Goal: Task Accomplishment & Management: Complete application form

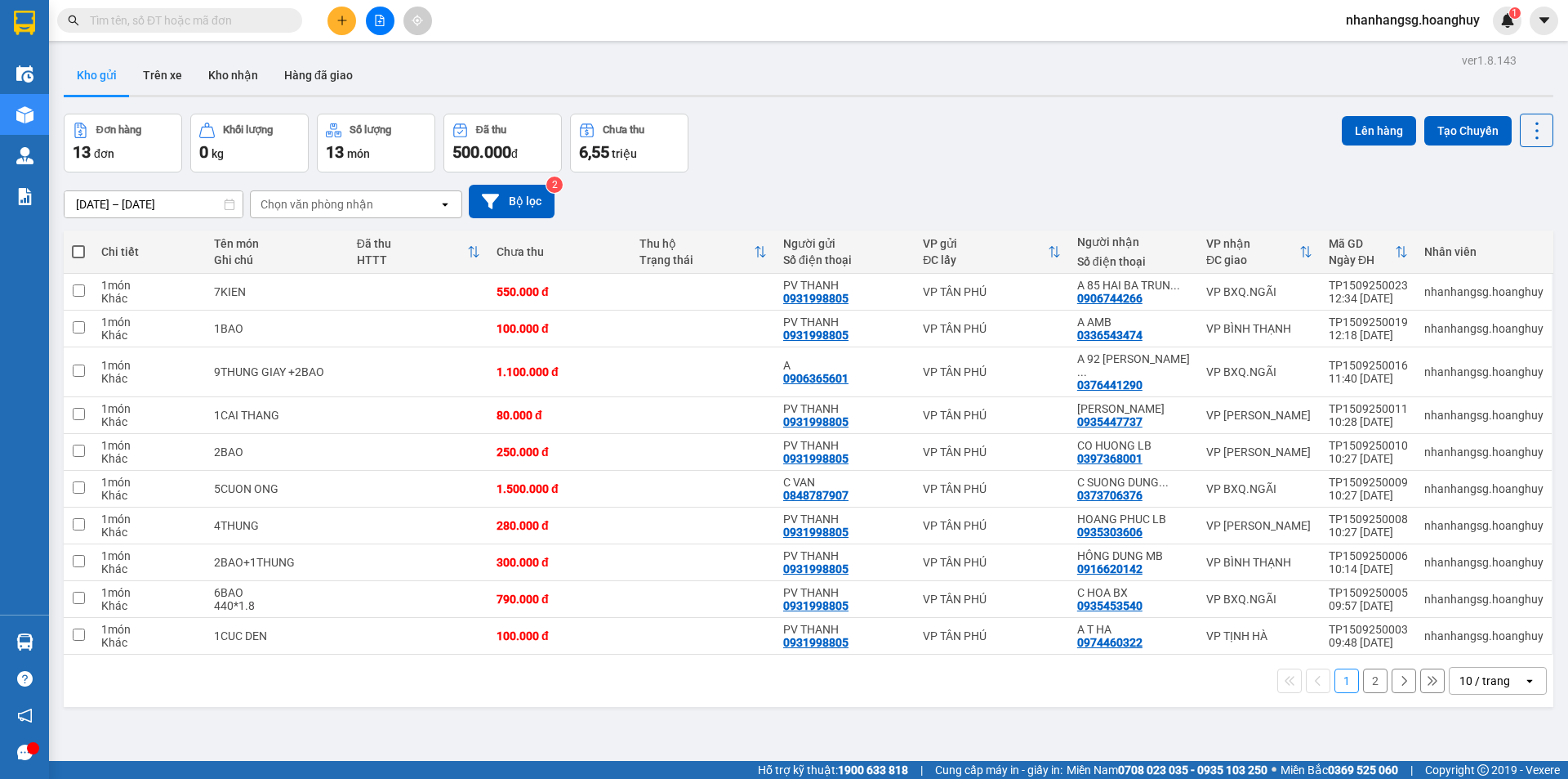
click at [338, 16] on icon "plus" at bounding box center [342, 20] width 12 height 12
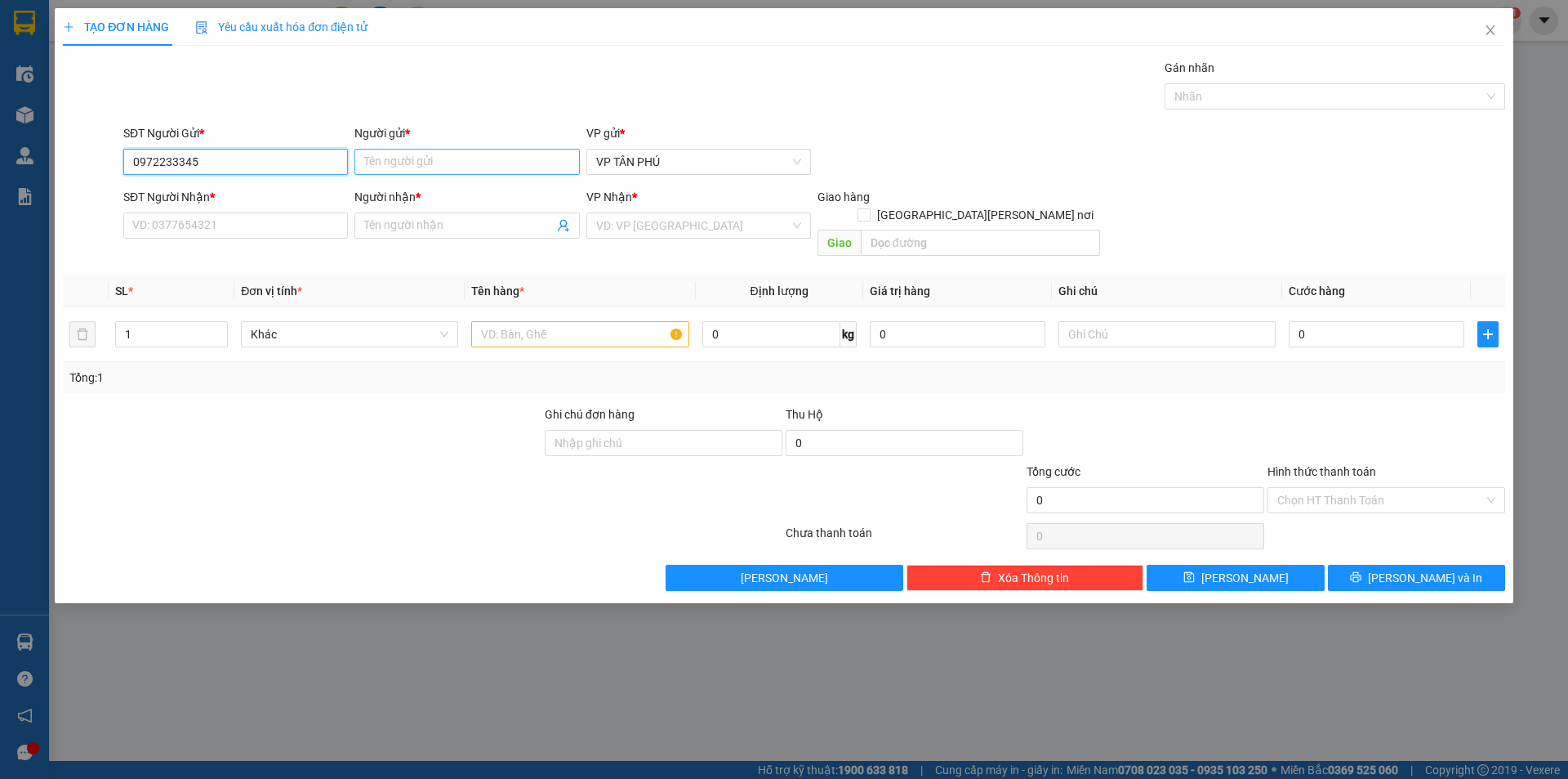
type input "0972233345"
click at [371, 165] on input "Người gửi *" at bounding box center [467, 161] width 225 height 26
drag, startPoint x: 374, startPoint y: 165, endPoint x: 382, endPoint y: 156, distance: 12.0
click at [375, 165] on input "Người gửi *" at bounding box center [467, 161] width 225 height 26
click at [377, 165] on input "Người gửi *" at bounding box center [467, 161] width 225 height 26
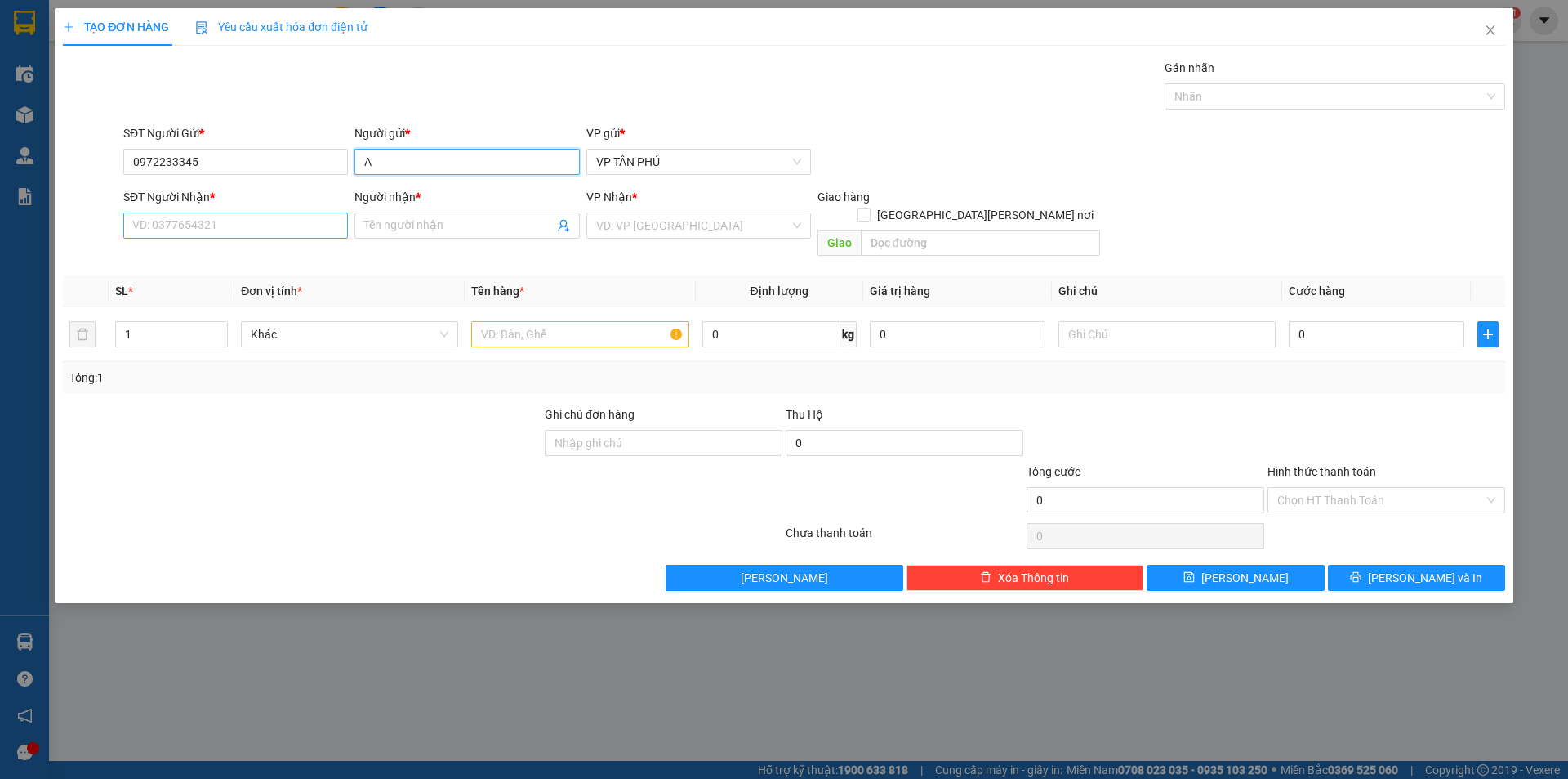
type input "A"
click at [322, 231] on input "SĐT Người Nhận *" at bounding box center [236, 225] width 225 height 26
type input "0377315590"
click at [423, 231] on input "Người nhận *" at bounding box center [459, 226] width 189 height 18
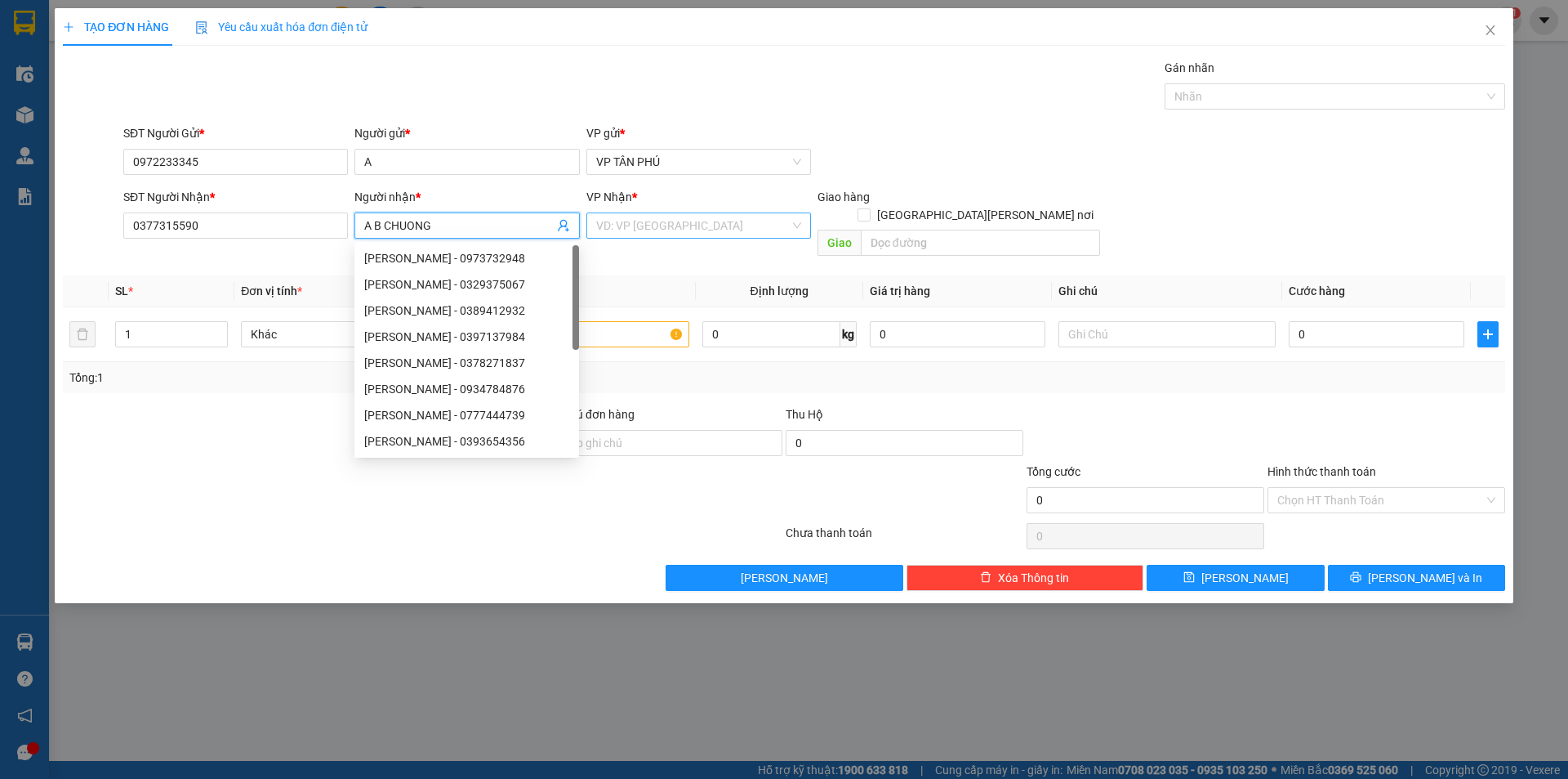
type input "A B CHUONG"
click at [601, 219] on input "search" at bounding box center [692, 225] width 193 height 24
click at [605, 218] on input "search" at bounding box center [692, 225] width 193 height 24
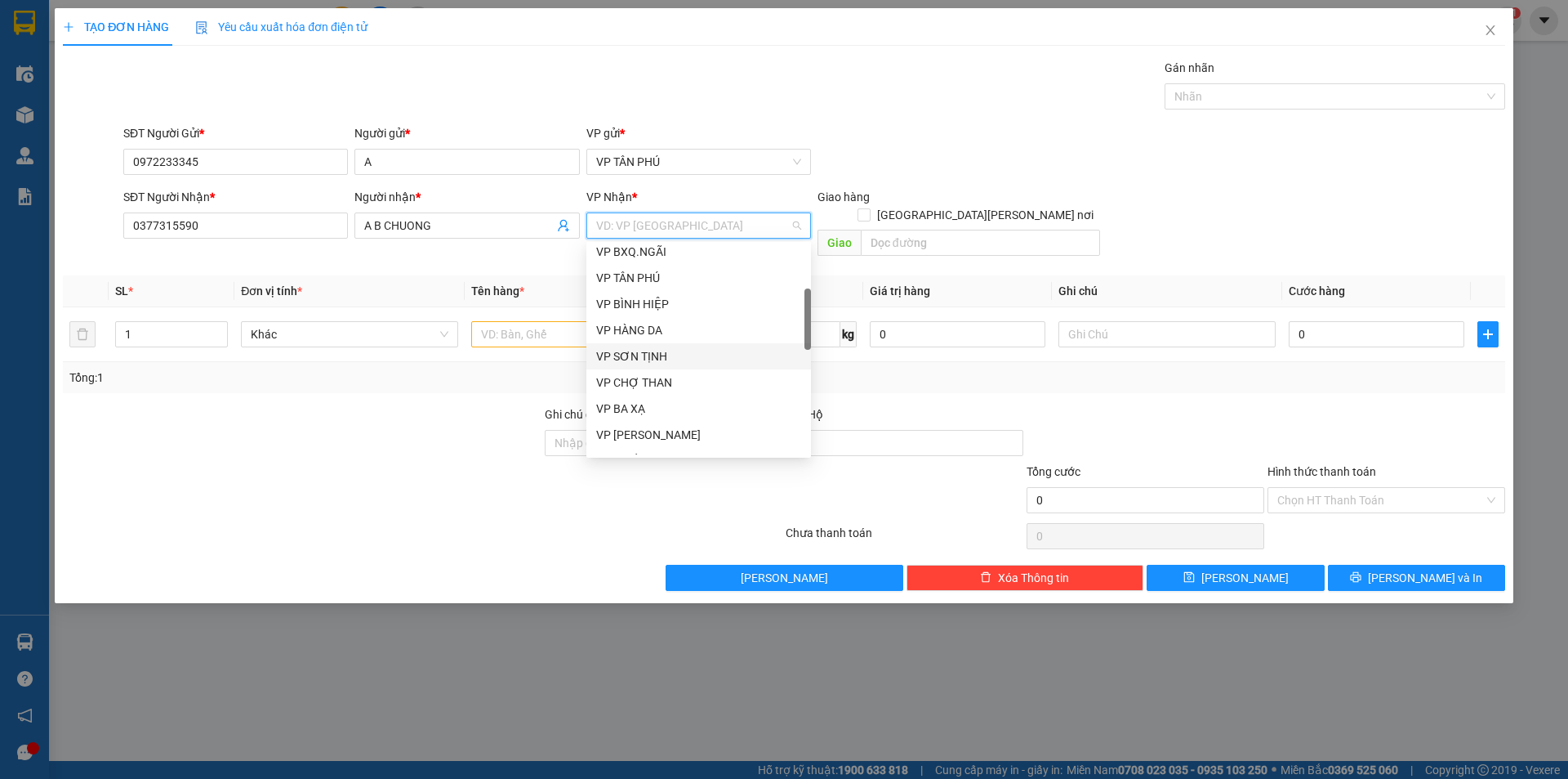
scroll to position [245, 0]
click at [664, 393] on div "VP BÌNH CHƯƠNG" at bounding box center [699, 405] width 225 height 26
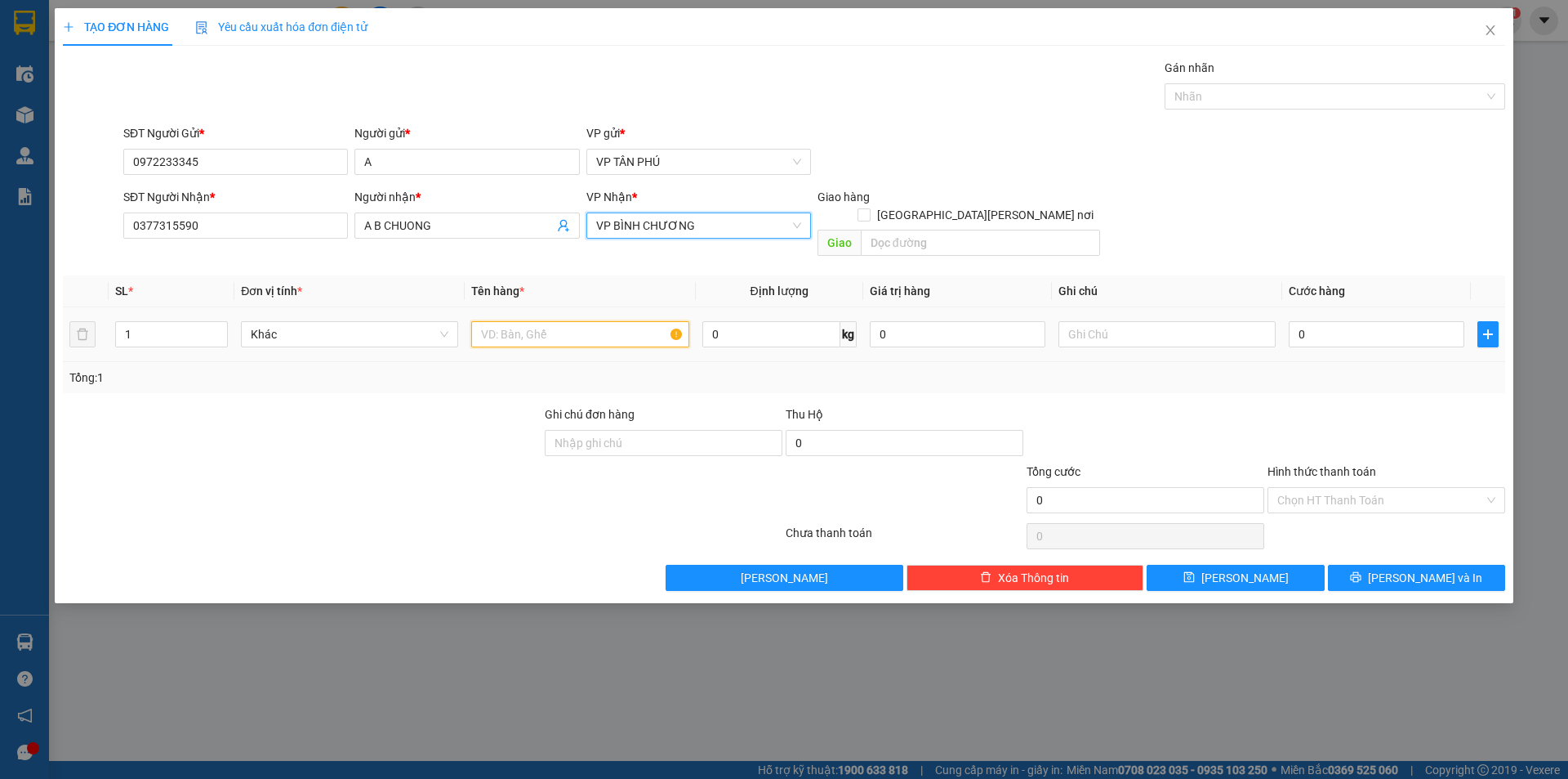
click at [544, 323] on input "text" at bounding box center [580, 334] width 218 height 26
type input "2THUNG GIAY"
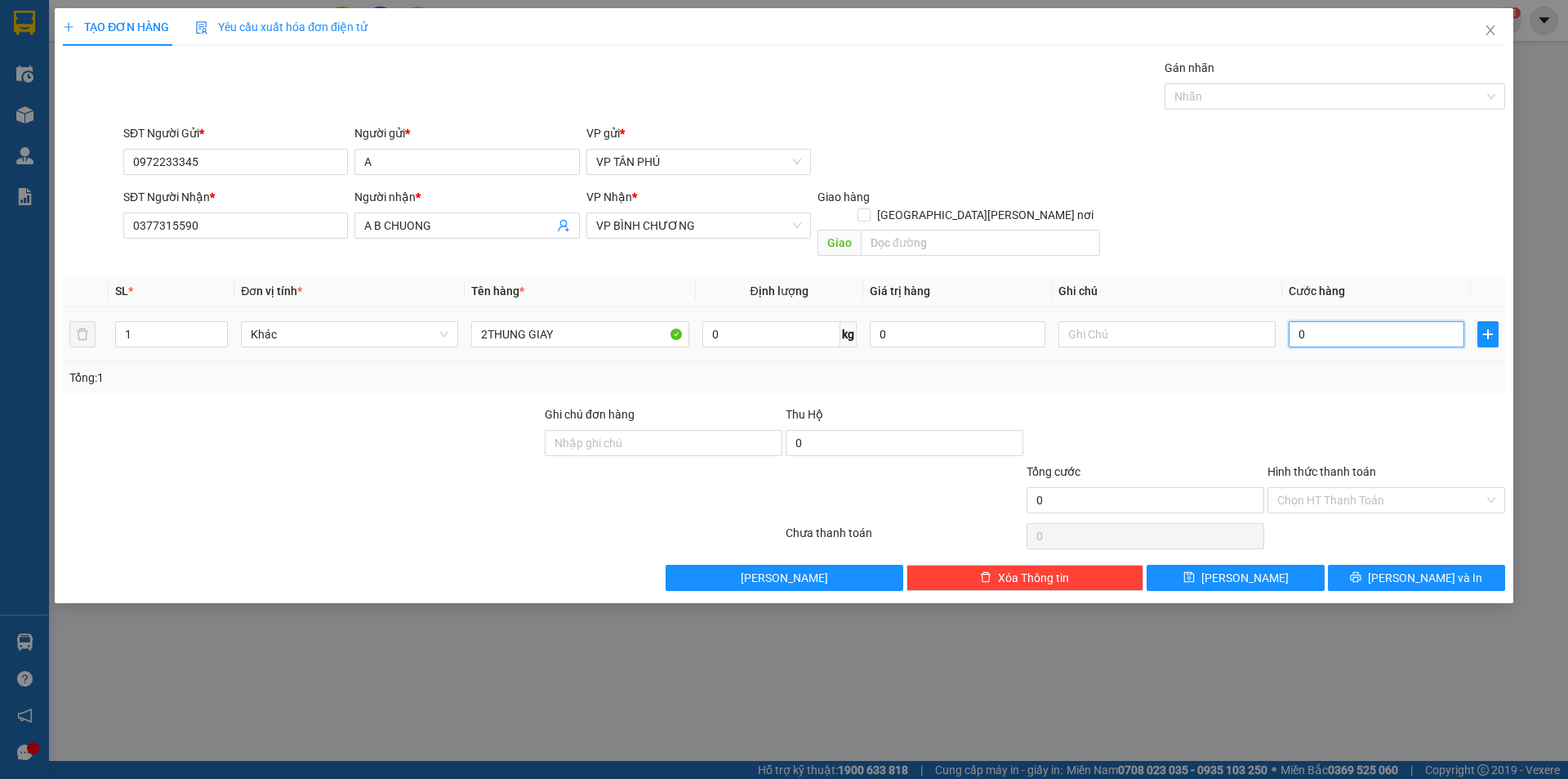
click at [1331, 321] on input "0" at bounding box center [1376, 334] width 175 height 26
type input "2"
type input "25"
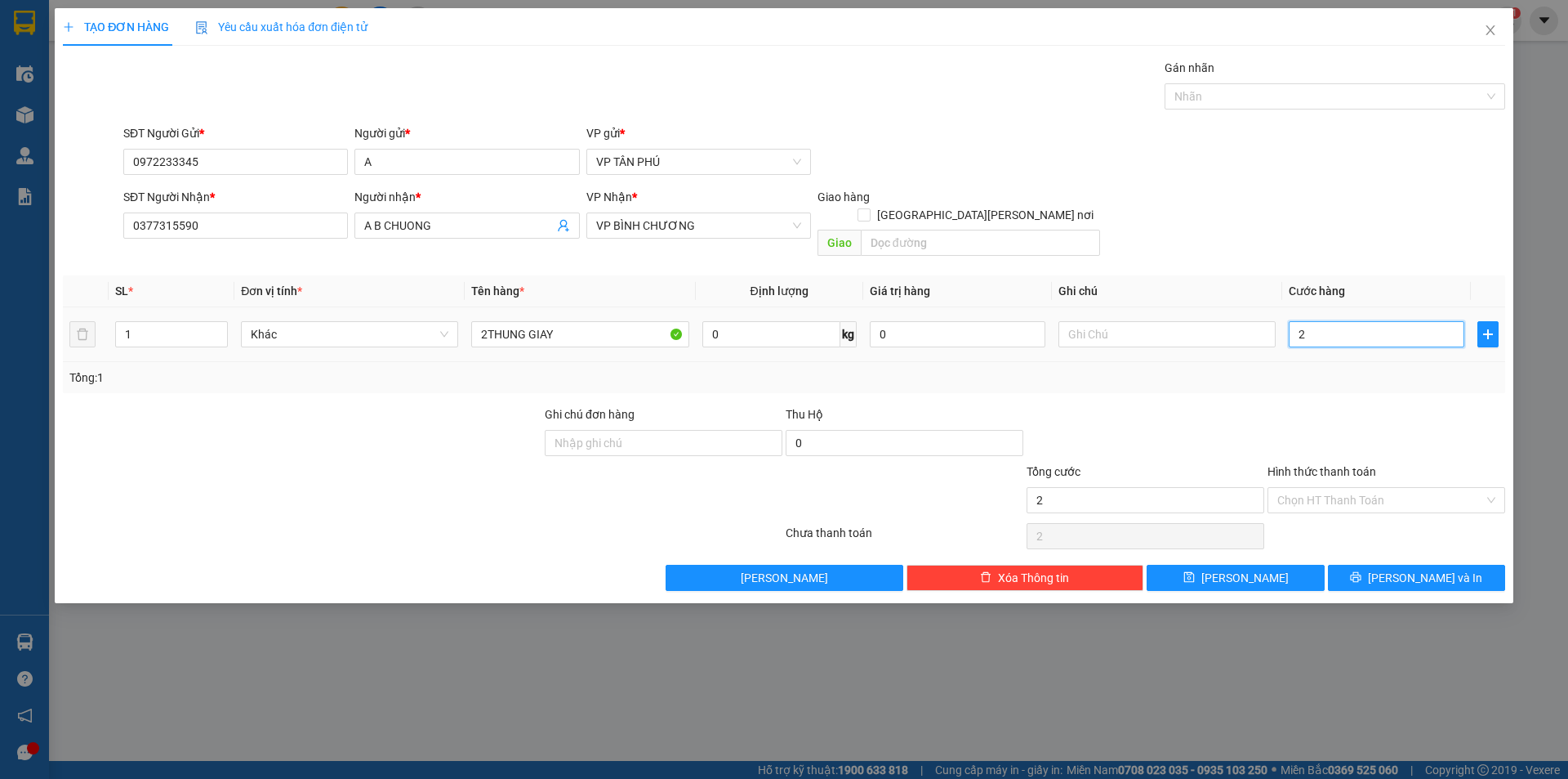
type input "25"
type input "250"
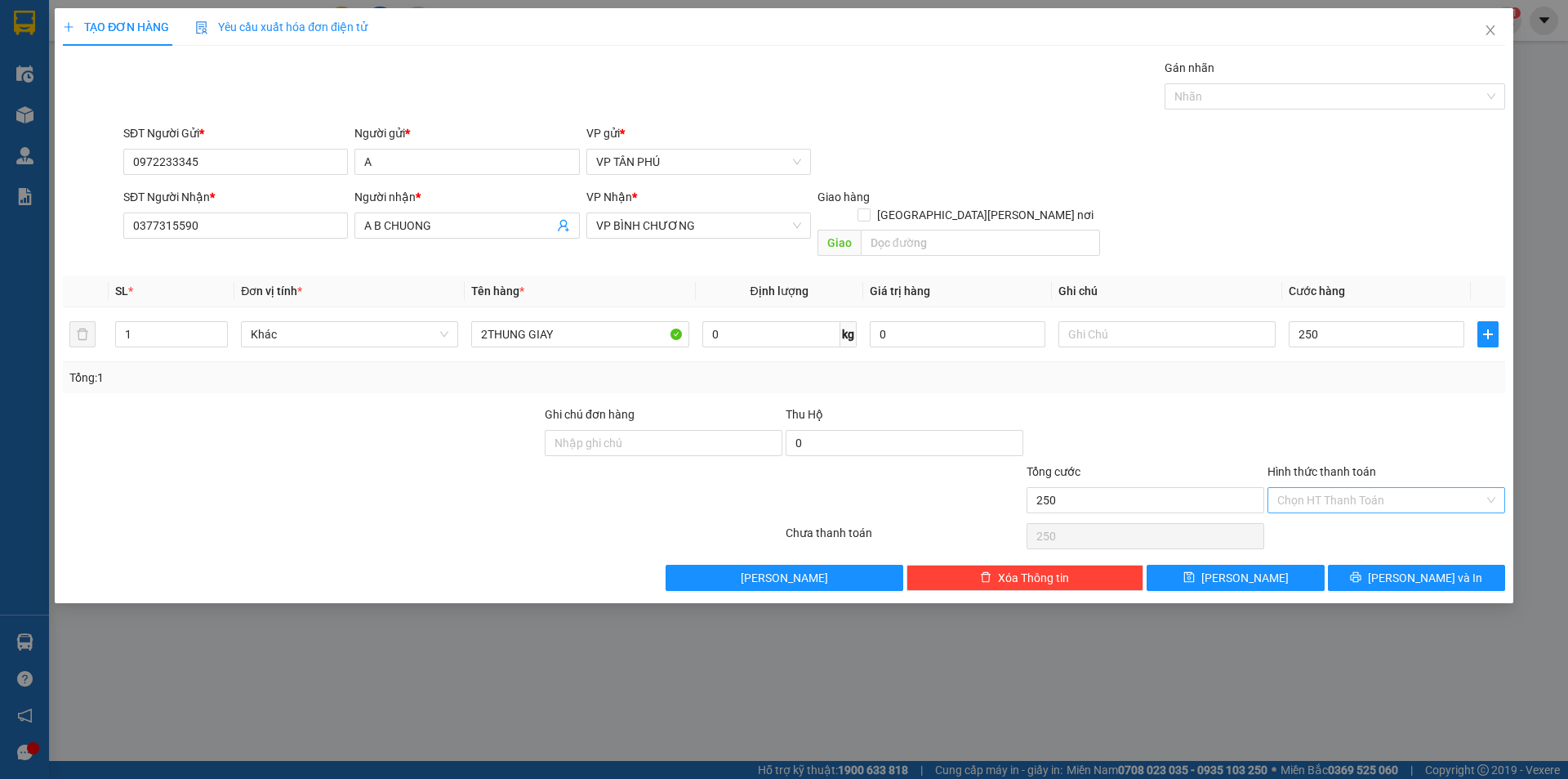
type input "250.000"
click at [1323, 488] on input "Hình thức thanh toán" at bounding box center [1381, 499] width 207 height 24
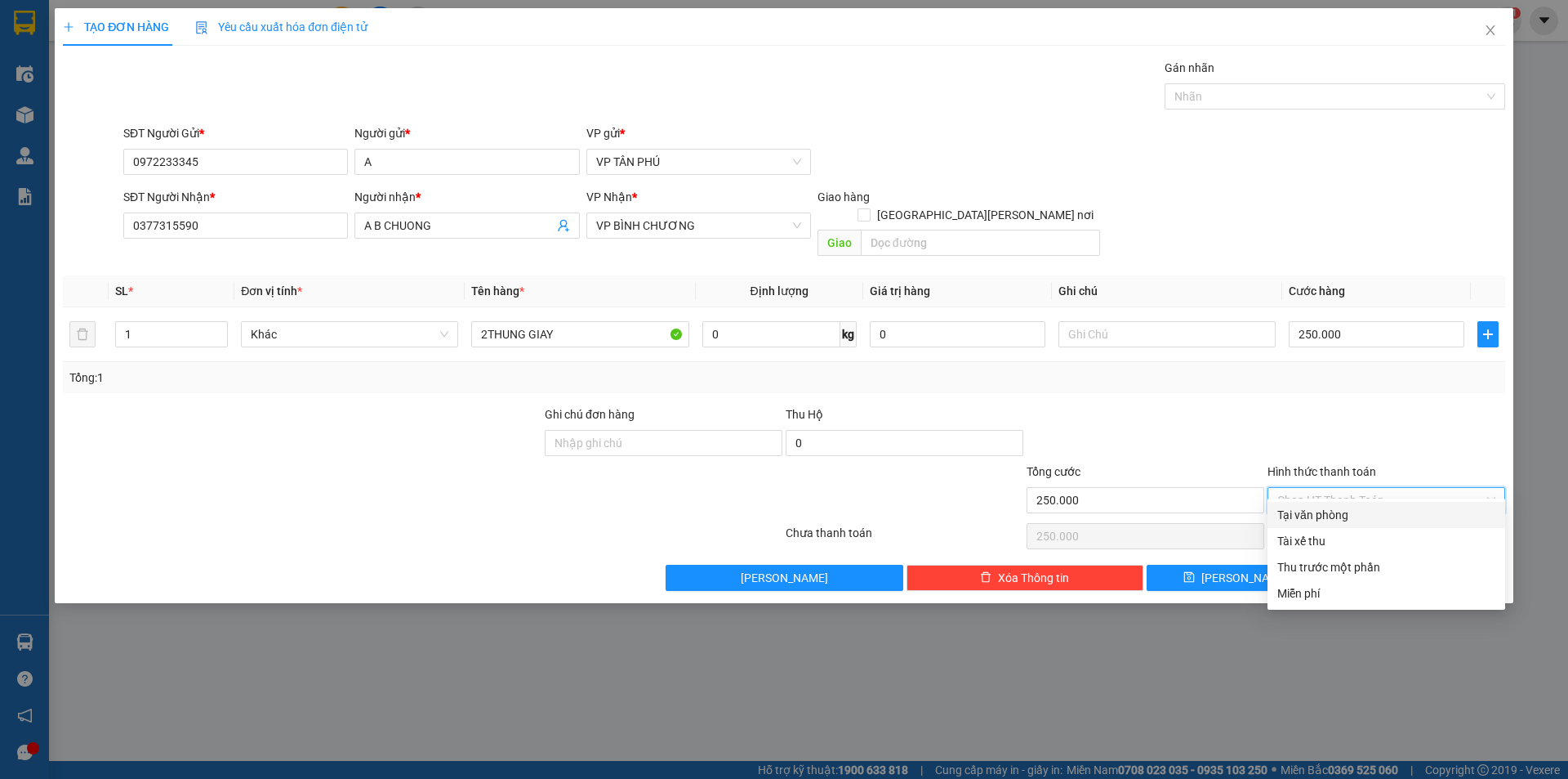
click at [1344, 508] on div "Tại văn phòng" at bounding box center [1386, 515] width 218 height 18
type input "0"
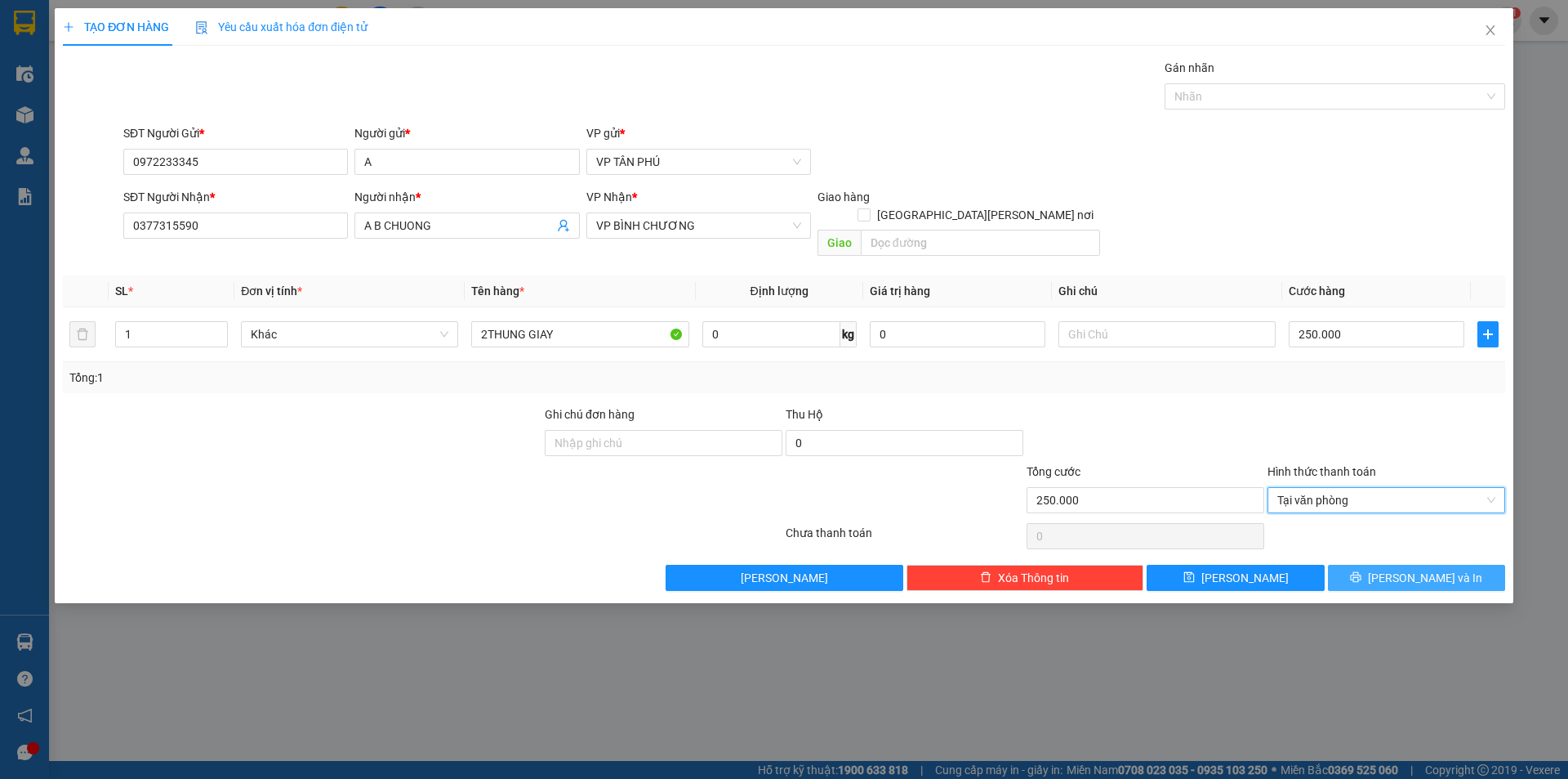
click at [1401, 565] on button "[PERSON_NAME] và In" at bounding box center [1416, 578] width 177 height 26
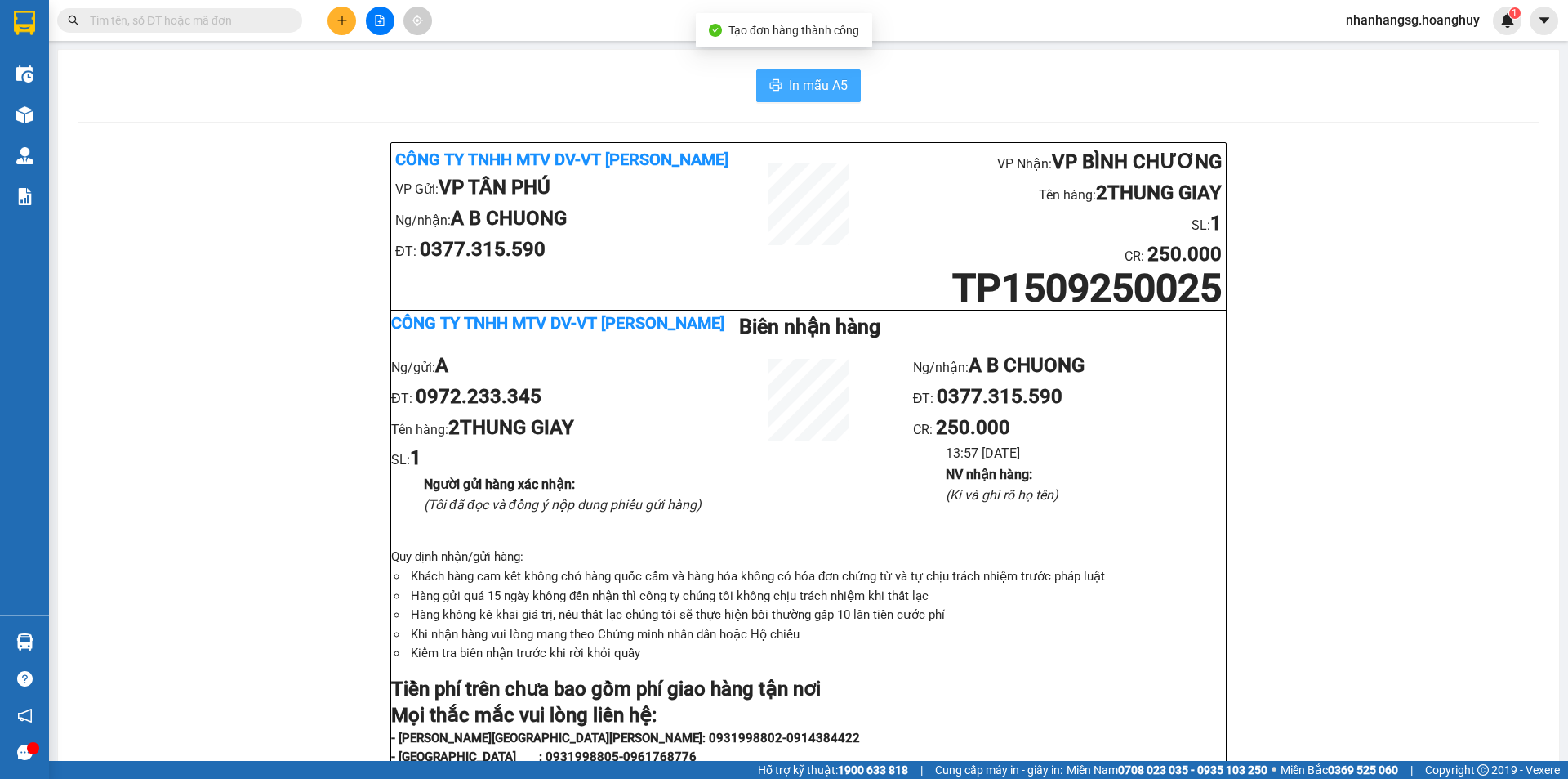
click at [804, 83] on span "In mẫu A5" at bounding box center [817, 85] width 58 height 21
click at [791, 85] on span "In mẫu A5" at bounding box center [817, 85] width 58 height 21
click at [339, 13] on button at bounding box center [342, 21] width 29 height 29
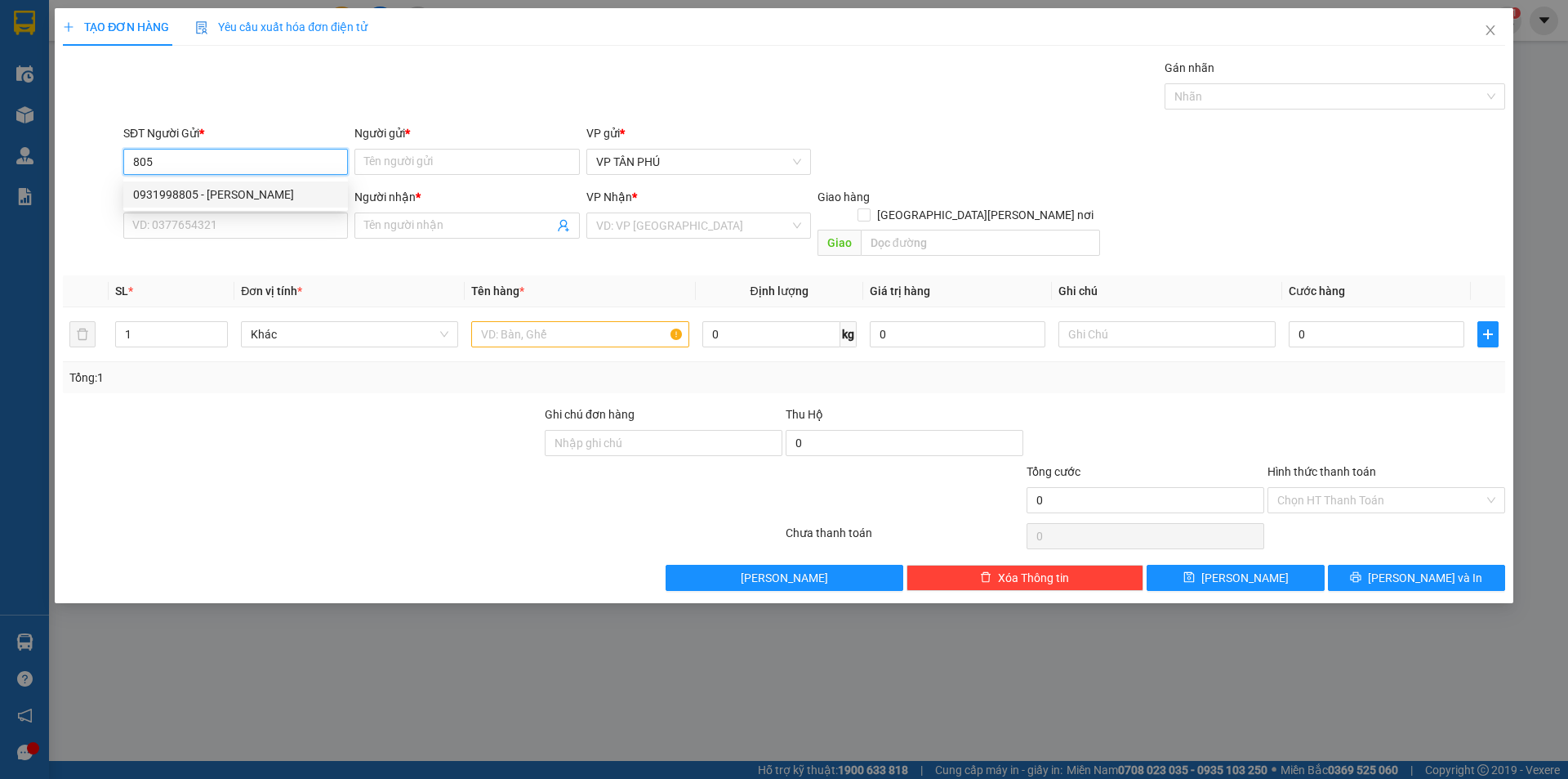
click at [234, 195] on div "0931998805 - [PERSON_NAME]" at bounding box center [236, 194] width 205 height 18
type input "0931998805"
type input "PV THANH"
type input "0906744266"
type input "A 85 HAI [PERSON_NAME] TO Q [PERSON_NAME]"
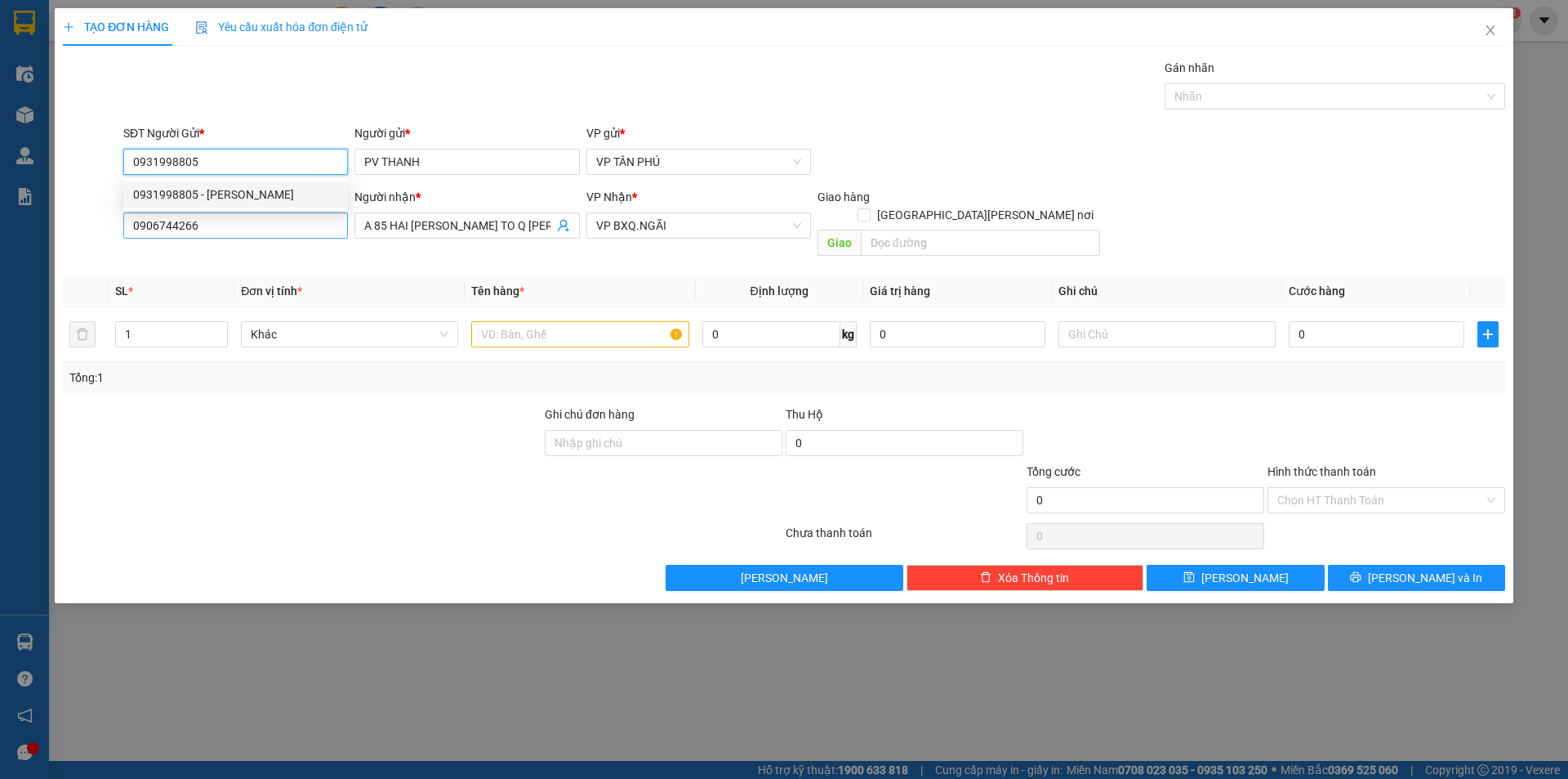
type input "0931998805"
click at [281, 218] on input "0906744266" at bounding box center [236, 225] width 225 height 26
click at [281, 218] on input "0906744266" at bounding box center [236, 225] width 225 height 26
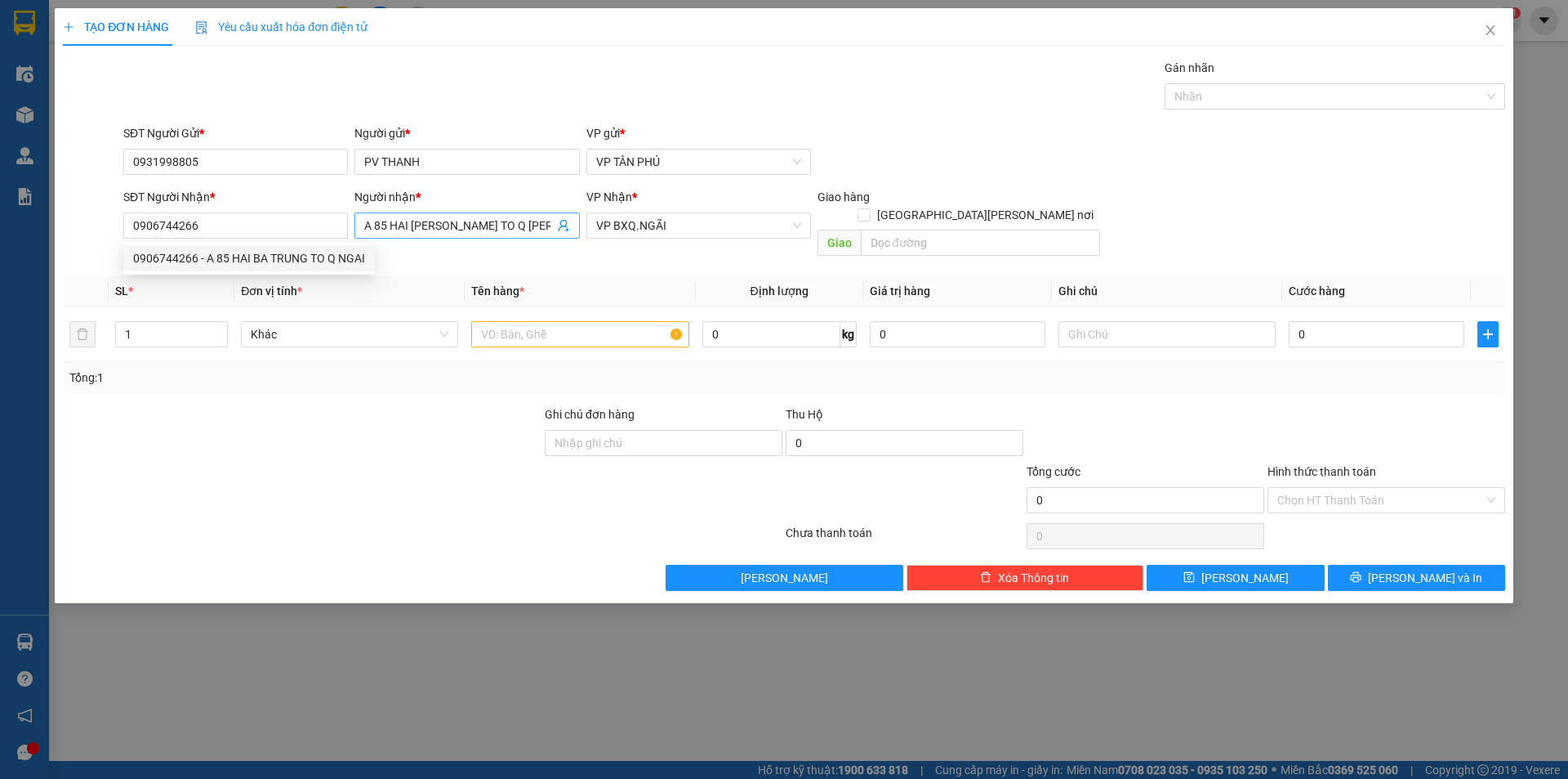
click at [428, 227] on input "A 85 HAI [PERSON_NAME] TO Q [PERSON_NAME]" at bounding box center [459, 226] width 189 height 18
click at [425, 223] on input "A 85 HAI [PERSON_NAME] TO Q [PERSON_NAME]" at bounding box center [459, 226] width 189 height 18
click at [426, 223] on input "A 85 HAI [PERSON_NAME] TO Q [PERSON_NAME]" at bounding box center [459, 226] width 189 height 18
click at [427, 223] on input "A 85 HAI [PERSON_NAME] TO Q [PERSON_NAME]" at bounding box center [459, 226] width 189 height 18
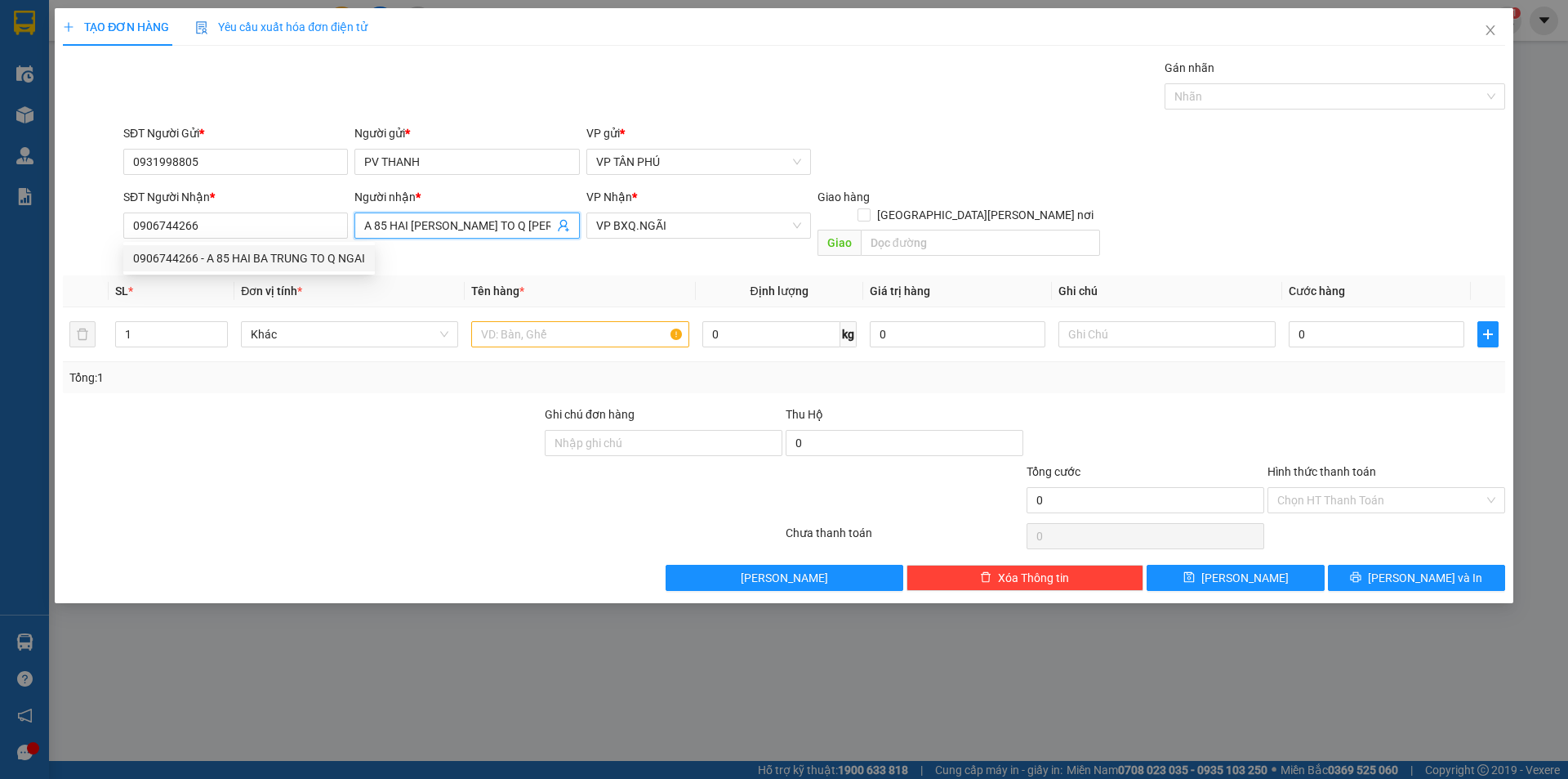
click at [427, 223] on input "A 85 HAI [PERSON_NAME] TO Q [PERSON_NAME]" at bounding box center [459, 226] width 189 height 18
click at [429, 223] on input "A 85 HAI [PERSON_NAME] TO Q [PERSON_NAME]" at bounding box center [459, 226] width 189 height 18
click at [430, 222] on input "A 85 HAI [PERSON_NAME] TO Q [PERSON_NAME]" at bounding box center [459, 226] width 189 height 18
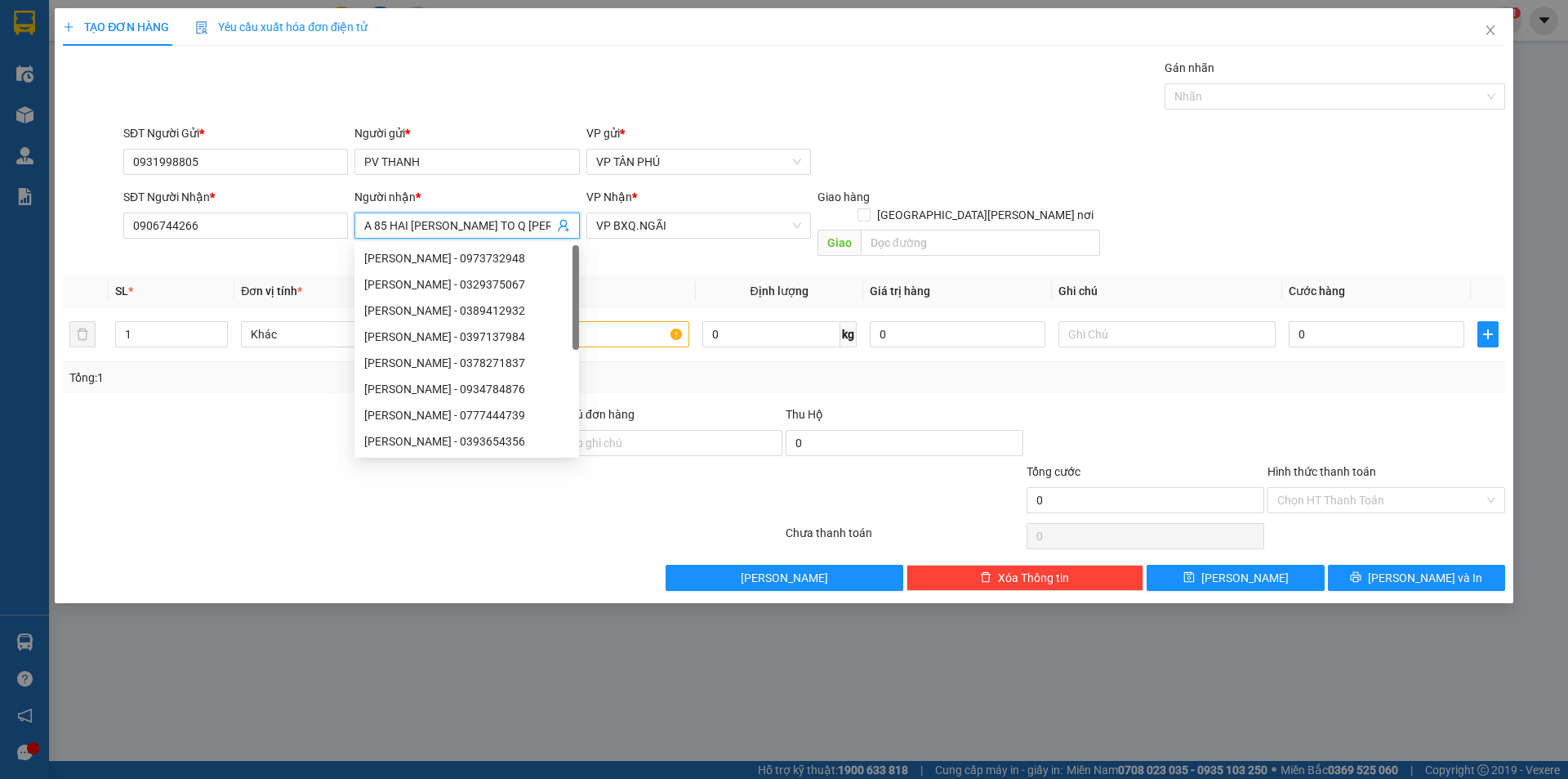
click at [430, 222] on input "A 85 HAI [PERSON_NAME] TO Q [PERSON_NAME]" at bounding box center [459, 226] width 189 height 18
type input "DUNG S"
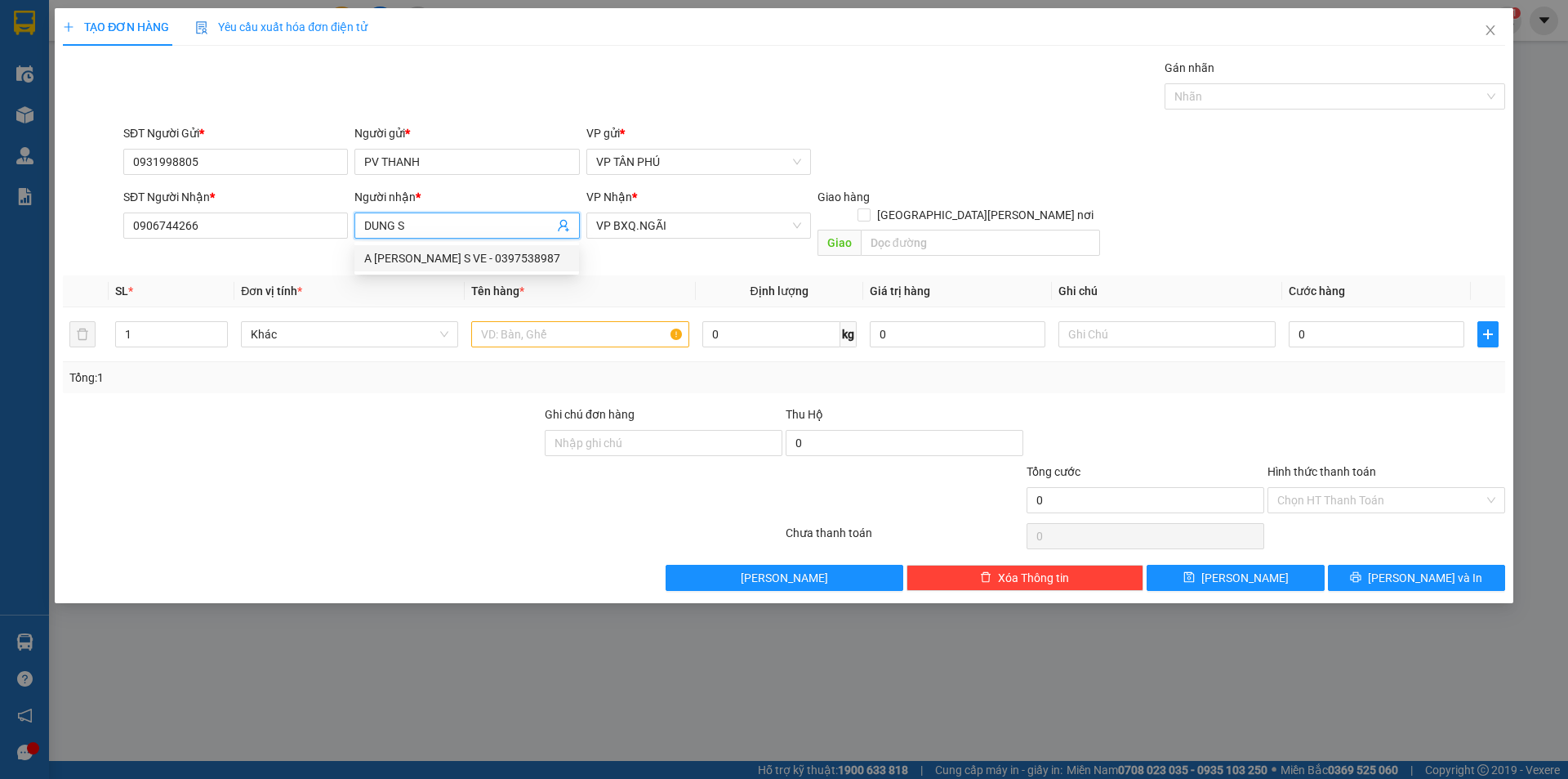
click at [425, 248] on div "A [PERSON_NAME] S VE - 0397538987" at bounding box center [467, 257] width 225 height 26
type input "0397538987"
click at [602, 227] on span "VP BXQ.NGÃI" at bounding box center [699, 225] width 205 height 24
type input "A DUNG S VE"
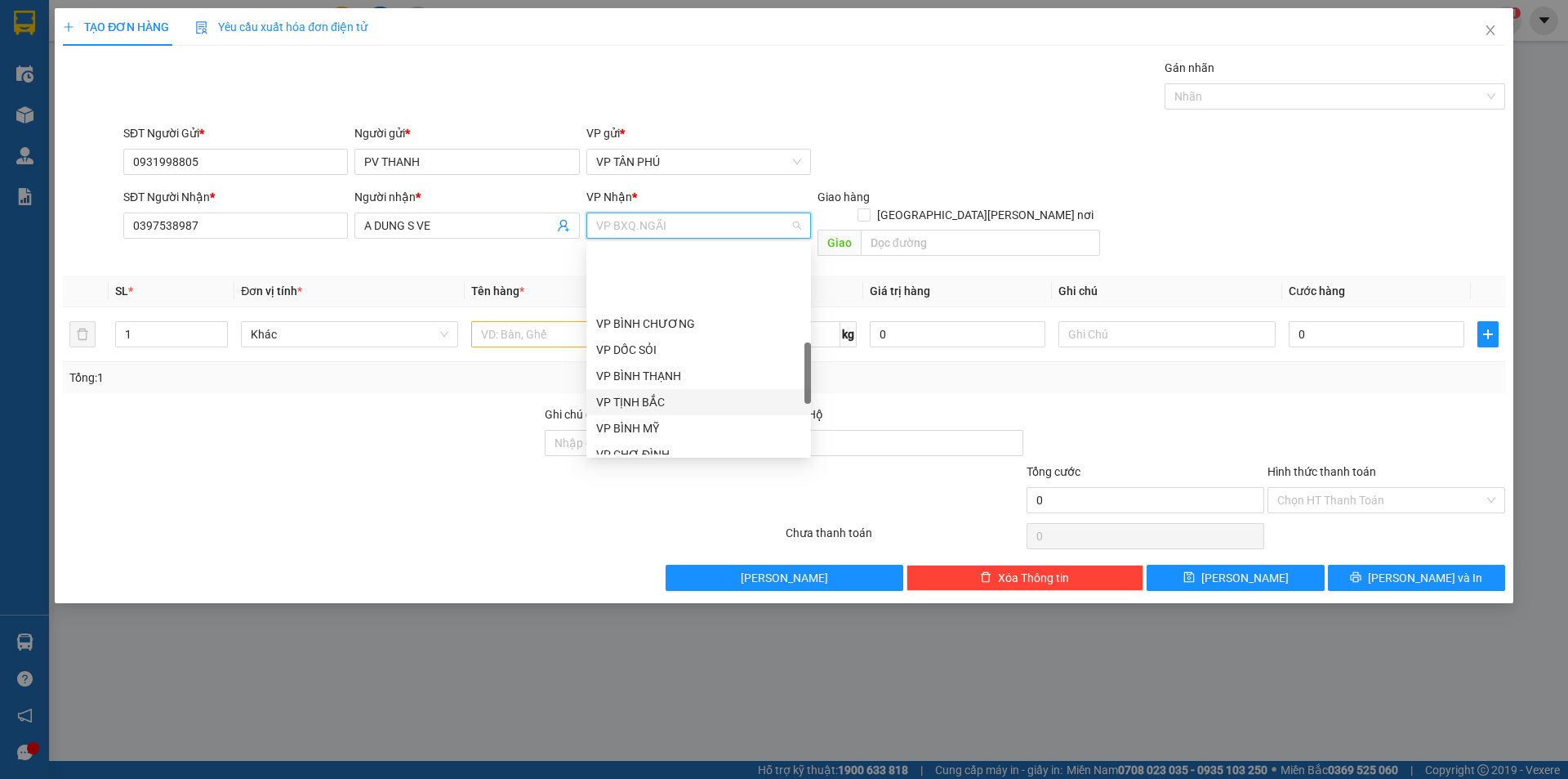
scroll to position [490, 0]
click at [634, 366] on div "Dọc Đường" at bounding box center [699, 370] width 205 height 18
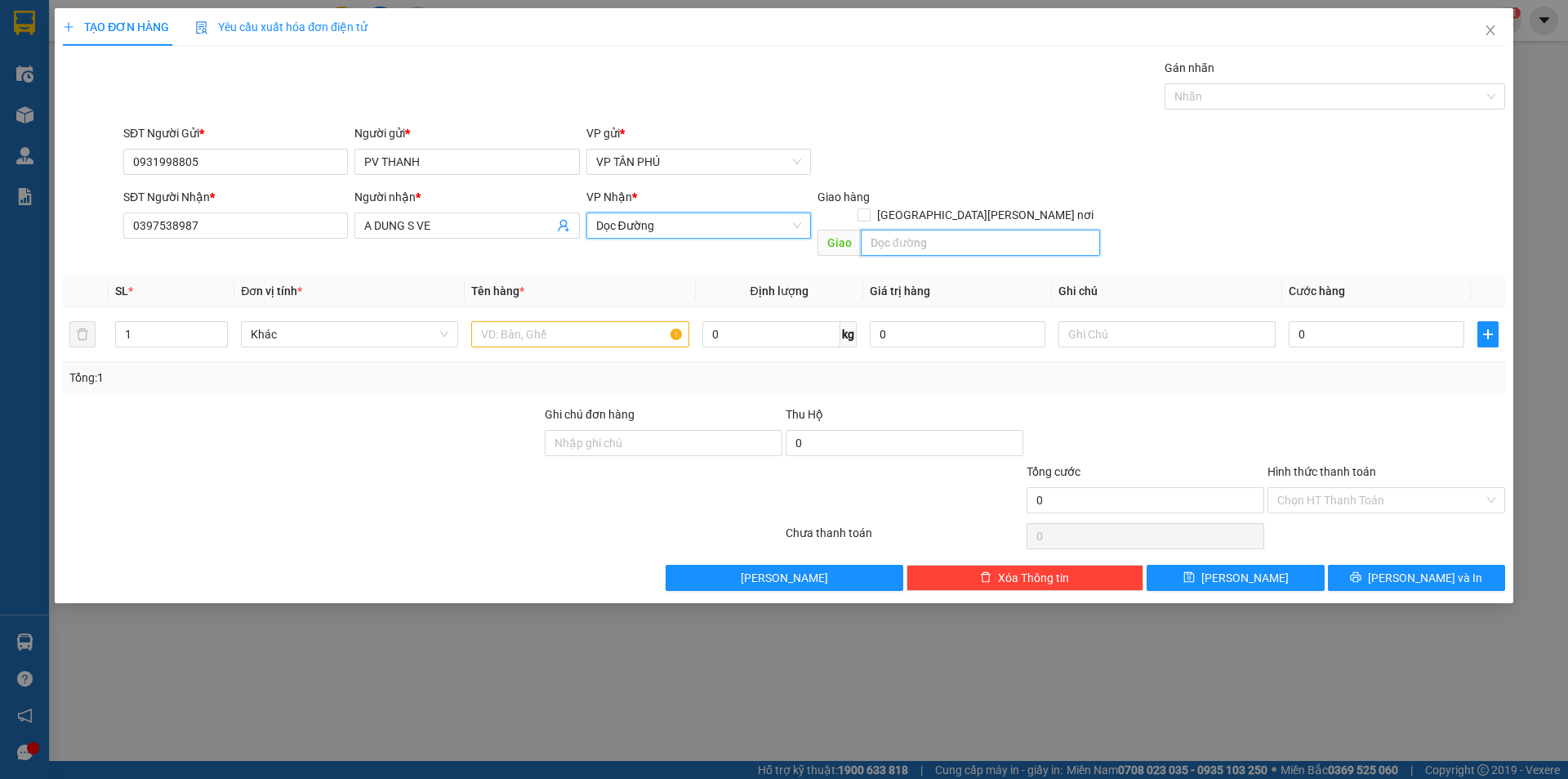
click at [924, 229] on input "text" at bounding box center [980, 242] width 239 height 26
type input "SONG VE"
click at [563, 321] on input "text" at bounding box center [580, 334] width 218 height 26
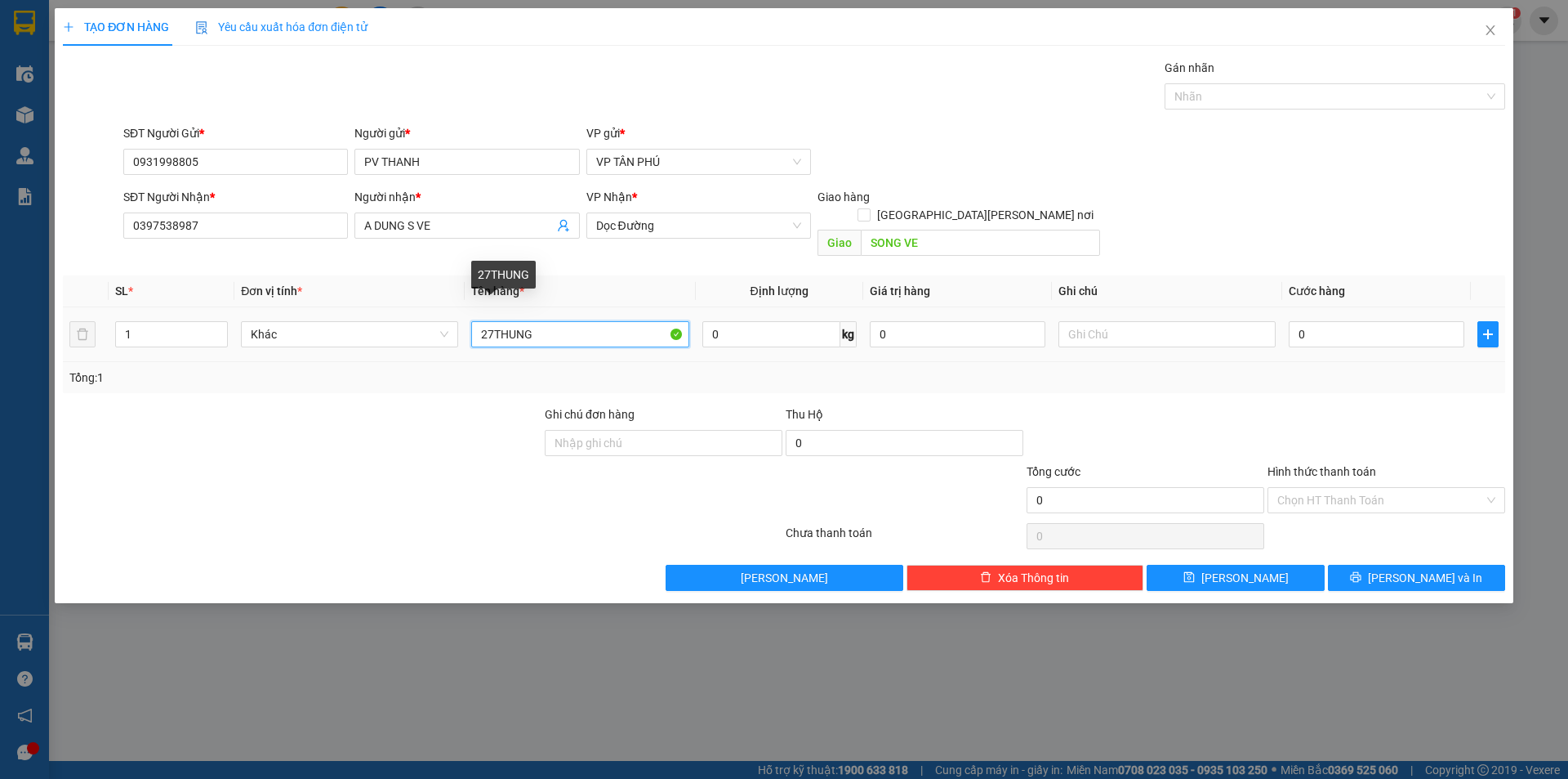
click at [487, 321] on input "27THUNG" at bounding box center [580, 334] width 218 height 26
type input "17THUNG"
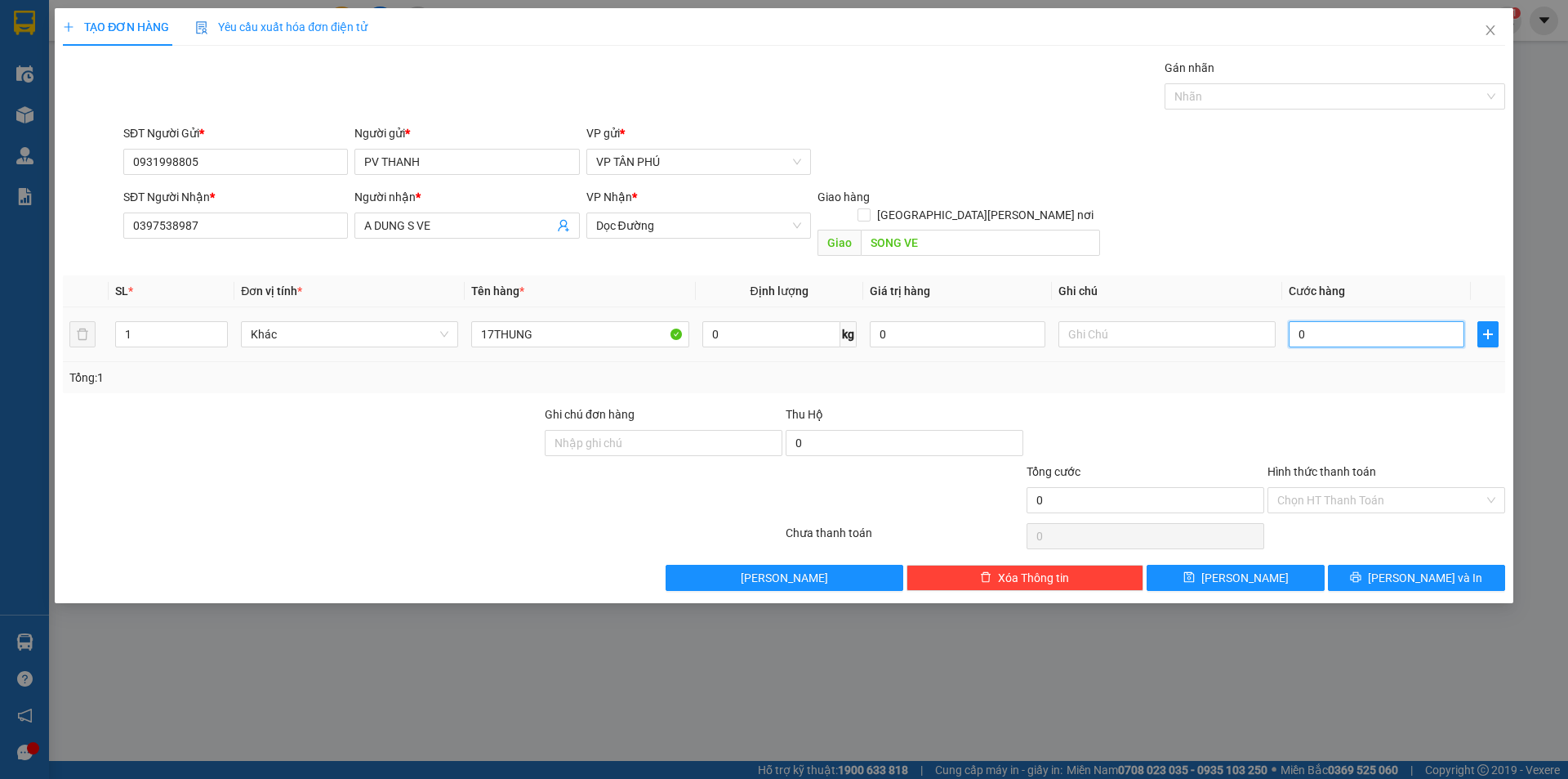
click at [1315, 324] on input "0" at bounding box center [1376, 334] width 175 height 26
type input "7"
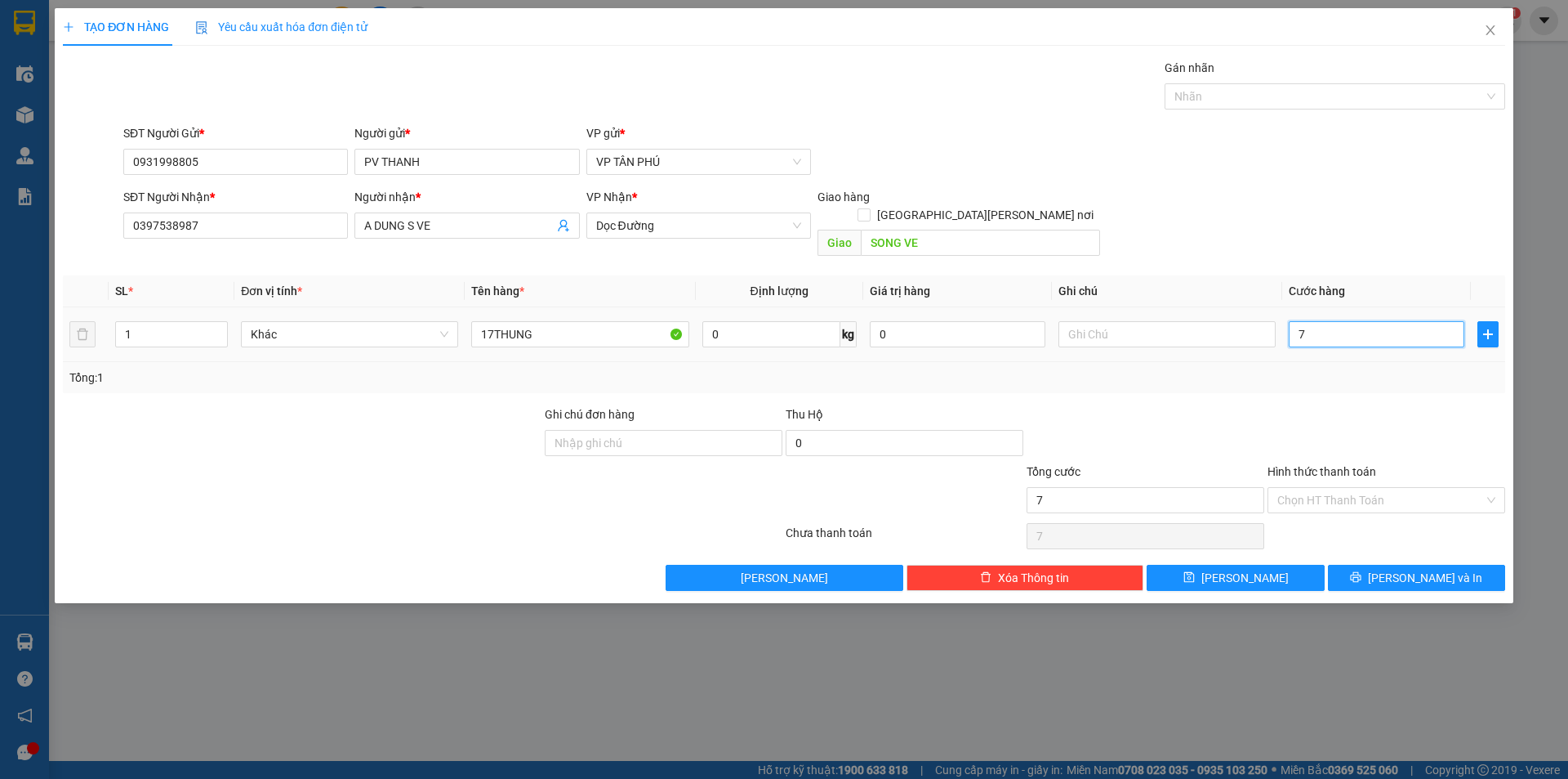
type input "77"
type input "770"
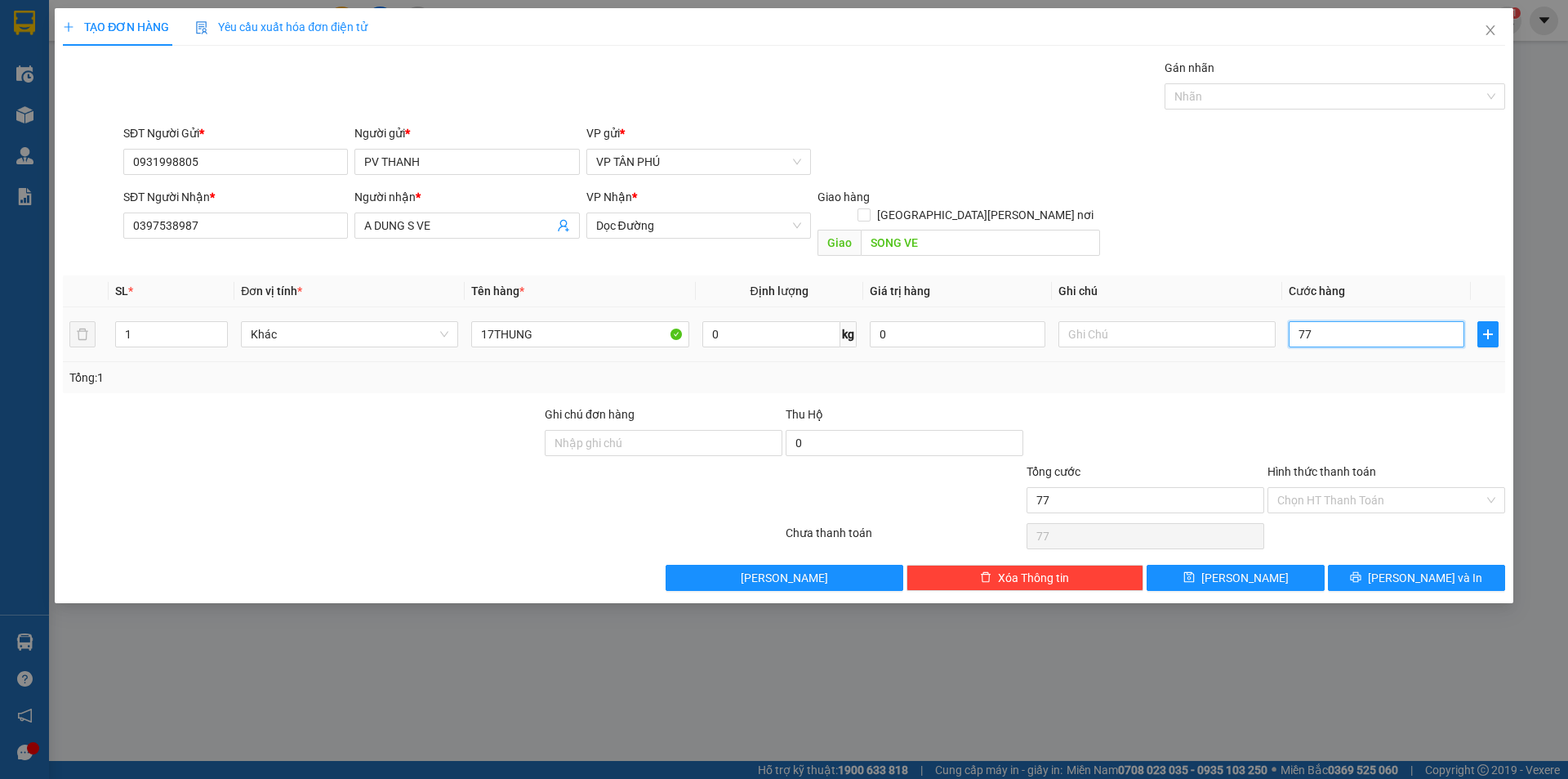
type input "770"
type input "770.000"
click at [1278, 565] on button "[PERSON_NAME]" at bounding box center [1234, 578] width 177 height 26
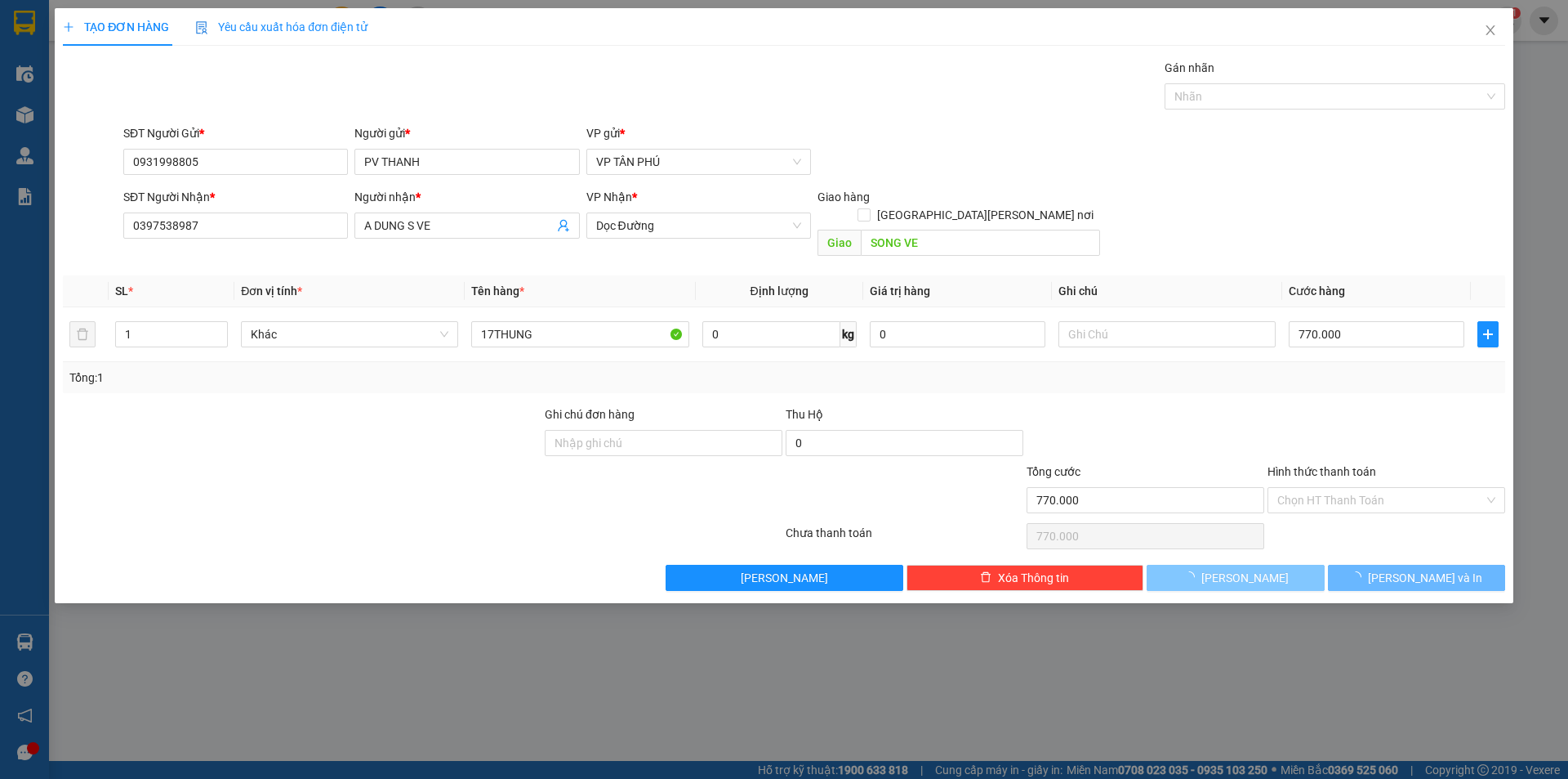
type input "0"
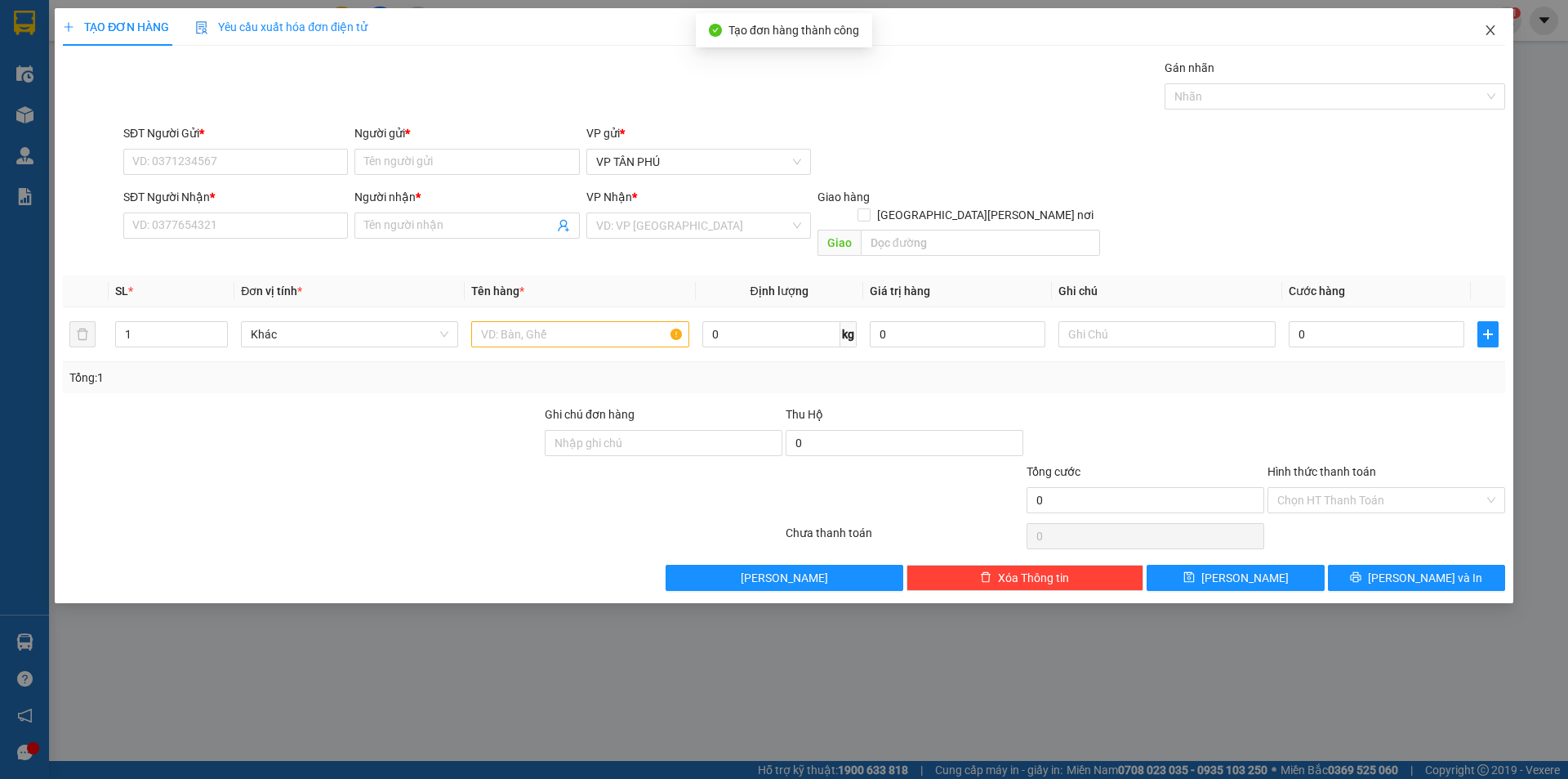
click at [1492, 21] on span "Close" at bounding box center [1490, 31] width 46 height 46
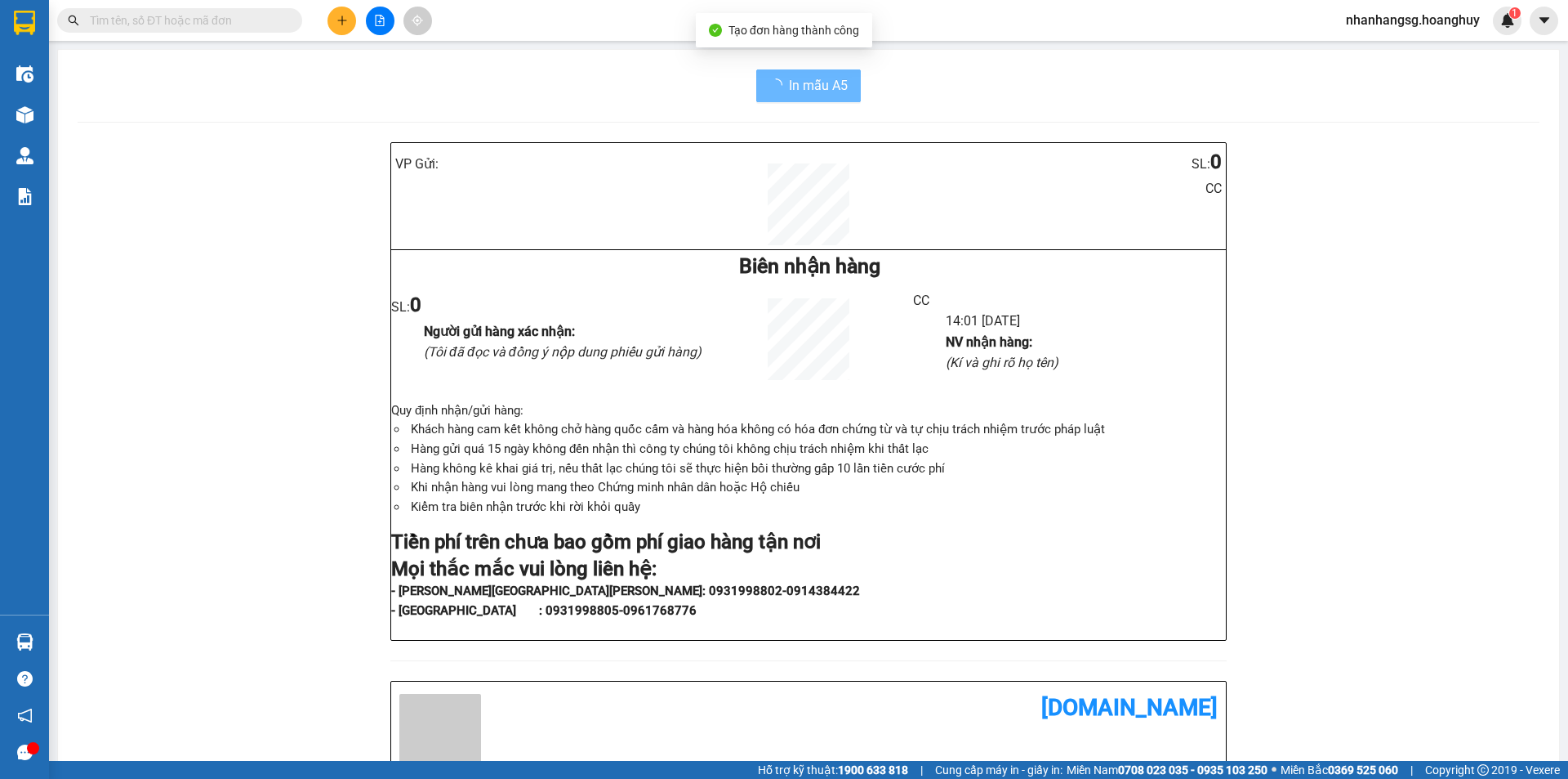
click at [1492, 23] on span "nhanhangsg.hoanghuy" at bounding box center [1412, 20] width 160 height 21
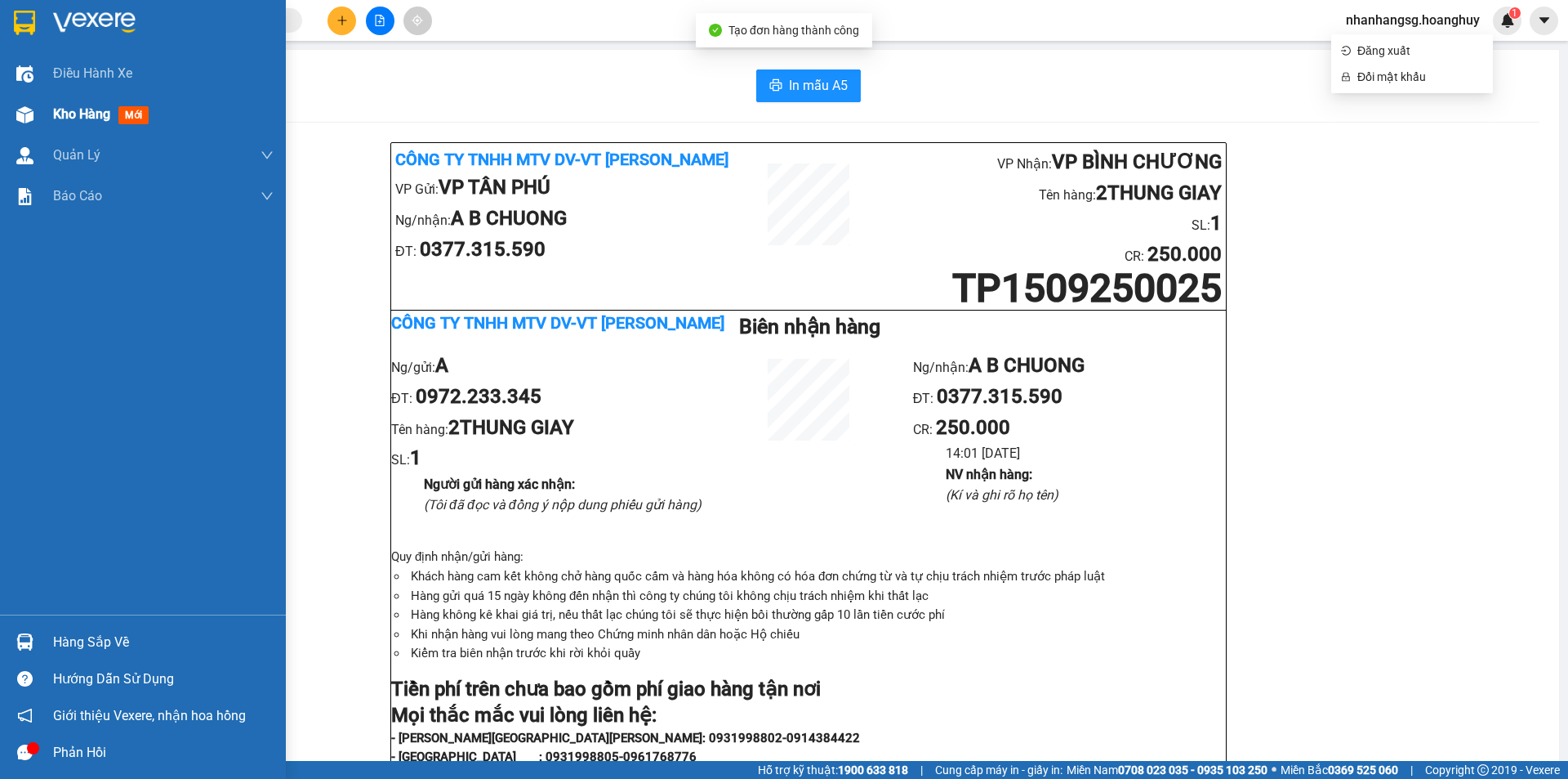
click at [60, 112] on span "Kho hàng" at bounding box center [82, 113] width 58 height 15
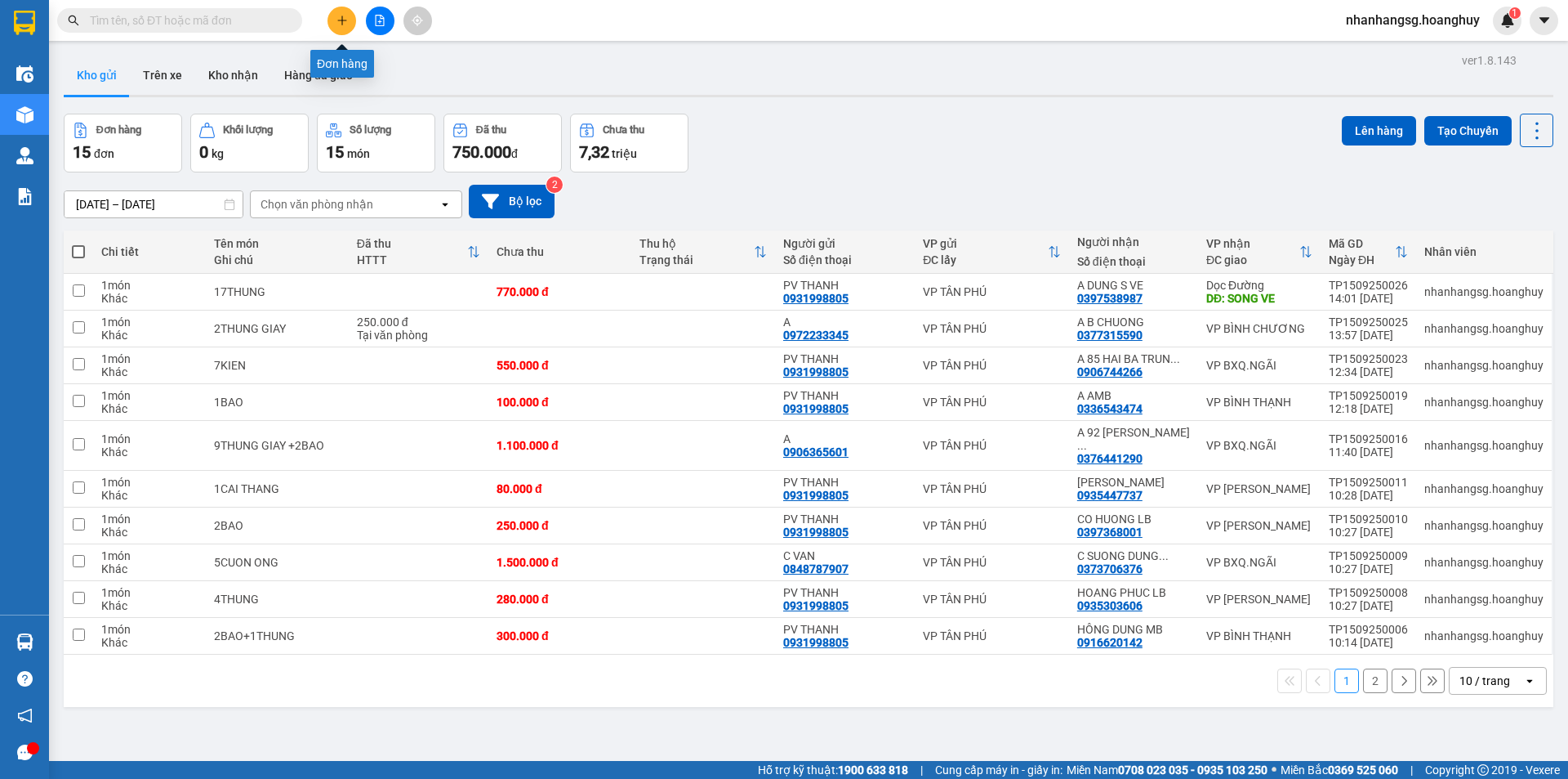
click at [343, 18] on icon "plus" at bounding box center [342, 20] width 12 height 12
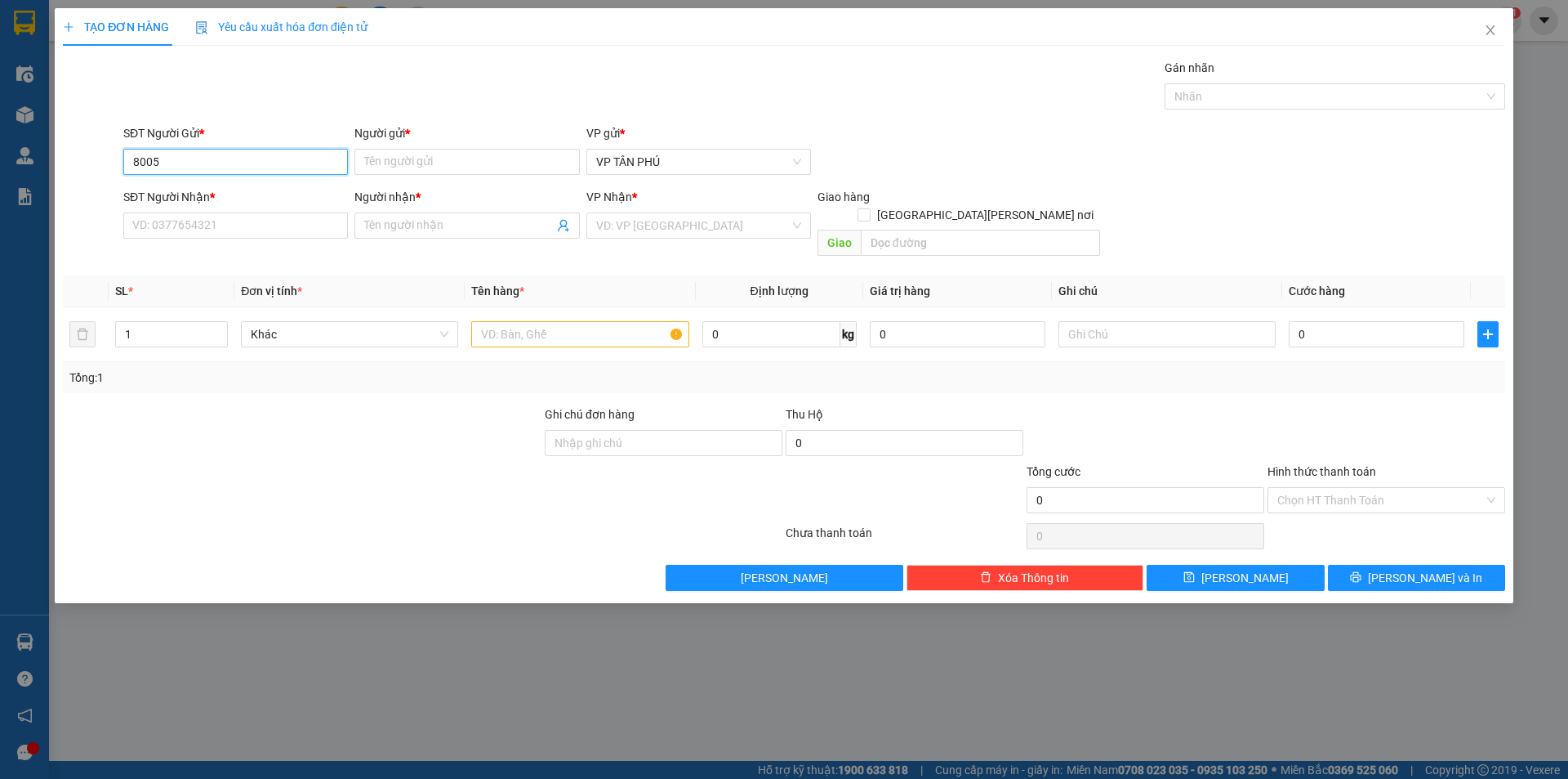
click at [160, 159] on input "8005" at bounding box center [236, 161] width 225 height 26
click at [186, 201] on div "0931998805 - [PERSON_NAME]" at bounding box center [236, 194] width 205 height 18
type input "0931998805"
type input "PV THANH"
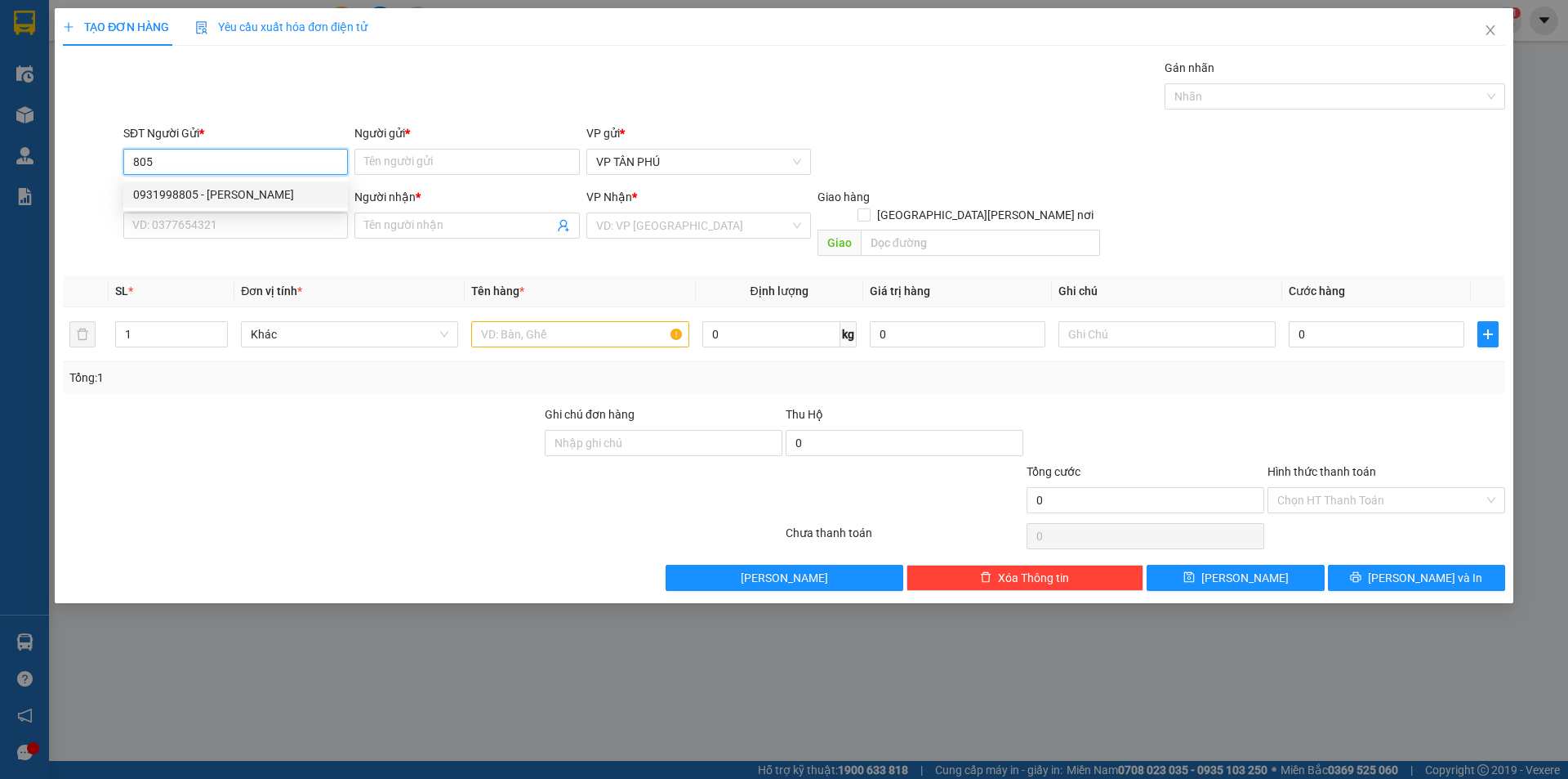
type input "0397538987"
type input "A DUNG S VE"
type input "SONG VE"
click at [186, 201] on div "0931998805 - [PERSON_NAME]" at bounding box center [236, 194] width 205 height 18
type input "0931998805"
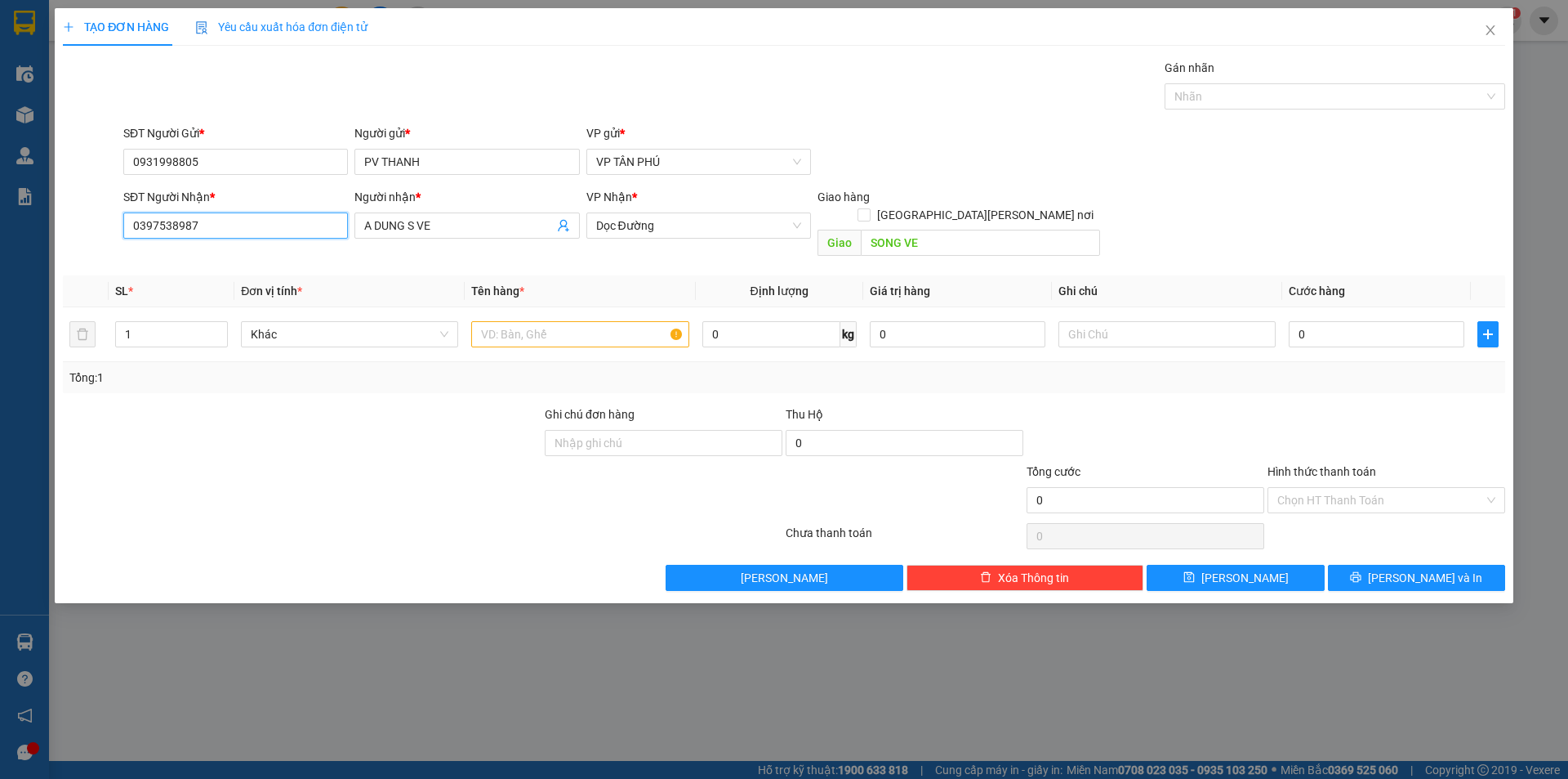
click at [205, 221] on input "0397538987" at bounding box center [236, 225] width 225 height 26
click at [239, 256] on div "0901972405 - LB PHÁP SINH" at bounding box center [236, 258] width 205 height 18
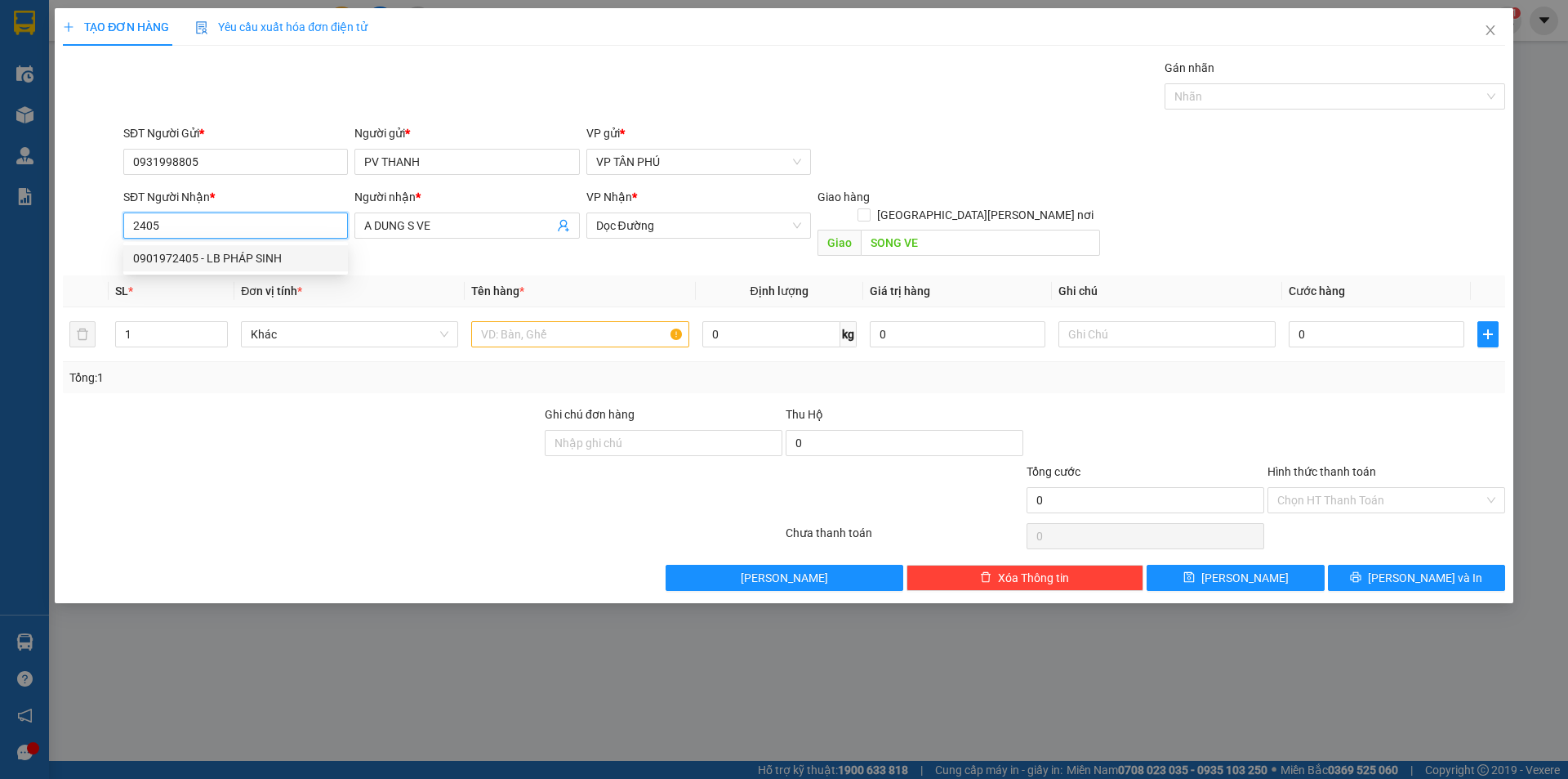
type input "0901972405"
type input "LB PHÁP SINH"
type input "0901972405"
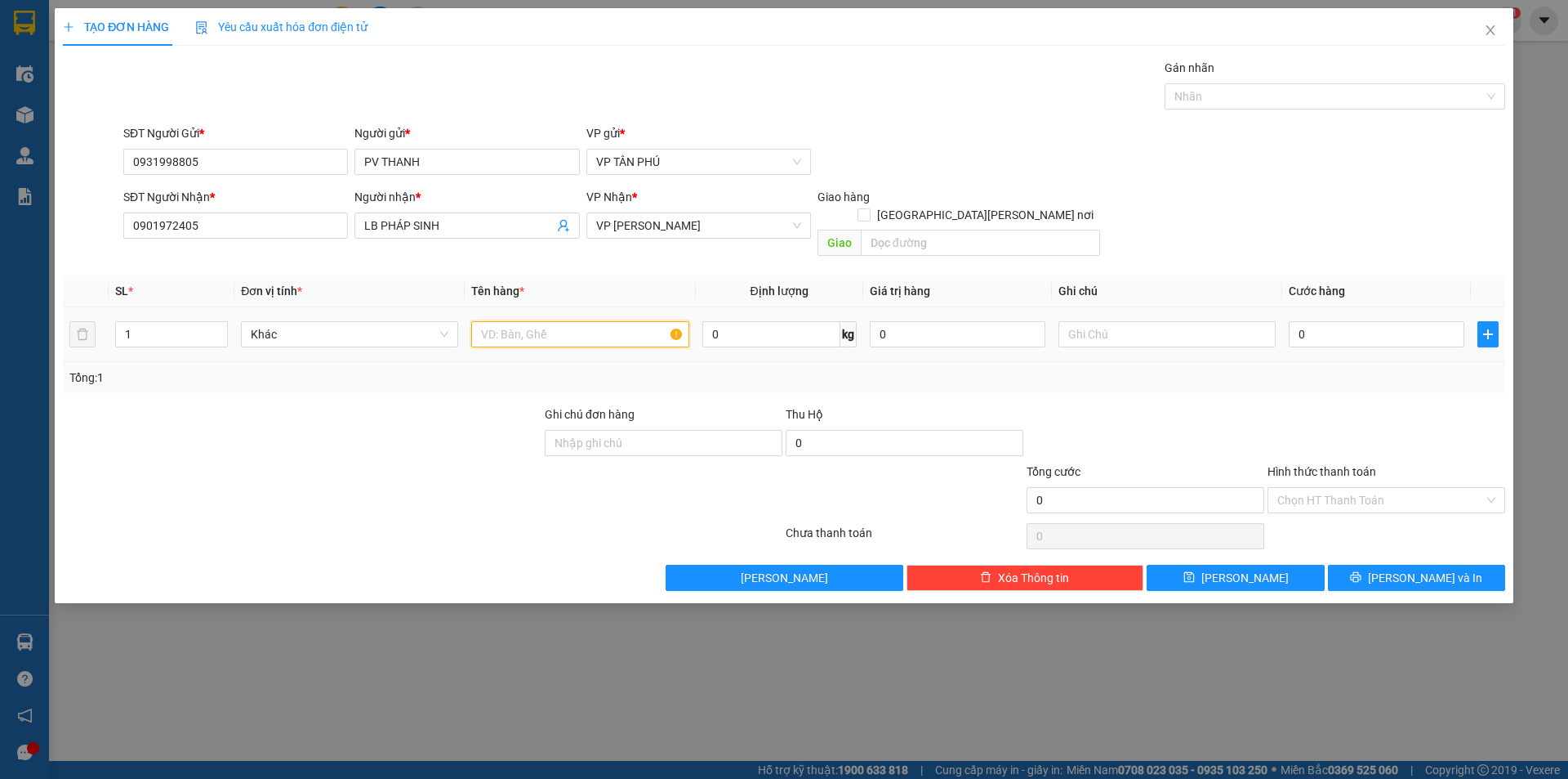
click at [557, 324] on input "text" at bounding box center [580, 334] width 218 height 26
type input "1THUNG GIAY"
click at [1384, 321] on input "0" at bounding box center [1376, 334] width 175 height 26
type input "70"
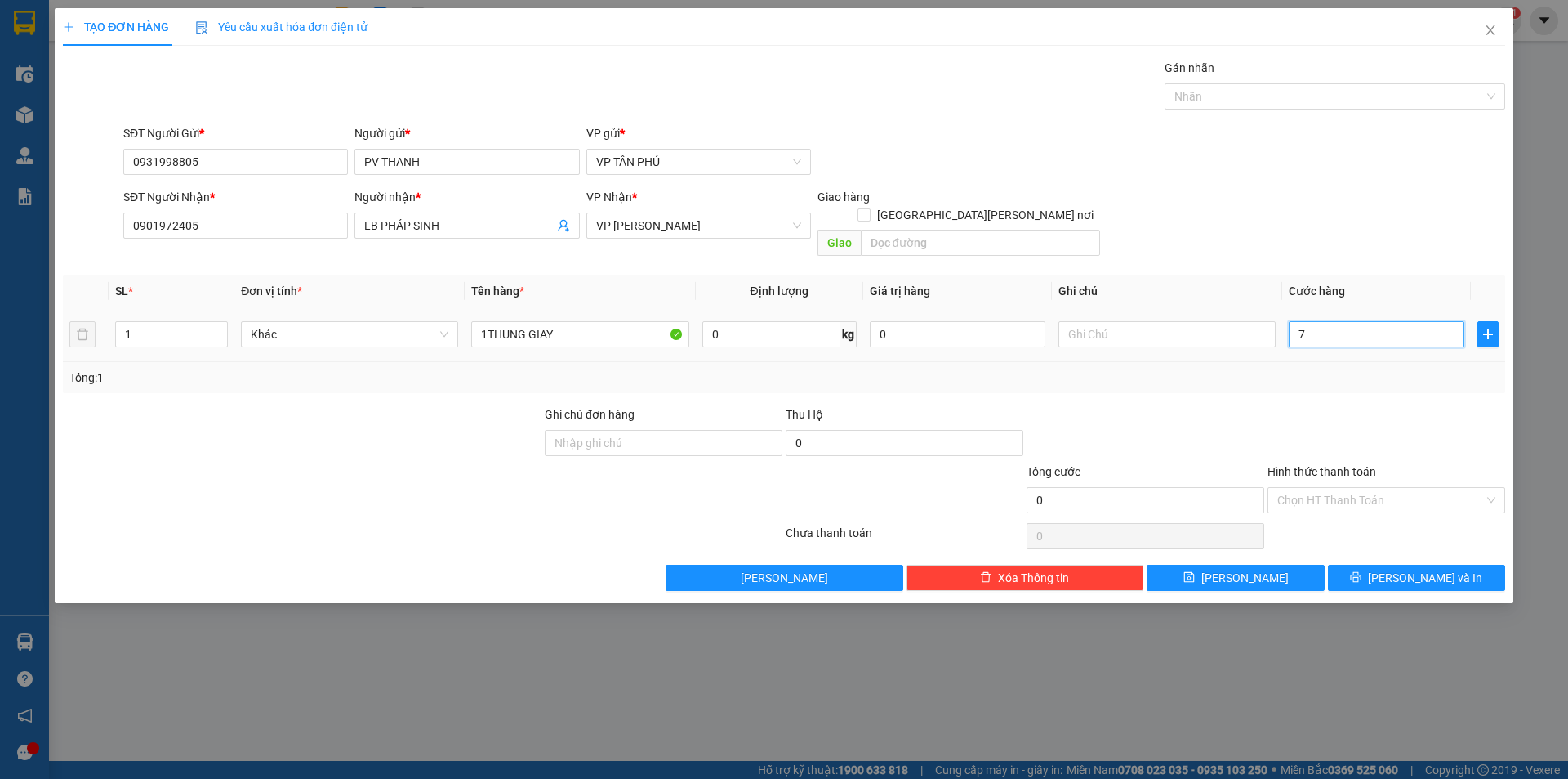
type input "70"
click at [1243, 569] on span "[PERSON_NAME]" at bounding box center [1244, 578] width 87 height 18
click at [1243, 569] on span "[PERSON_NAME]" at bounding box center [1244, 578] width 87 height 18
type input "70.000"
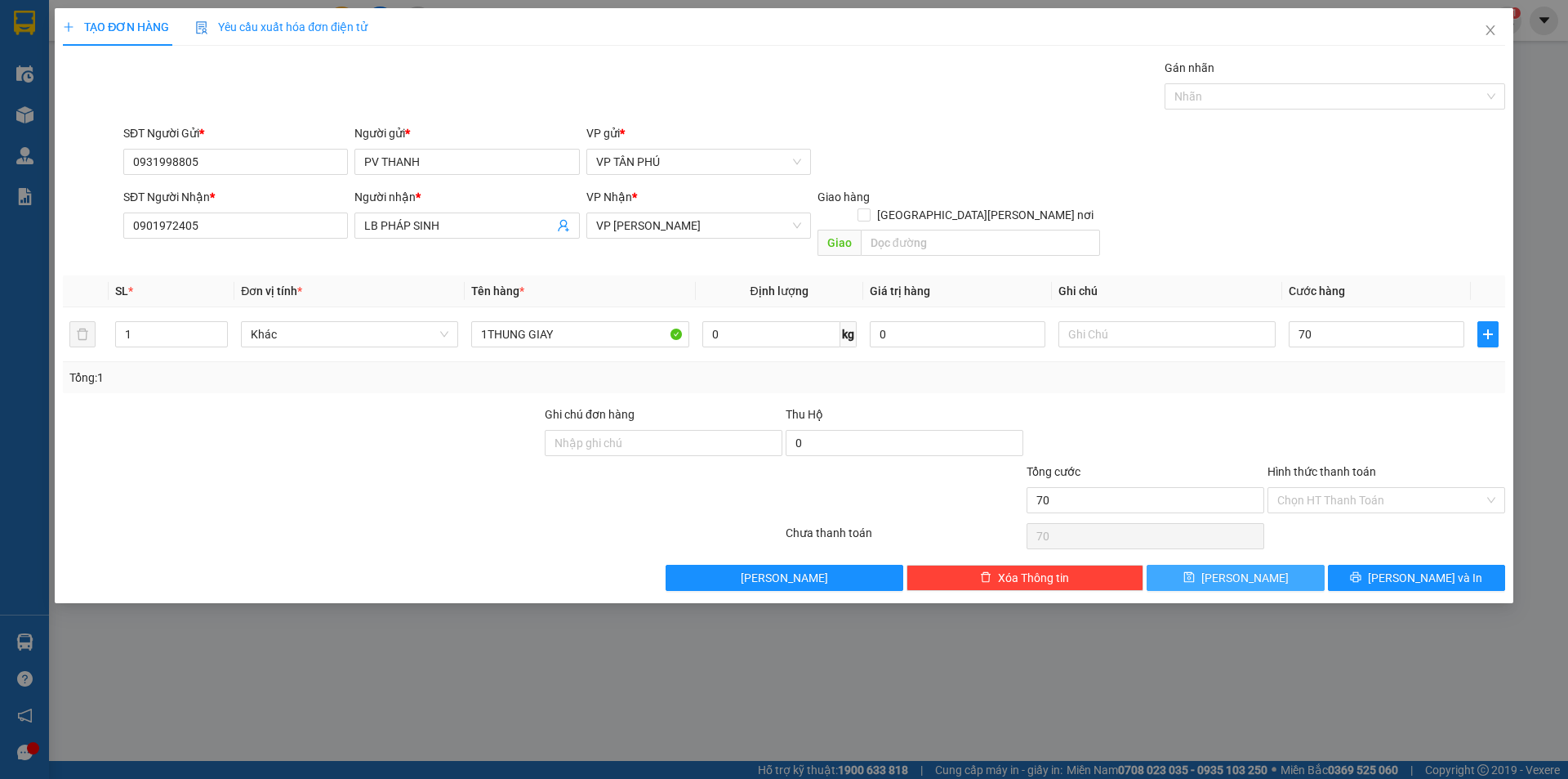
type input "70.000"
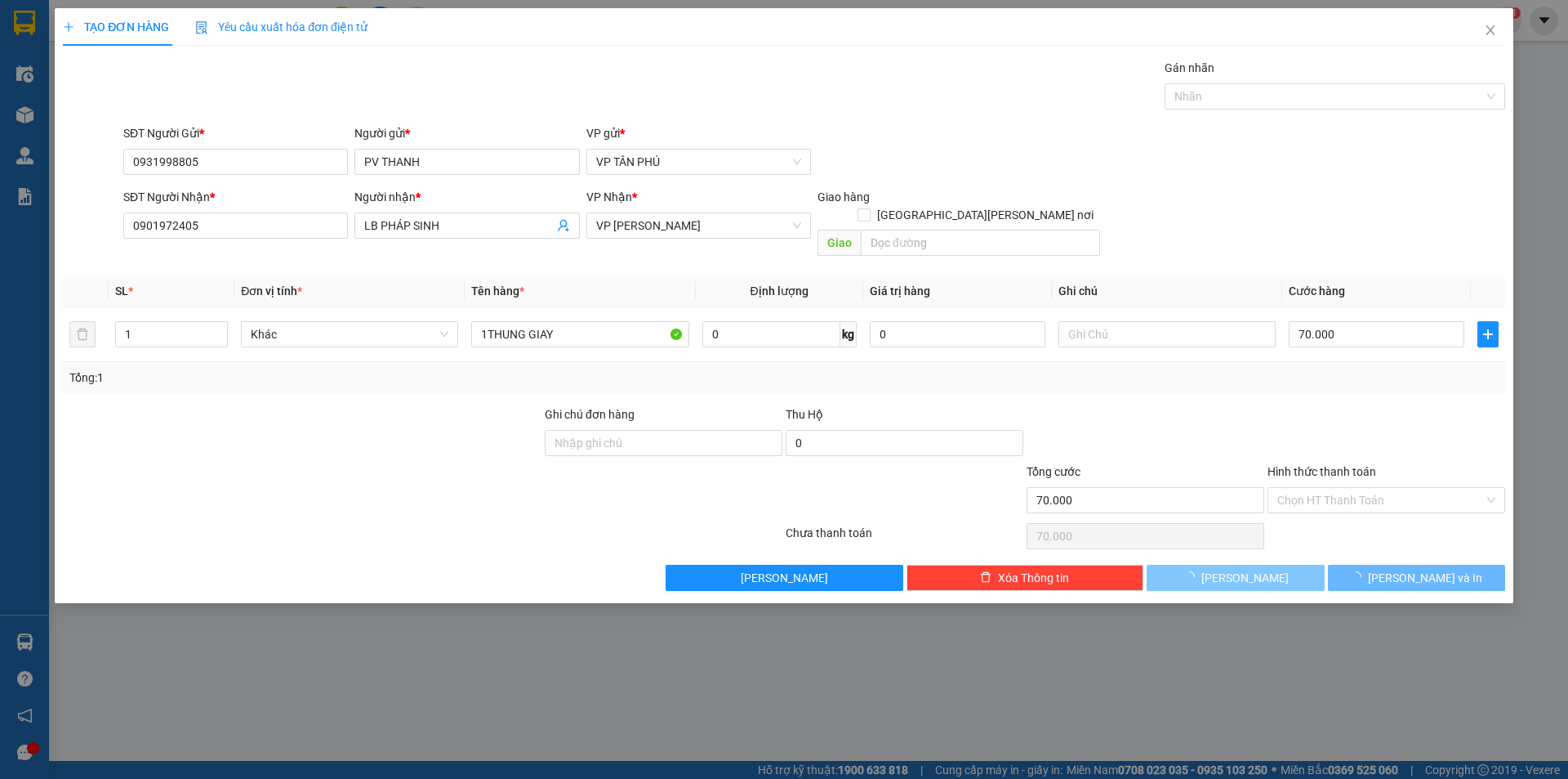
type input "0"
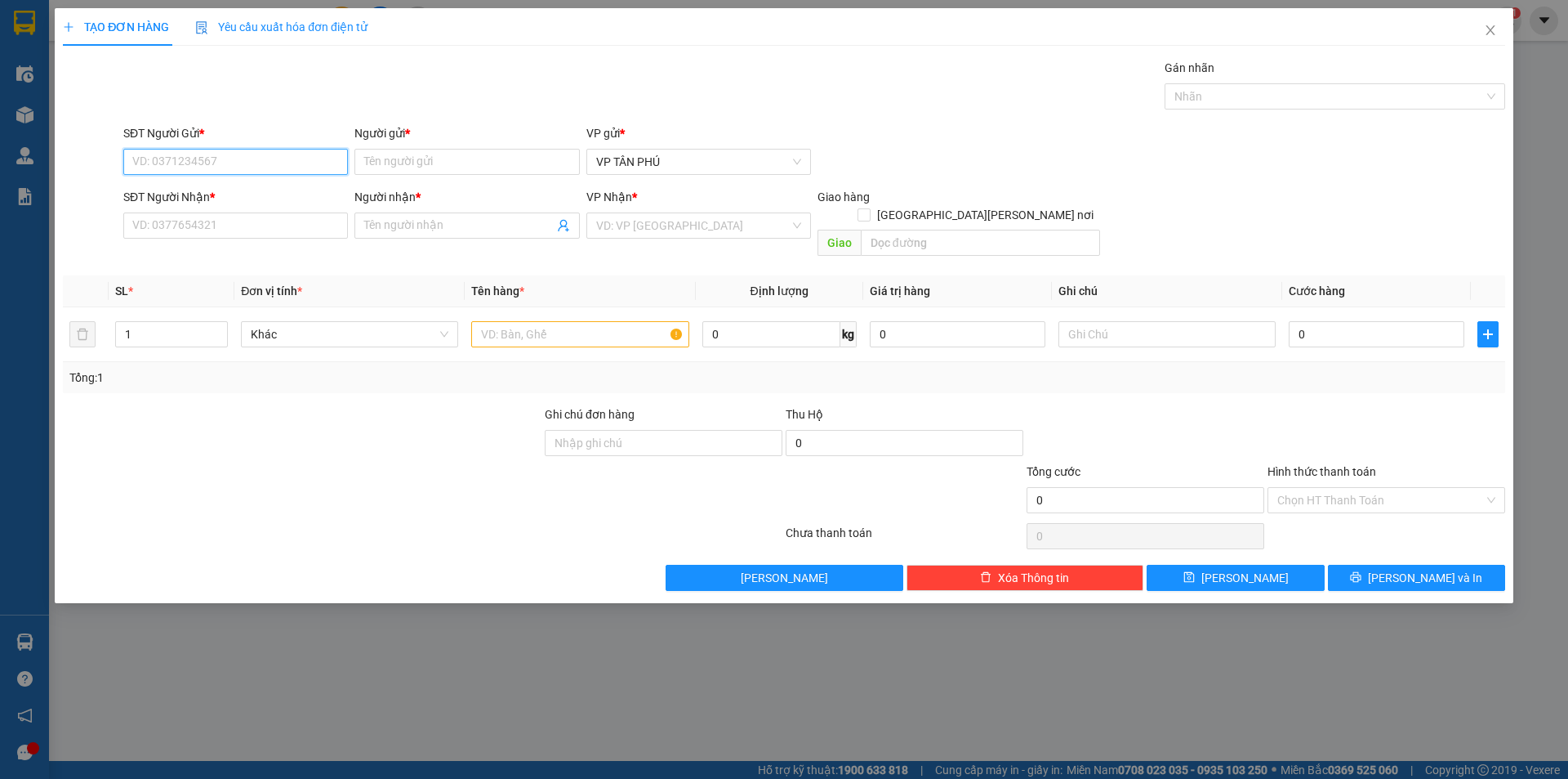
click at [233, 166] on input "SĐT Người Gửi *" at bounding box center [236, 161] width 225 height 26
click at [242, 192] on div "0931998805 - [PERSON_NAME]" at bounding box center [236, 194] width 205 height 18
type input "0931998805"
type input "PV THANH"
type input "0901972405"
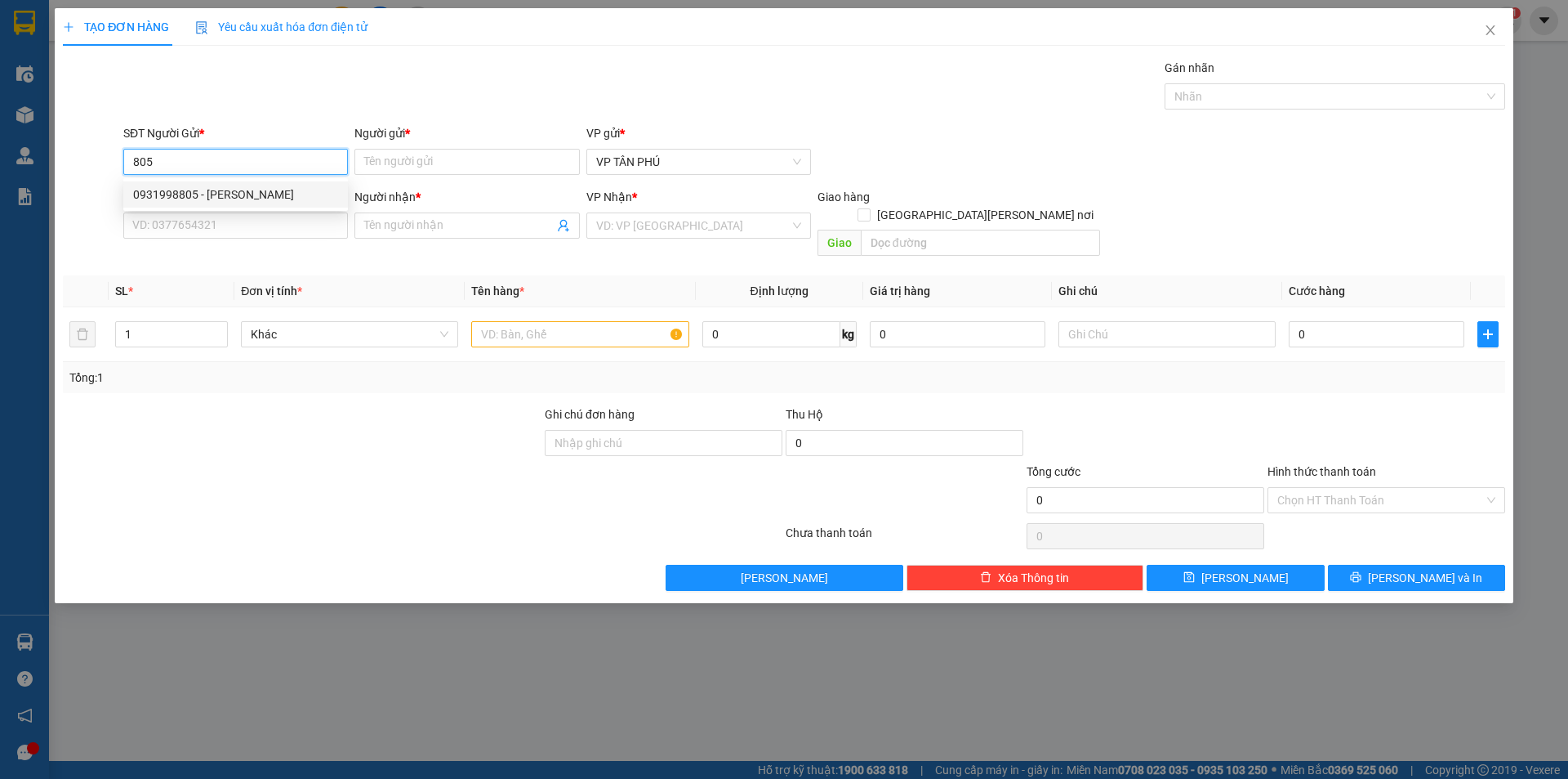
type input "LB PHÁP SINH"
click at [240, 192] on div "0931998805 - [PERSON_NAME]" at bounding box center [236, 194] width 205 height 18
type input "0931998805"
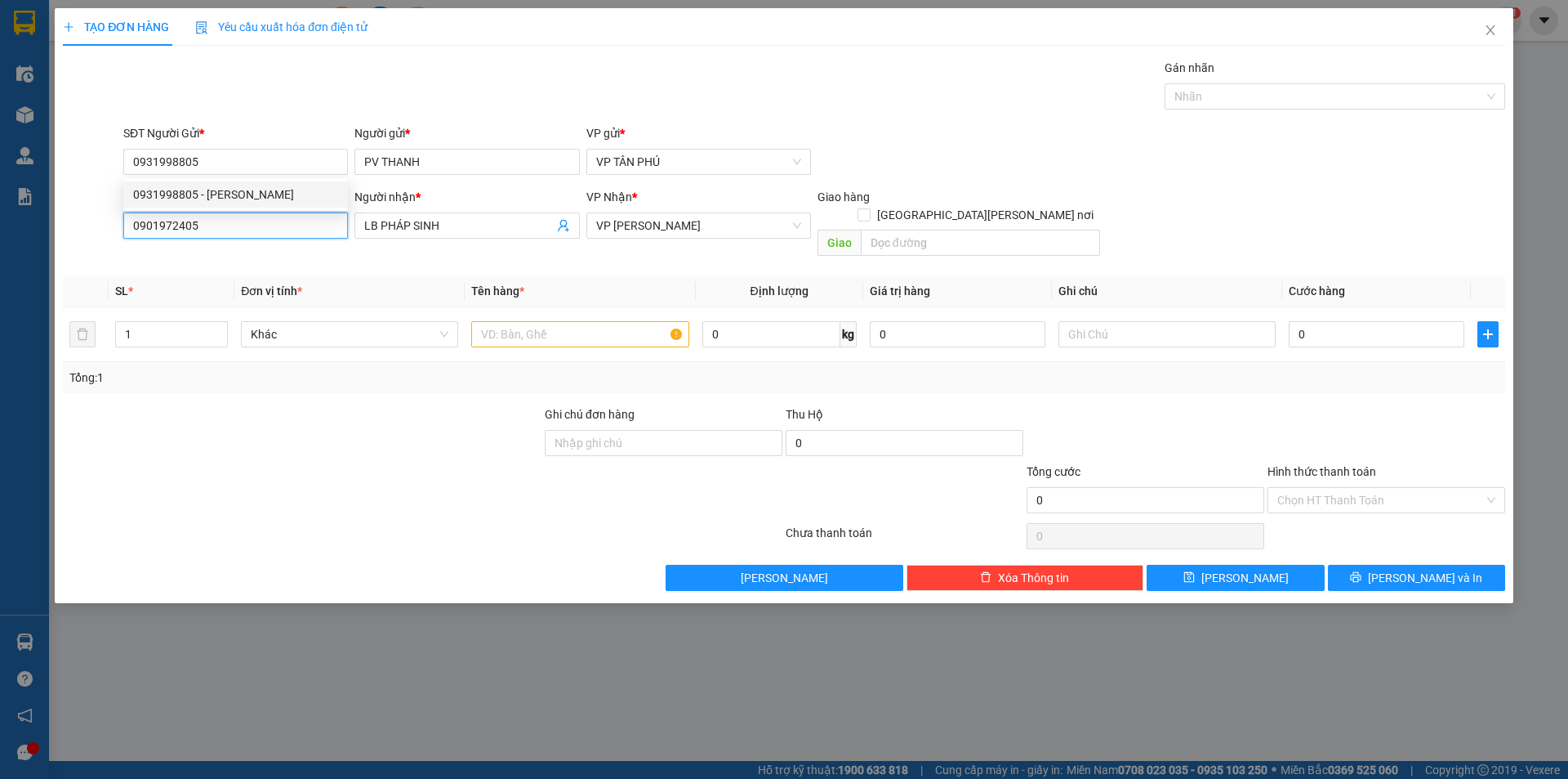
click at [251, 235] on input "0901972405" at bounding box center [236, 225] width 225 height 26
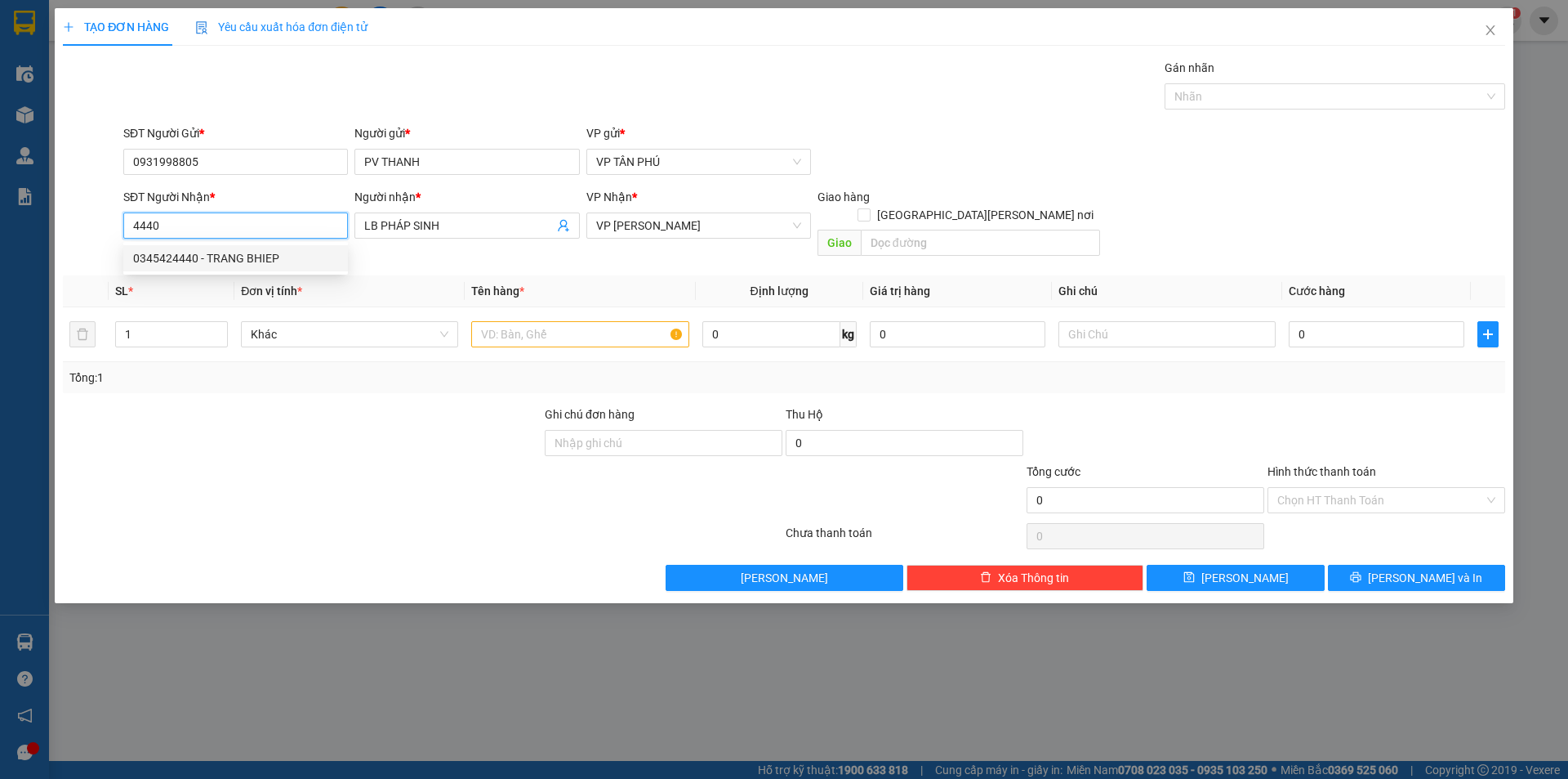
click at [264, 255] on div "0345424440 - TRANG BHIEP" at bounding box center [236, 258] width 205 height 18
type input "0345424440"
type input "TRANG BHIEP"
click at [264, 255] on div "0345424440 - TRANG BHIEP" at bounding box center [236, 258] width 205 height 18
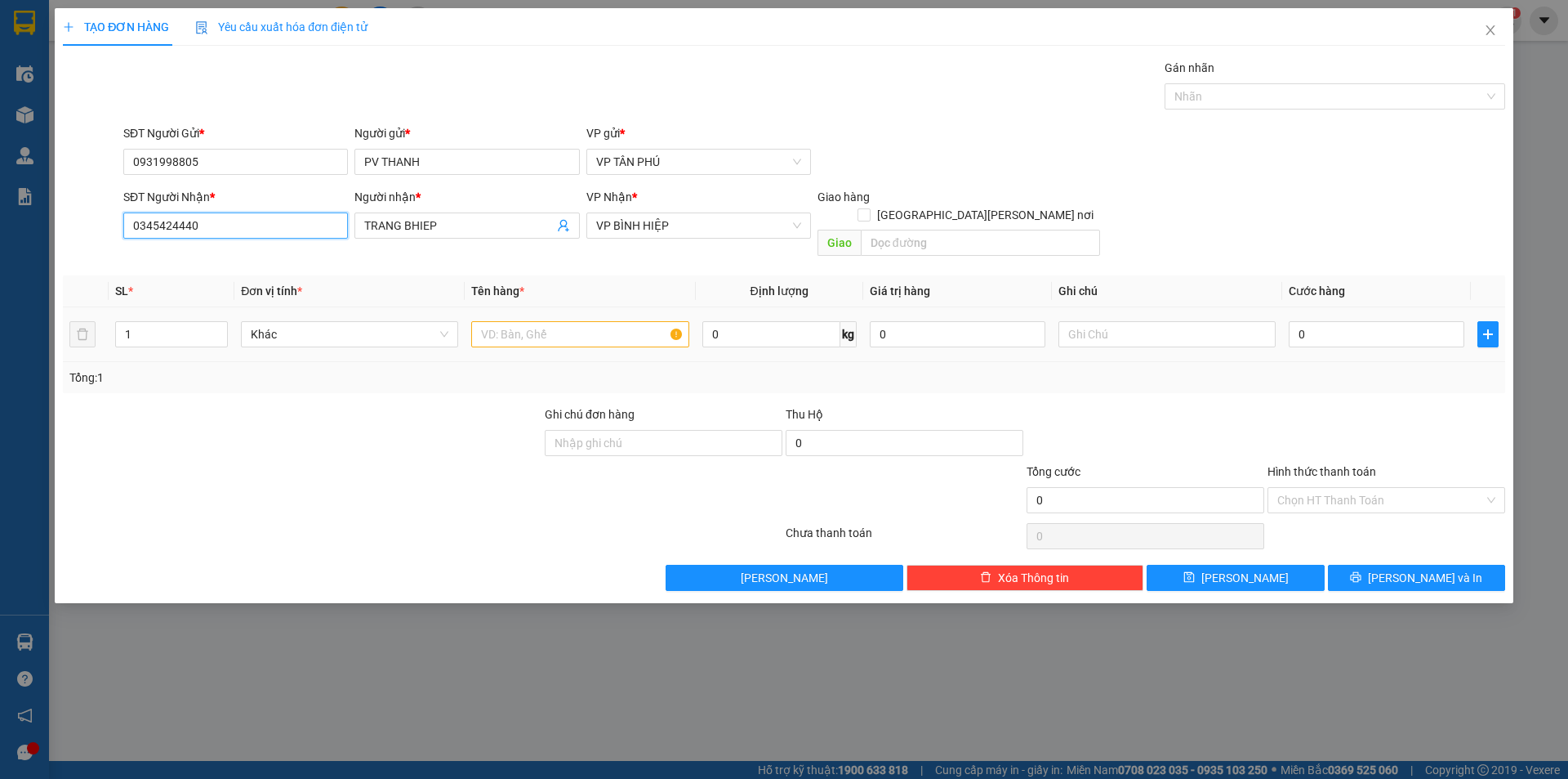
type input "0345424440"
click at [524, 321] on input "text" at bounding box center [580, 334] width 218 height 26
click at [525, 321] on input "text" at bounding box center [580, 334] width 218 height 26
type input "2BAO"
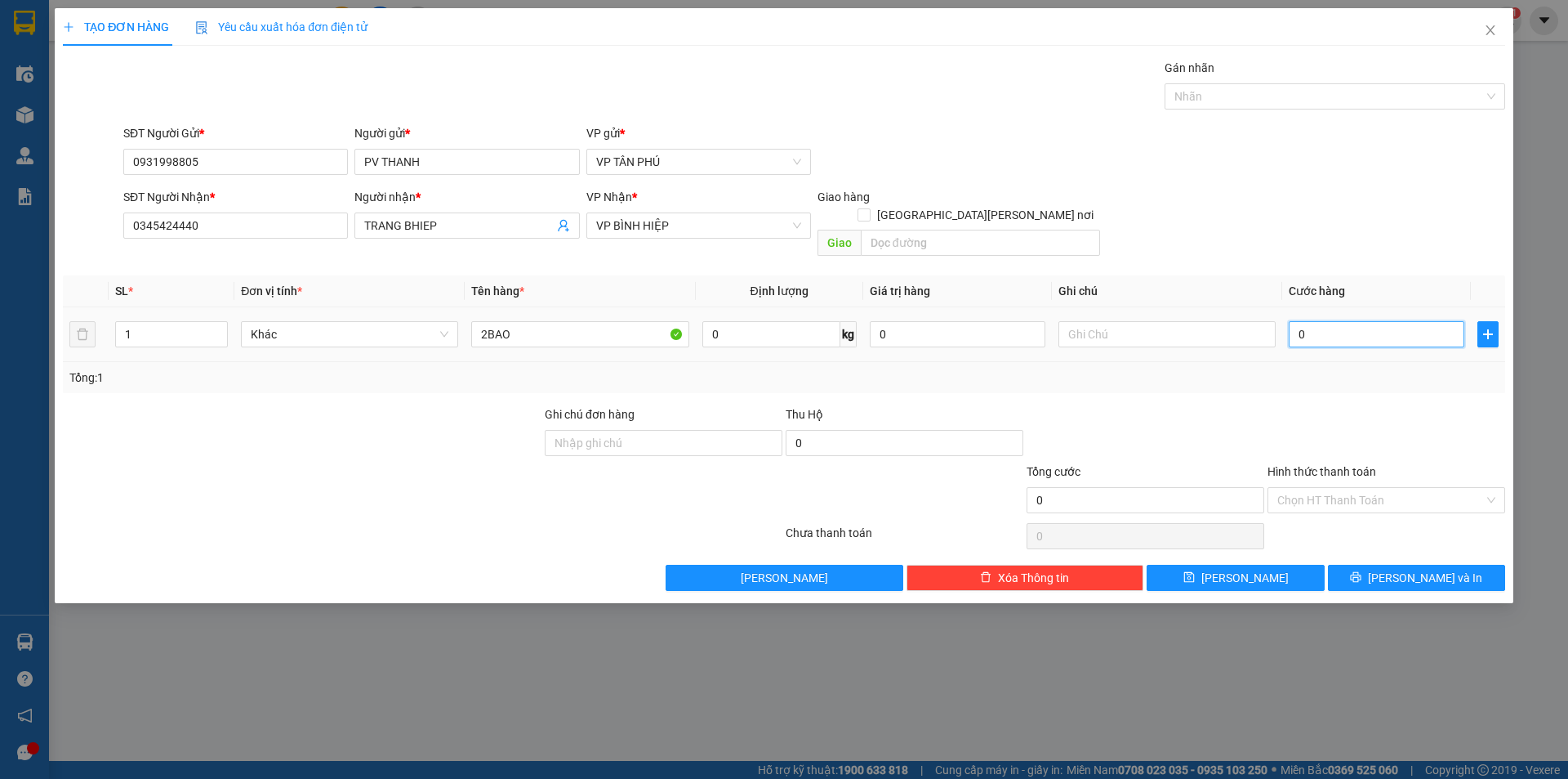
click at [1327, 321] on input "0" at bounding box center [1376, 334] width 175 height 26
type input "4"
type input "40"
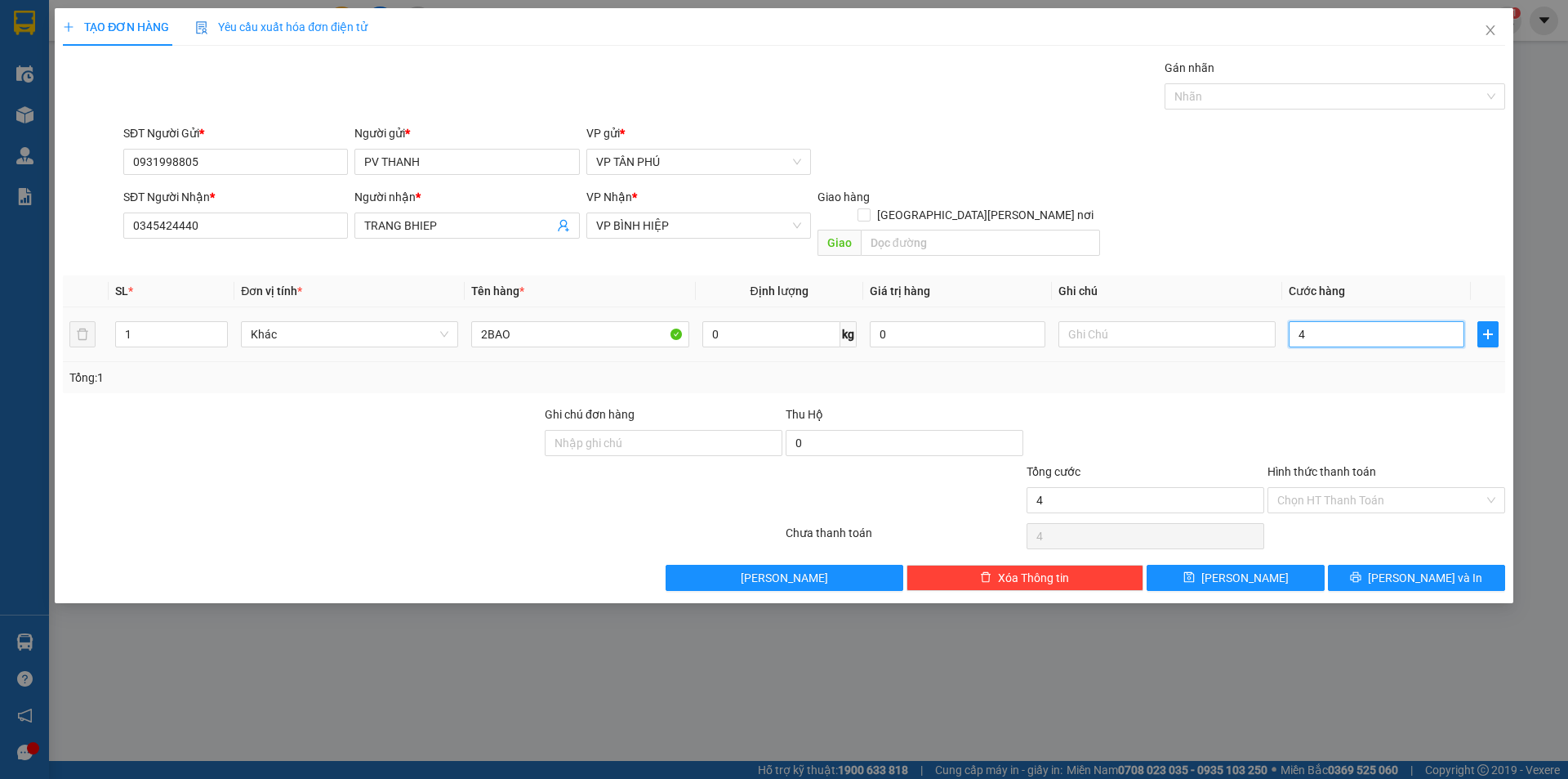
type input "40"
type input "400"
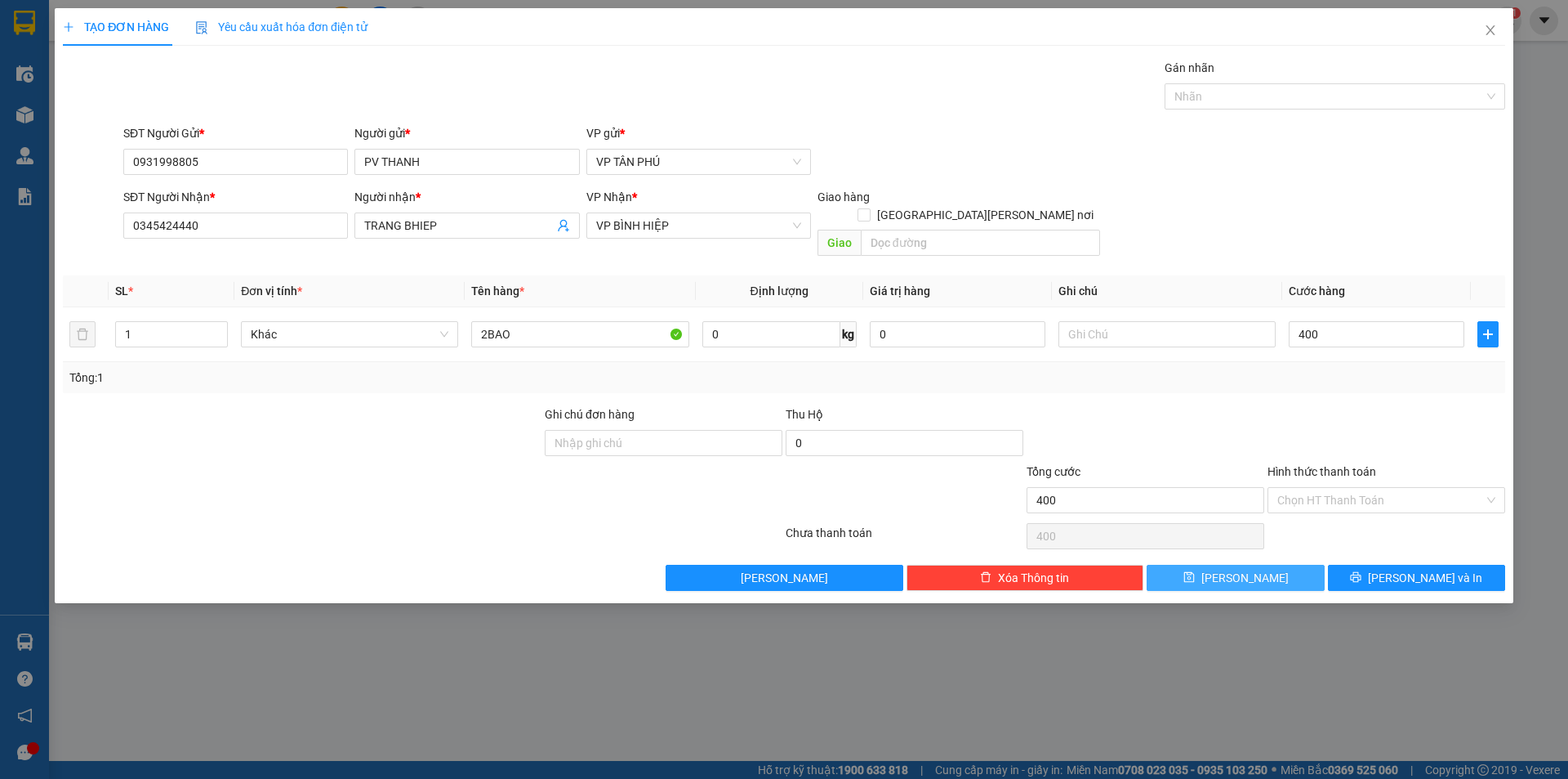
click at [1215, 565] on button "[PERSON_NAME]" at bounding box center [1234, 578] width 177 height 26
type input "400.000"
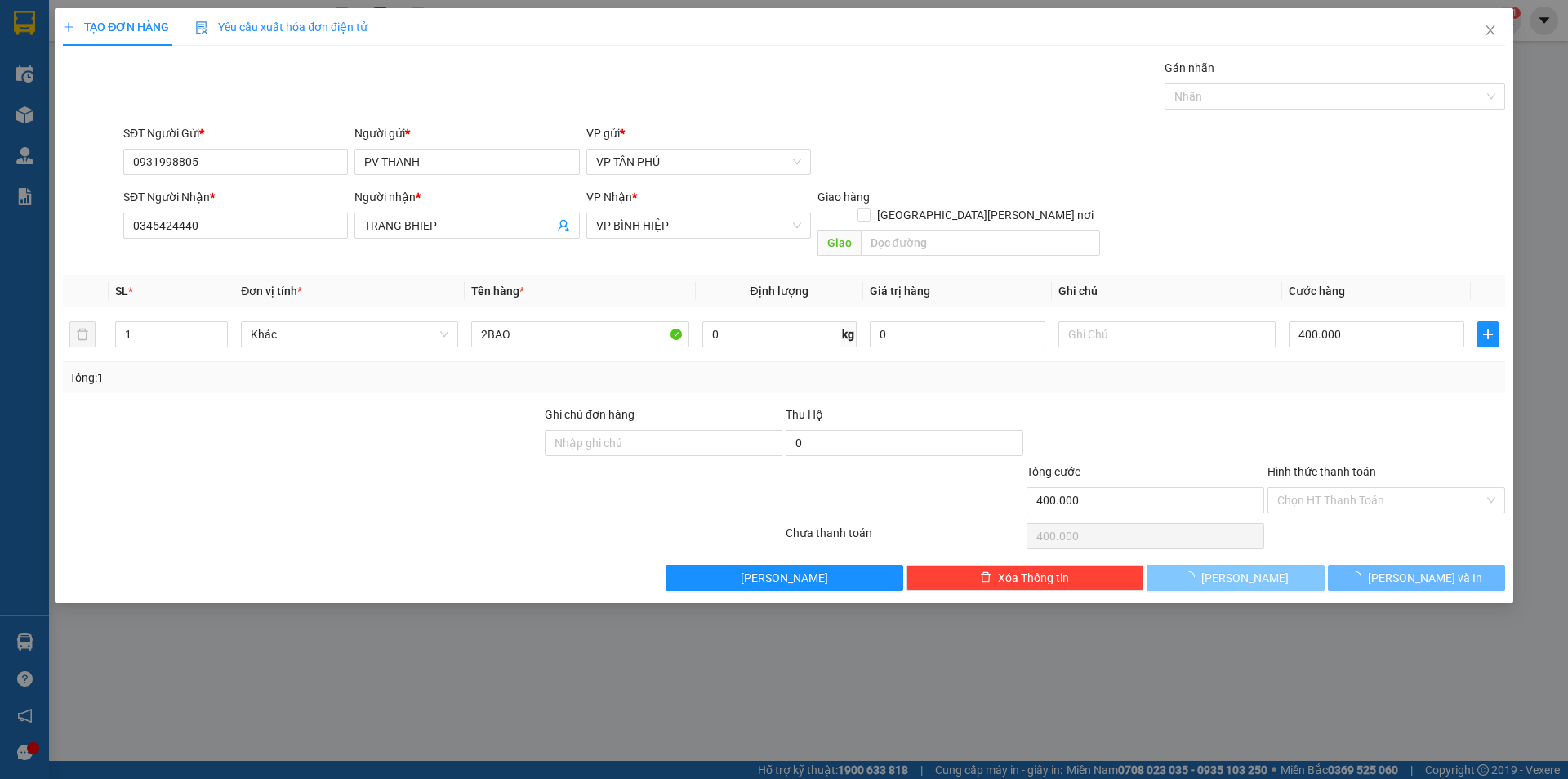
type input "0"
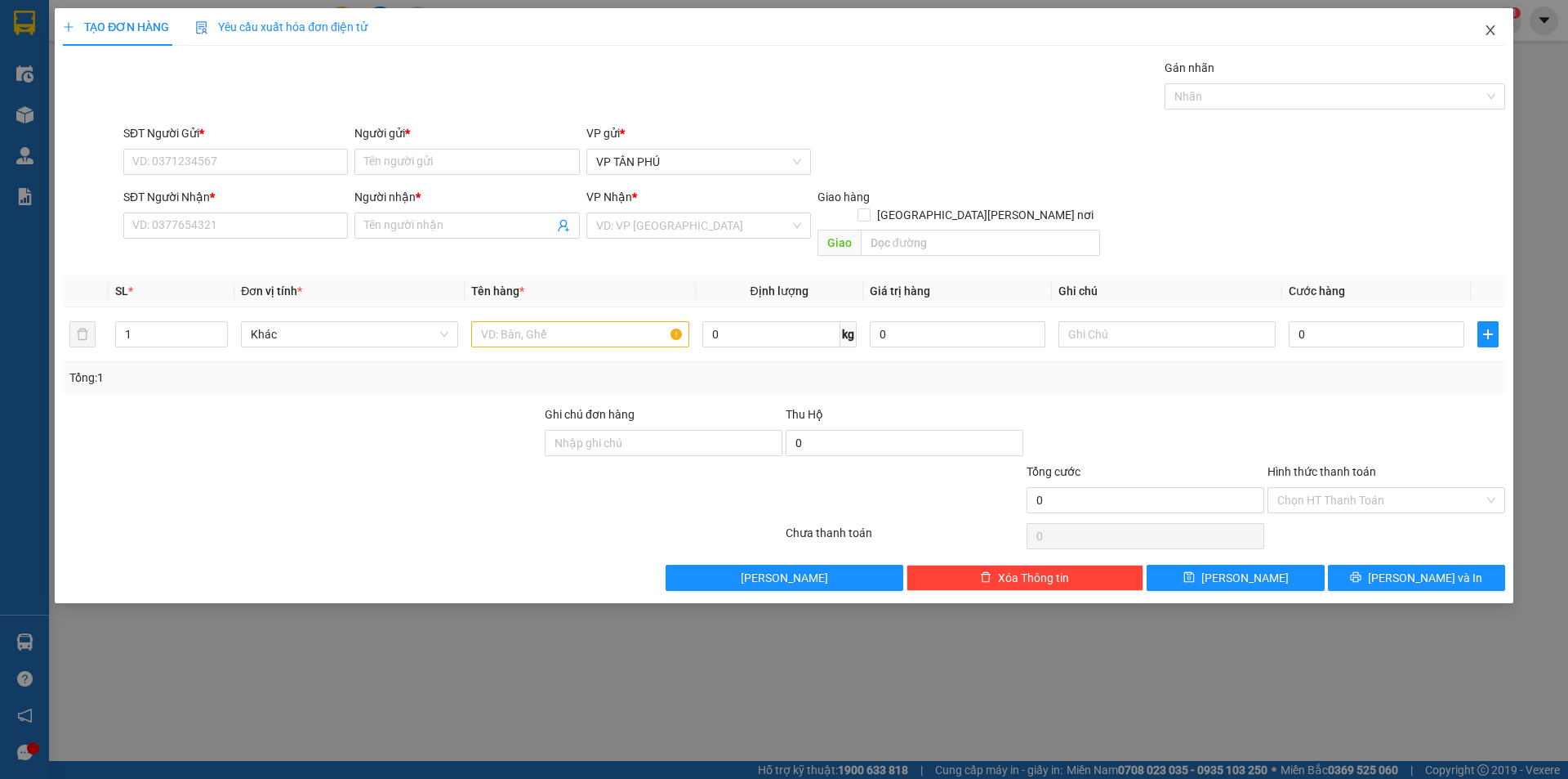
click at [1487, 31] on icon "close" at bounding box center [1490, 30] width 13 height 13
click at [1487, 31] on div "nhanhangsg.hoanghuy 1" at bounding box center [1427, 21] width 189 height 29
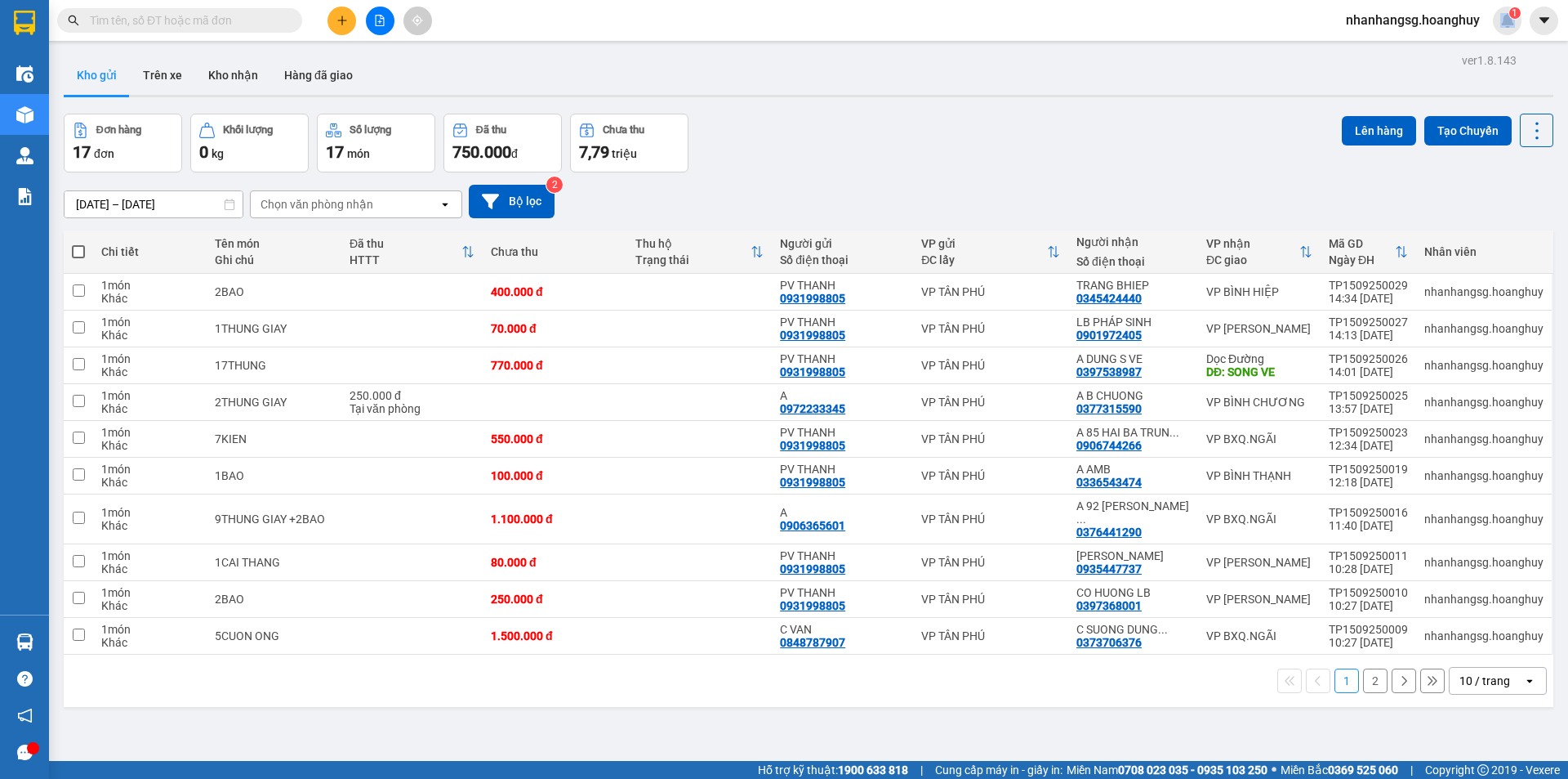
click at [343, 15] on icon "plus" at bounding box center [342, 20] width 12 height 12
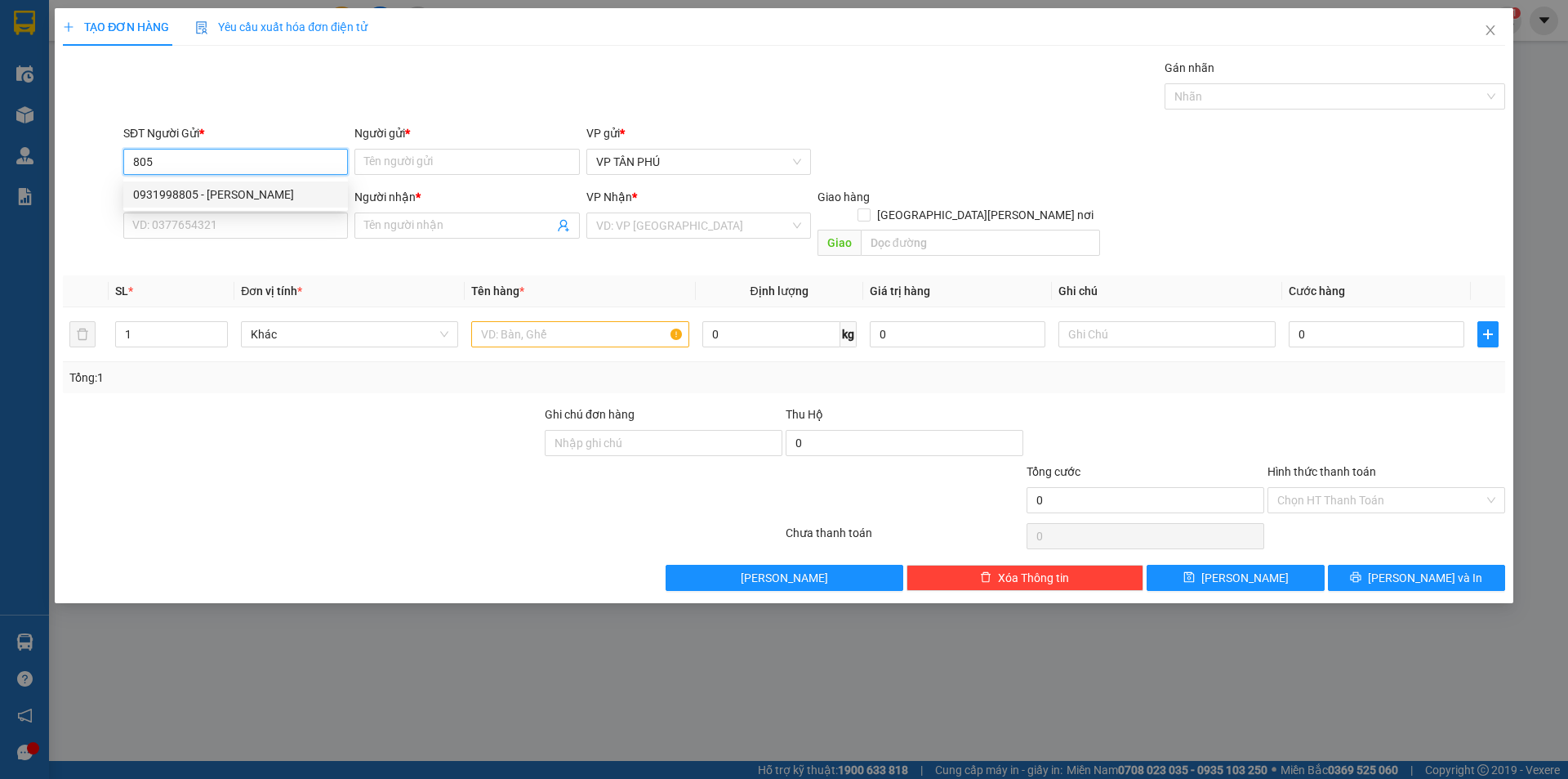
click at [224, 196] on div "0931998805 - [PERSON_NAME]" at bounding box center [236, 194] width 205 height 18
type input "0931998805"
type input "PV THANH"
type input "0345424440"
type input "TRANG BHIEP"
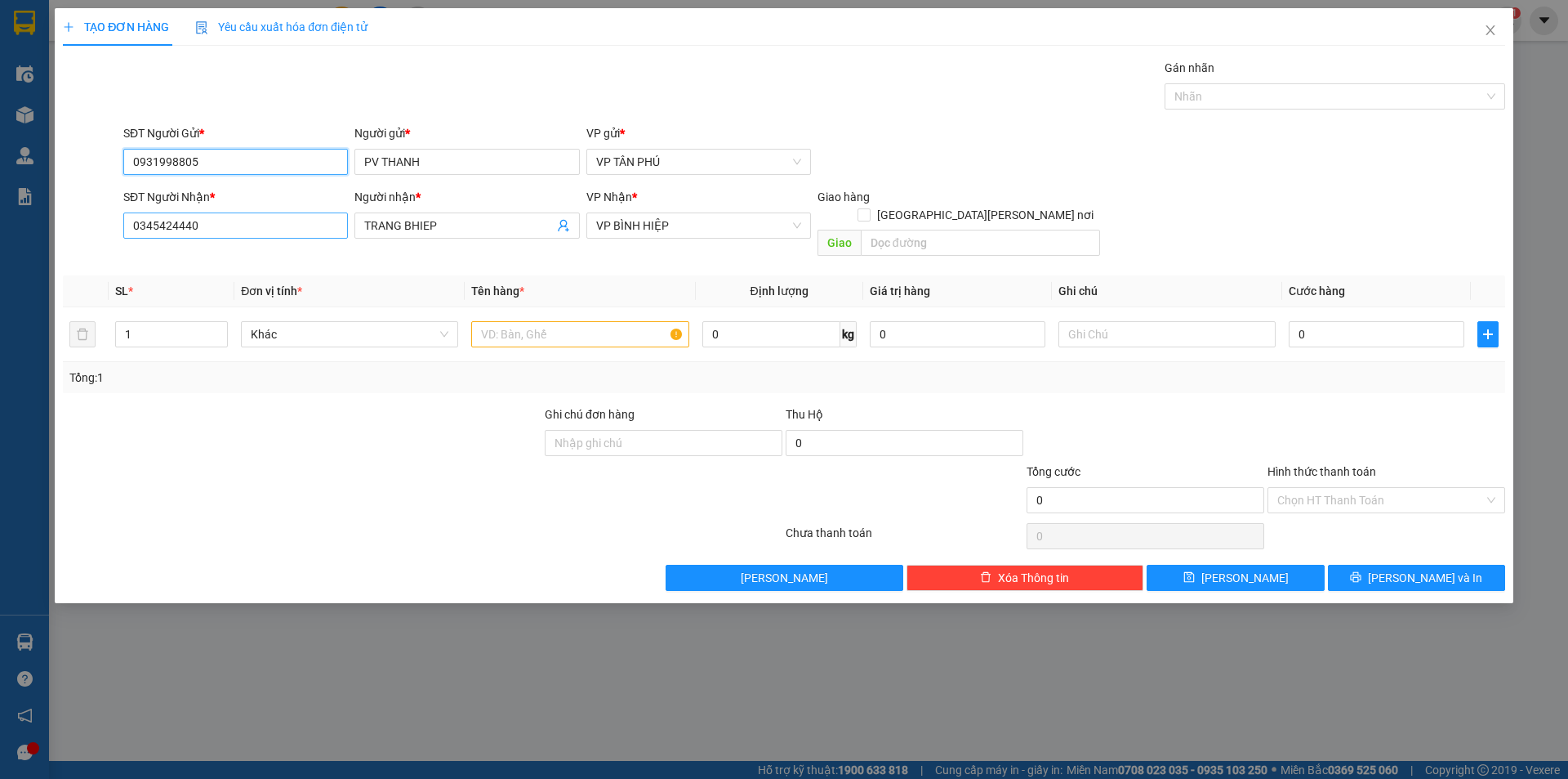
type input "0931998805"
click at [217, 223] on input "0345424440" at bounding box center [236, 225] width 225 height 26
click at [218, 223] on input "0345424440" at bounding box center [236, 225] width 225 height 26
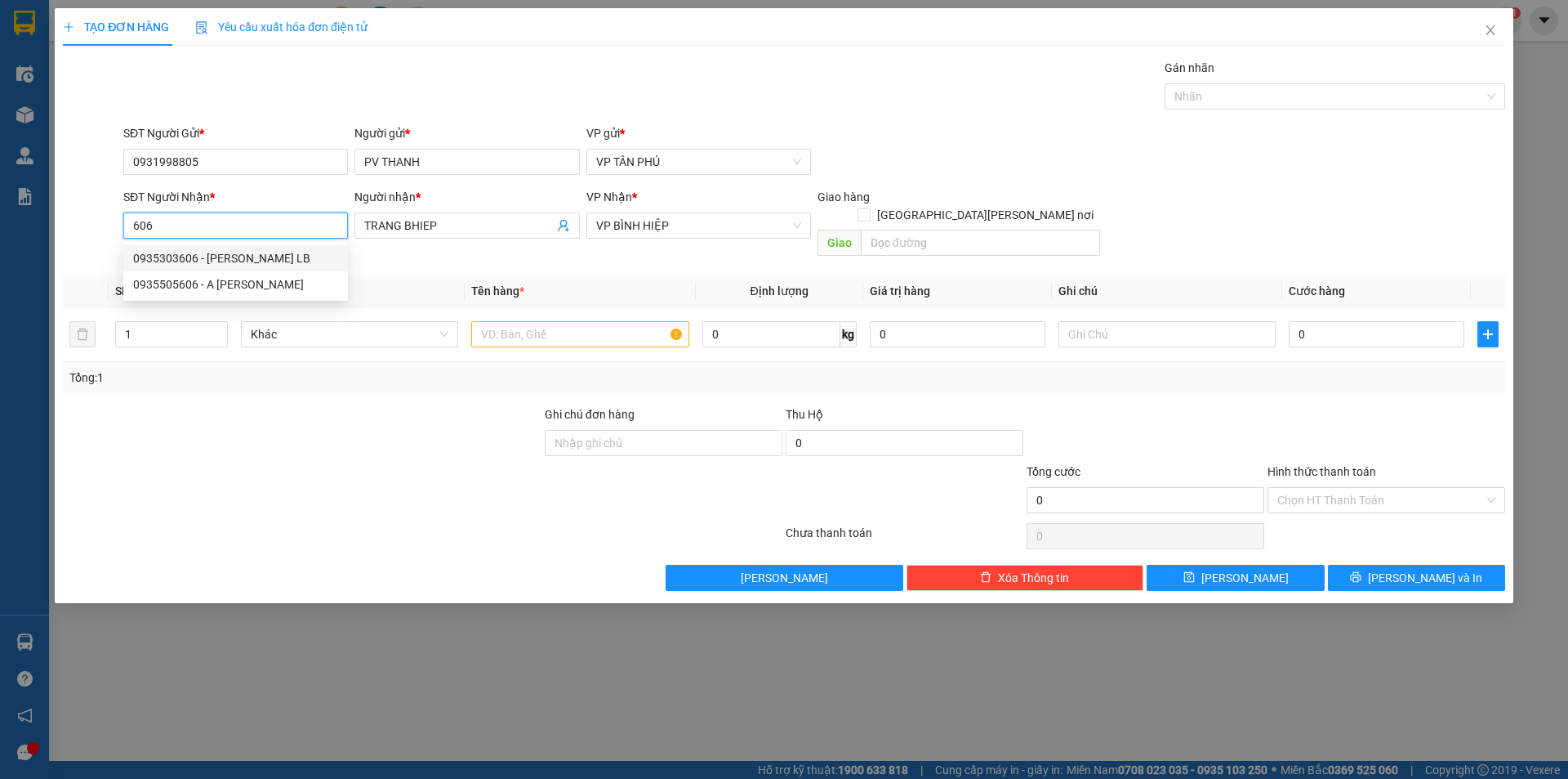
click at [263, 254] on div "0935303606 - [PERSON_NAME] LB" at bounding box center [236, 258] width 205 height 18
type input "0935303606"
type input "HOANG PHUC LB"
type input "0935303606"
click at [574, 321] on input "text" at bounding box center [580, 334] width 218 height 26
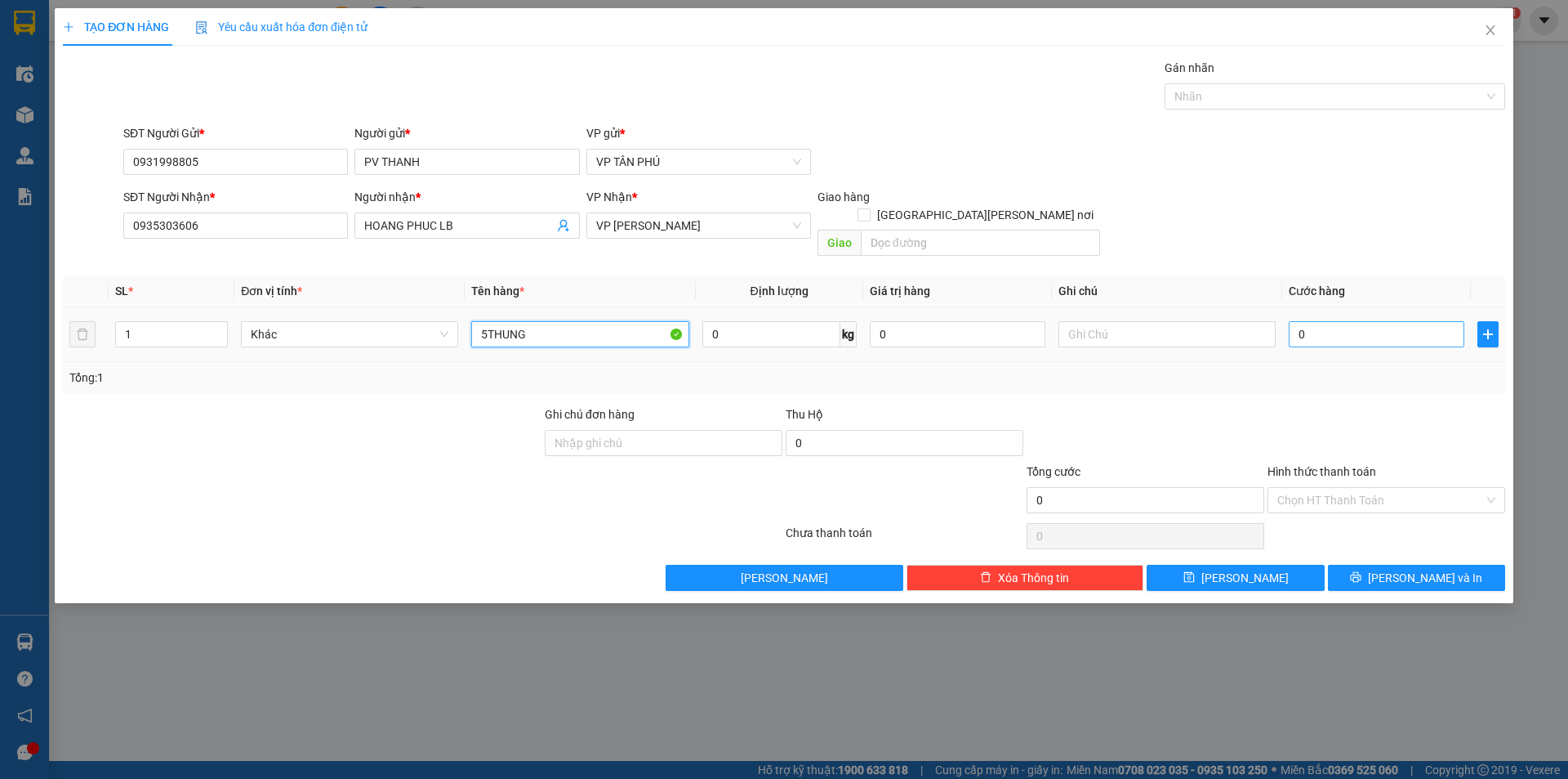
type input "5THUNG"
click at [1331, 321] on input "0" at bounding box center [1376, 334] width 175 height 26
type input "3"
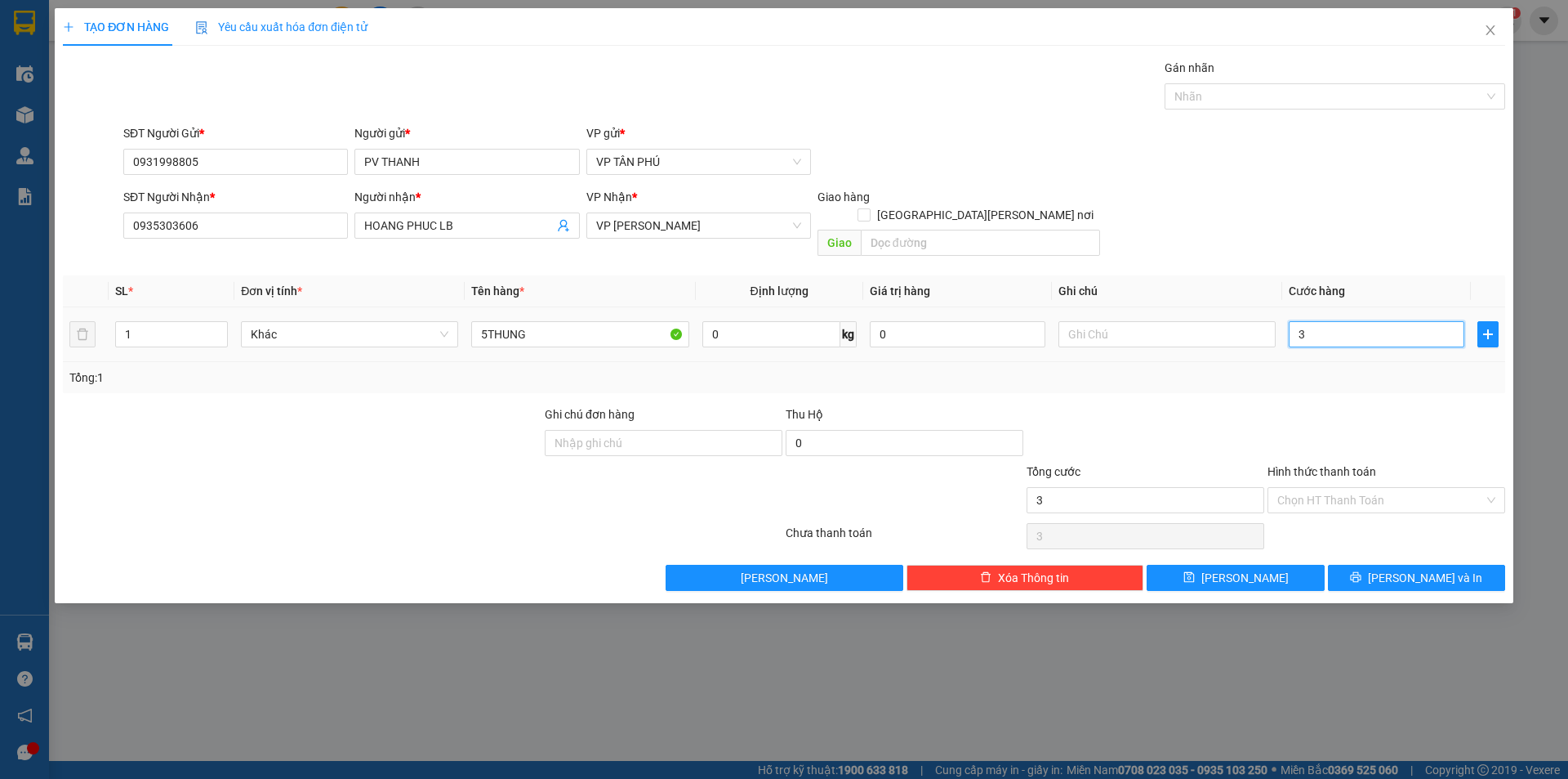
type input "35"
type input "350"
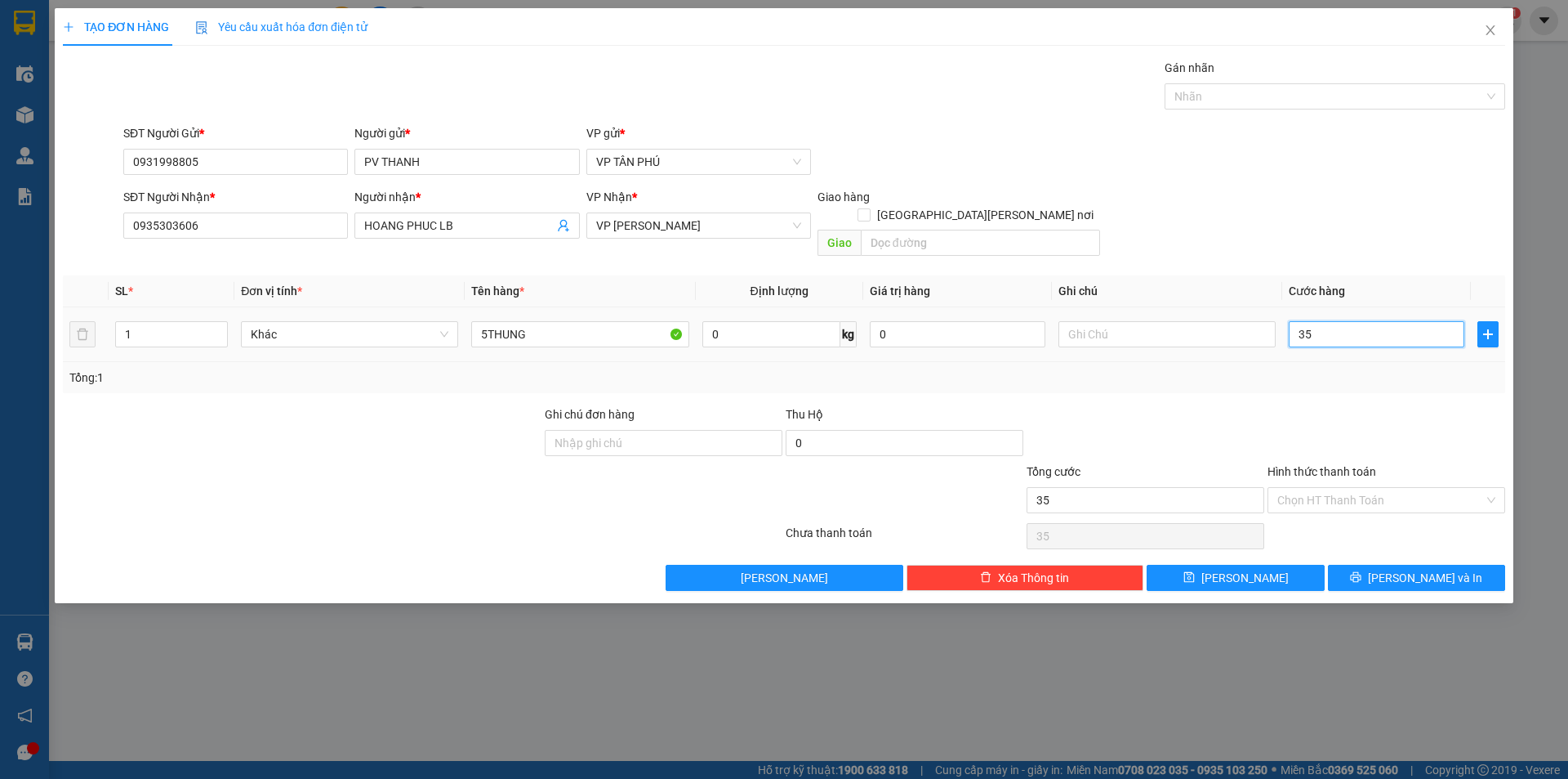
type input "350"
type input "350.000"
click at [1266, 565] on button "[PERSON_NAME]" at bounding box center [1234, 578] width 177 height 26
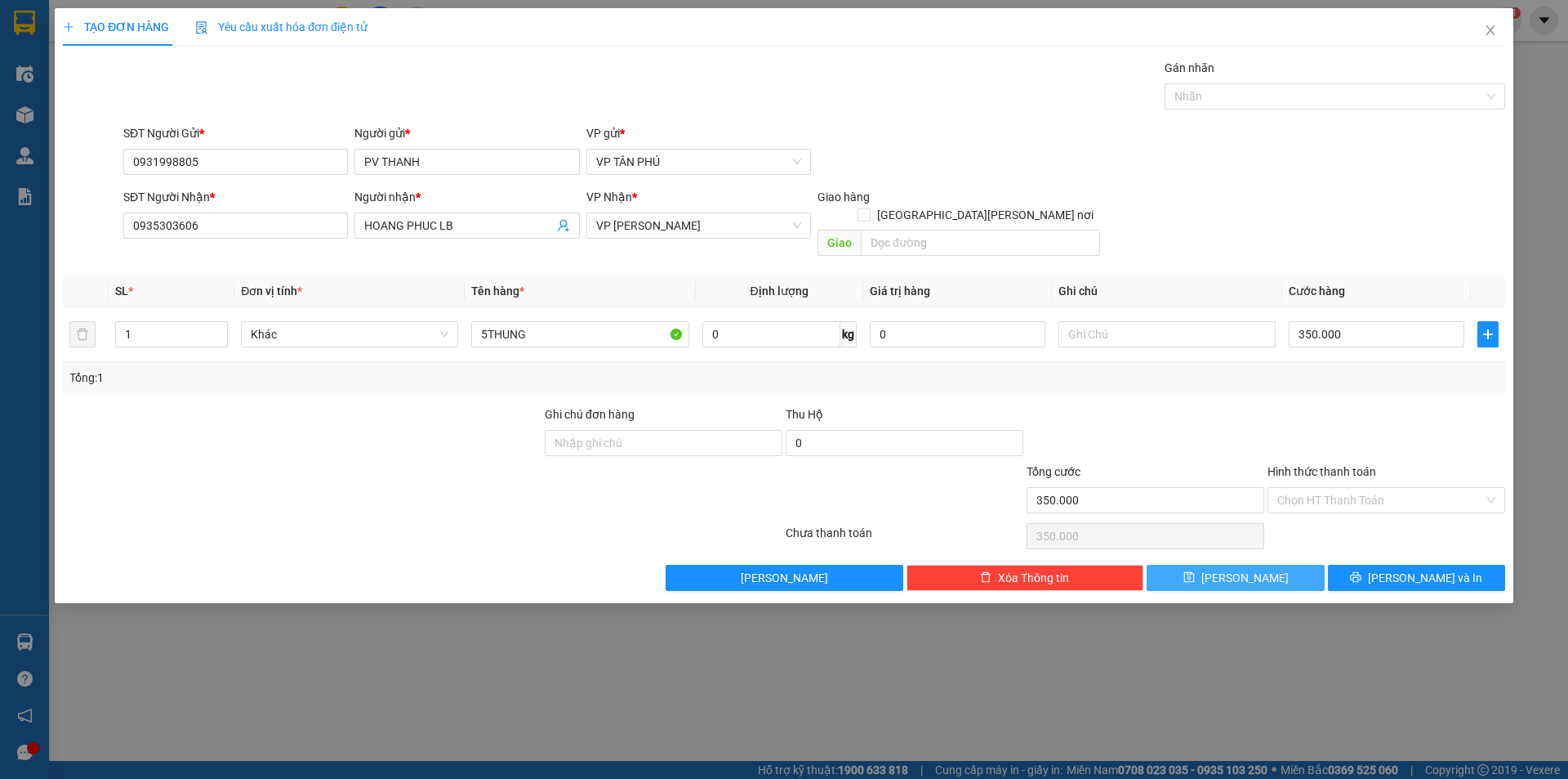
type input "0"
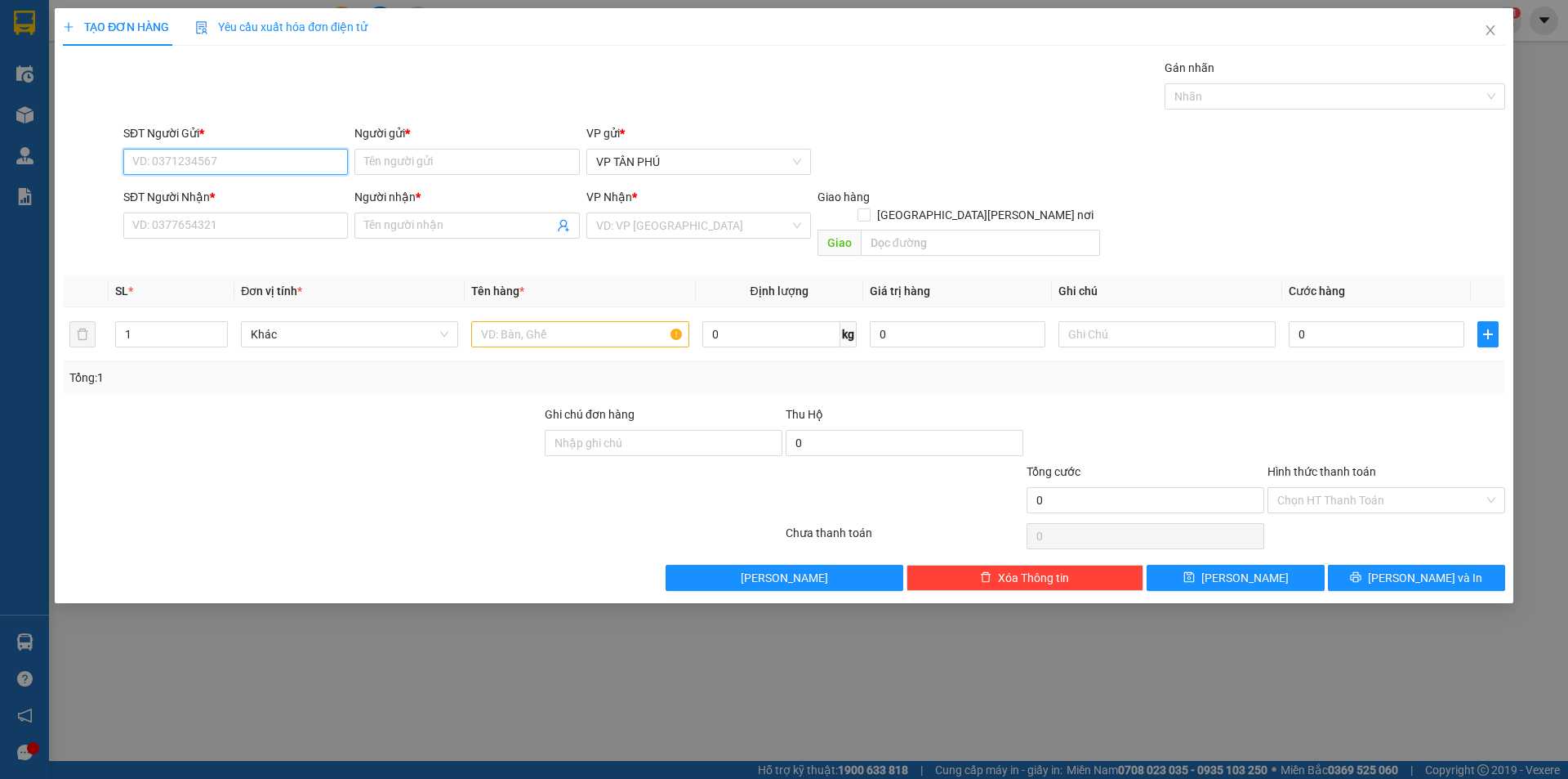
click at [236, 151] on input "SĐT Người Gửi *" at bounding box center [236, 161] width 225 height 26
click at [236, 152] on input "SĐT Người Gửi *" at bounding box center [236, 161] width 225 height 26
click at [247, 199] on div "0931998805 - [PERSON_NAME]" at bounding box center [236, 194] width 205 height 18
type input "0931998805"
type input "PV THANH"
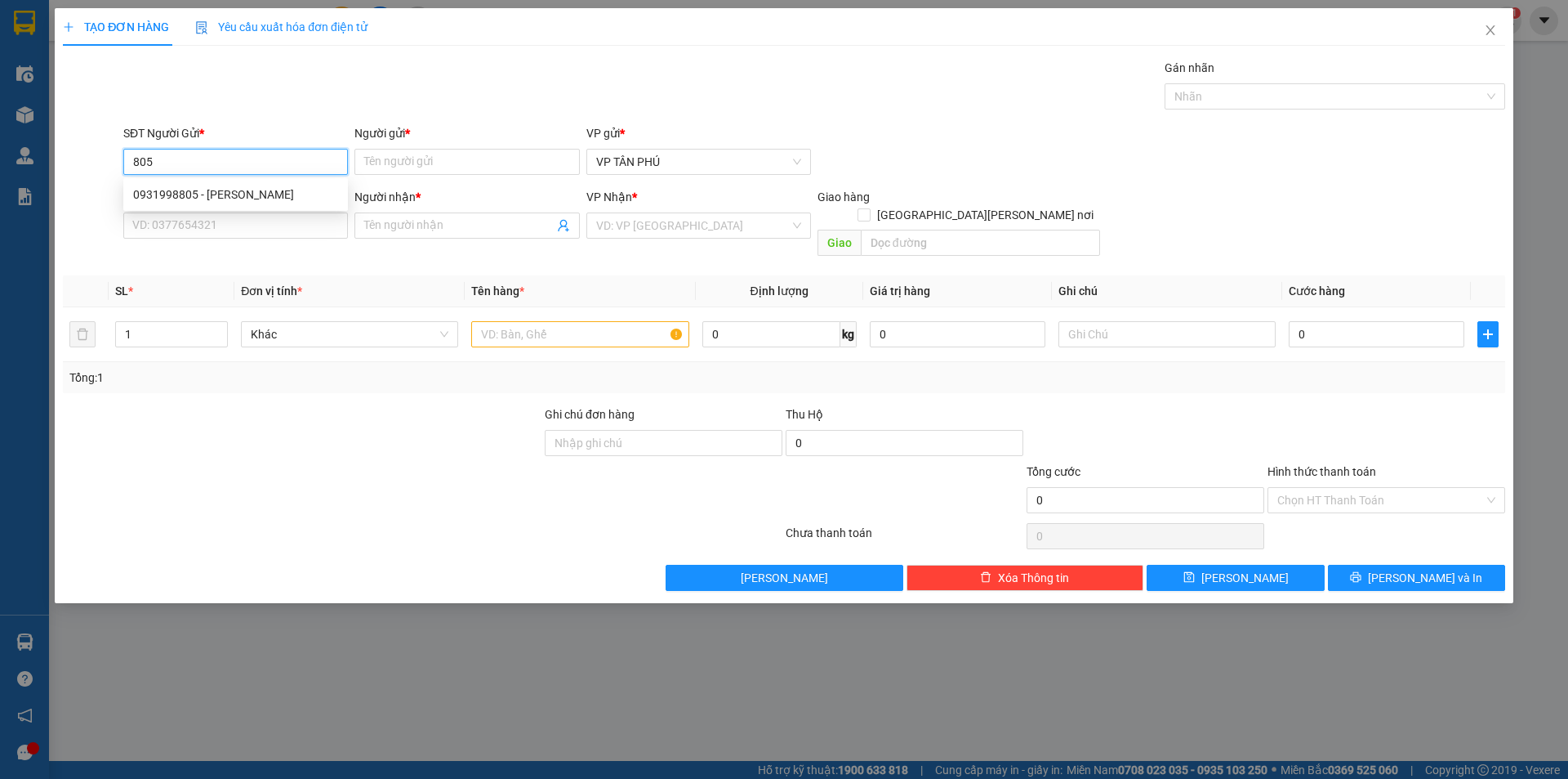
type input "0935303606"
type input "HOANG PHUC LB"
click at [247, 199] on div "0931998805 - [PERSON_NAME]" at bounding box center [236, 194] width 205 height 18
type input "0931998805"
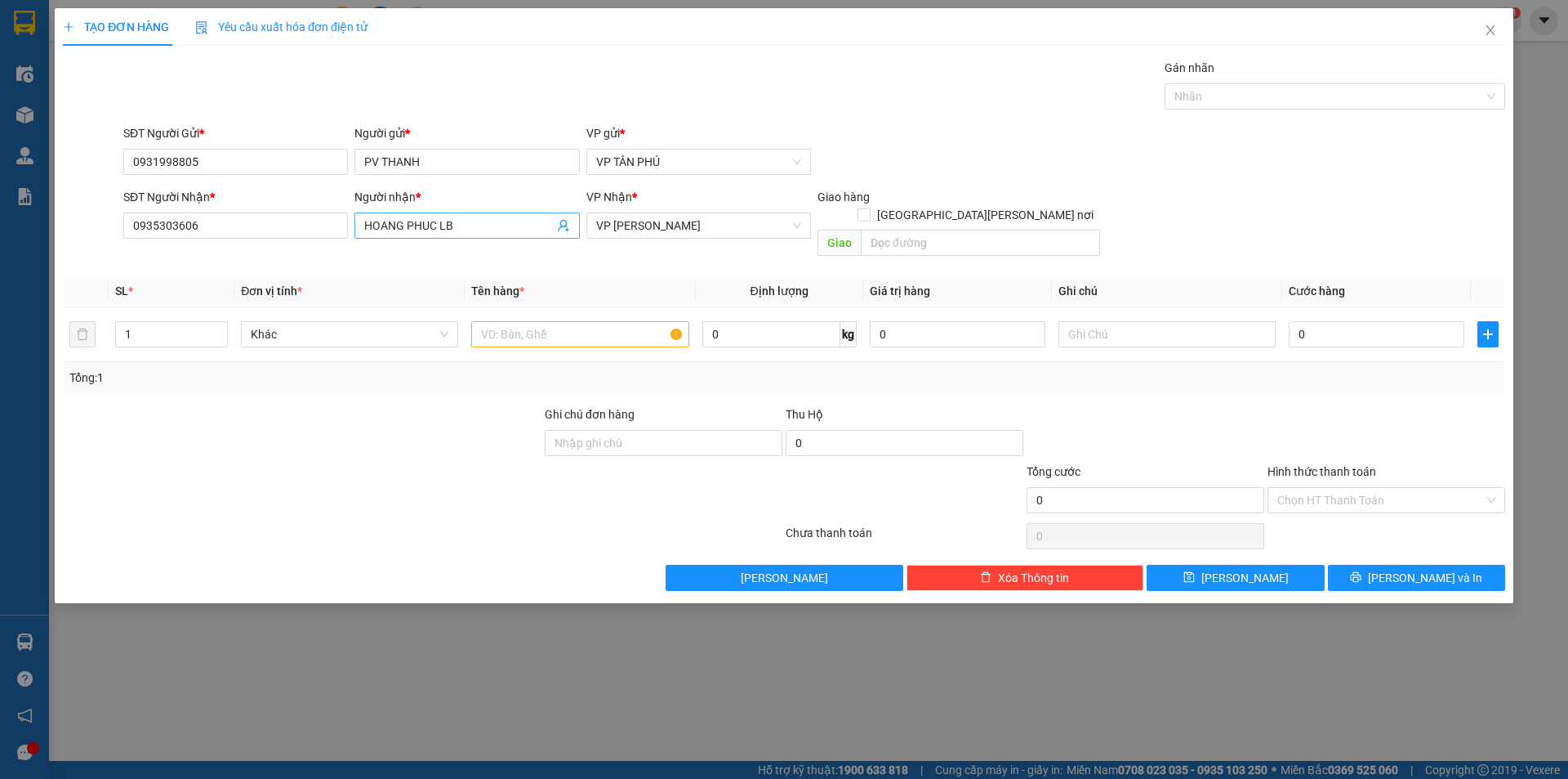
click at [410, 229] on input "HOANG PHUC LB" at bounding box center [459, 226] width 189 height 18
click at [410, 228] on input "HOANG PHUC LB" at bounding box center [459, 226] width 189 height 18
click at [414, 228] on input "HOANG PHUC LB" at bounding box center [459, 226] width 189 height 18
click at [416, 225] on input "HOANG PHUC LB" at bounding box center [459, 226] width 189 height 18
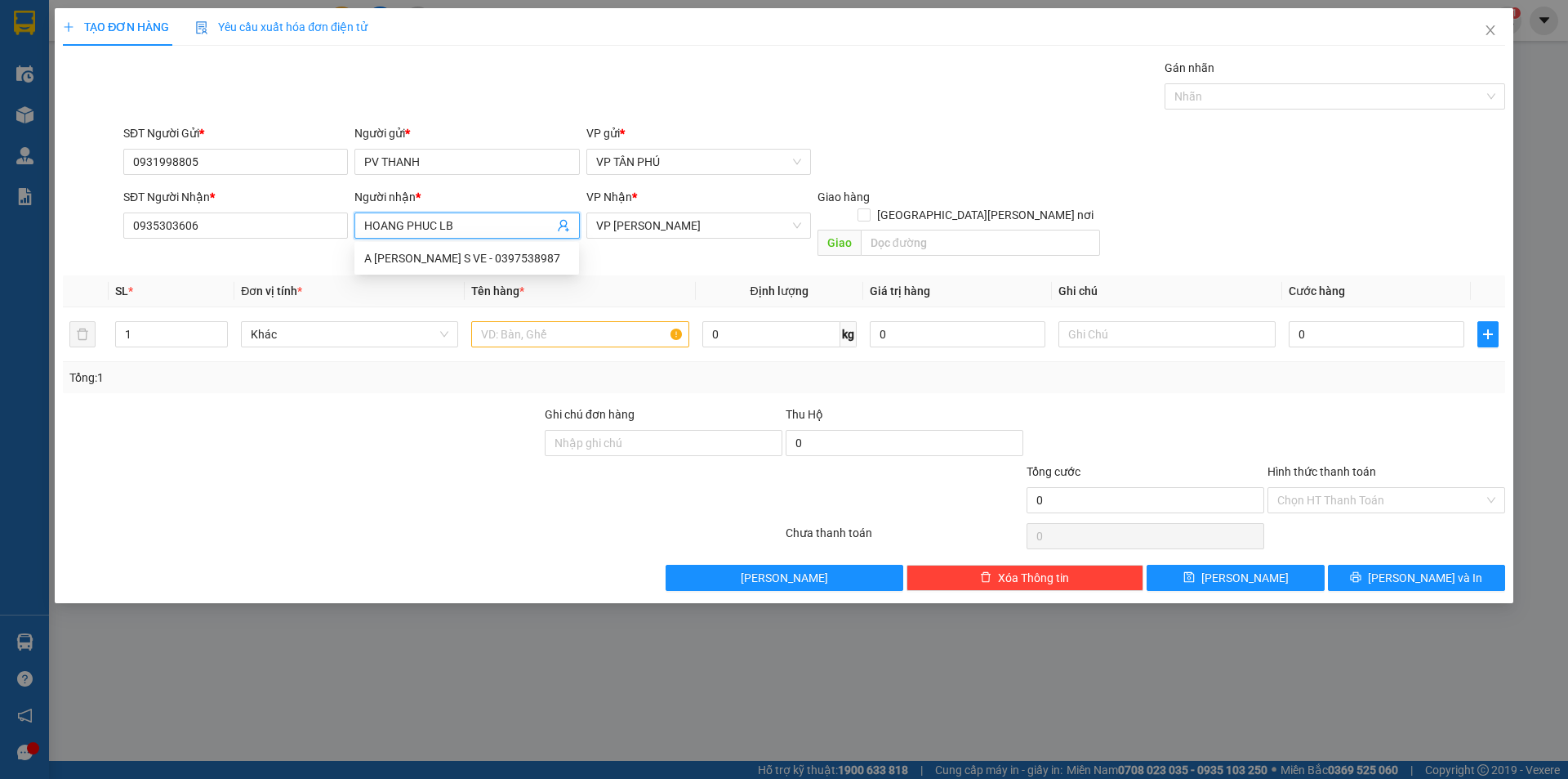
click at [417, 223] on input "HOANG PHUC LB" at bounding box center [459, 226] width 189 height 18
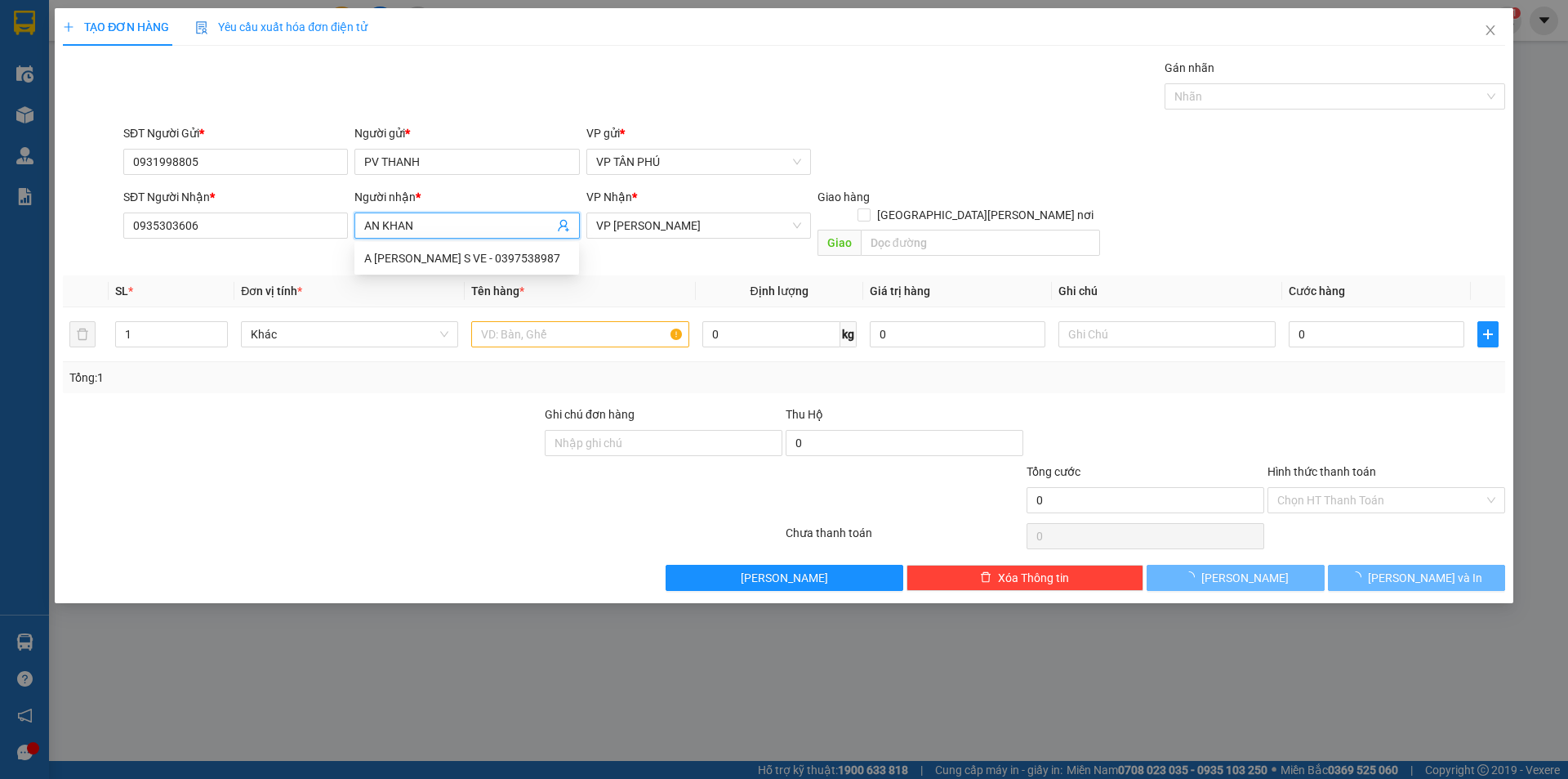
type input "AN KHANG"
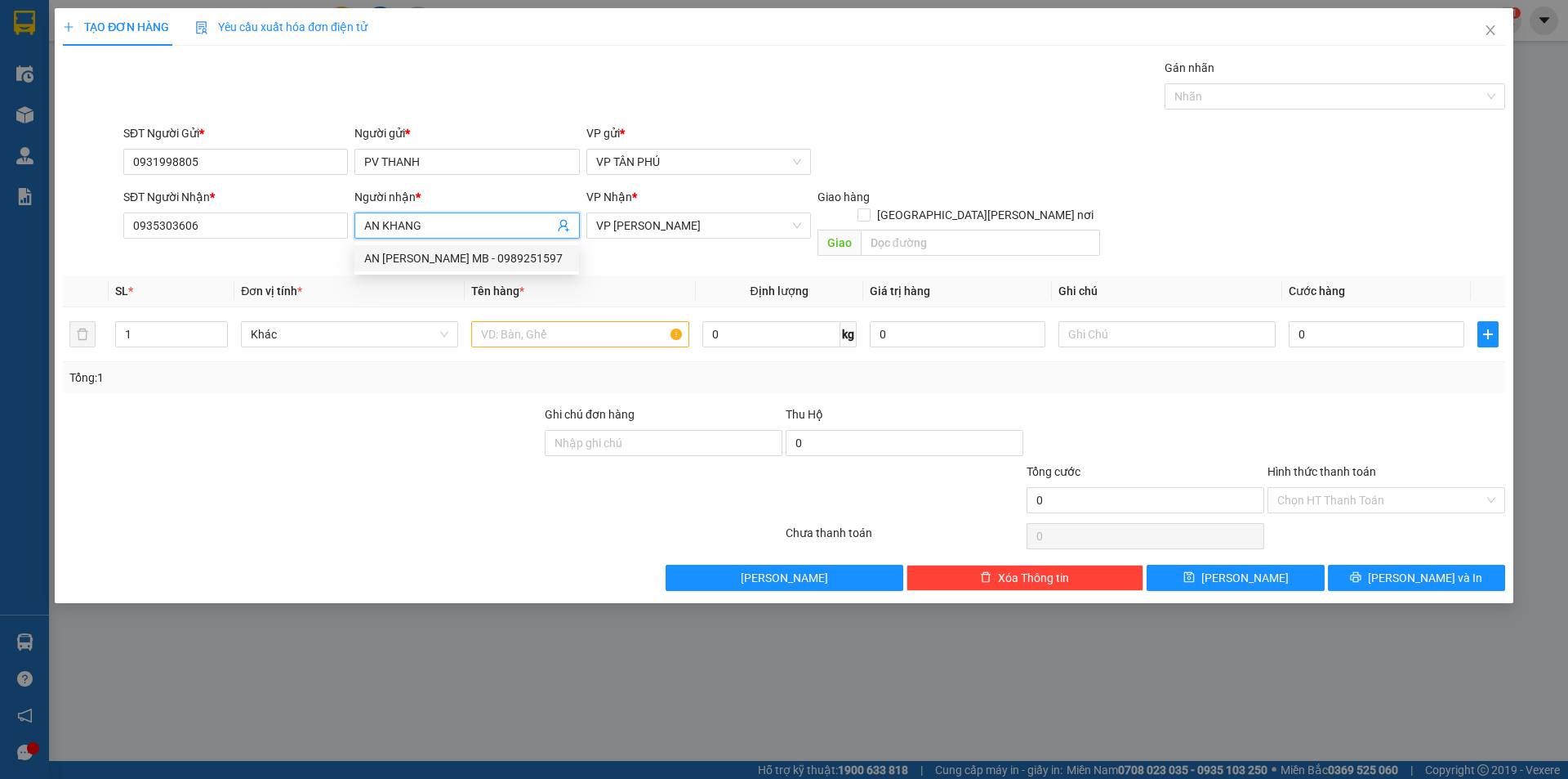
click at [418, 259] on div "AN [PERSON_NAME] MB - 0989251597" at bounding box center [467, 258] width 205 height 18
type input "0989251597"
click at [418, 259] on div "AN [PERSON_NAME] MB - 0989251597" at bounding box center [467, 258] width 205 height 18
click at [640, 228] on span "VP [PERSON_NAME]" at bounding box center [699, 225] width 205 height 24
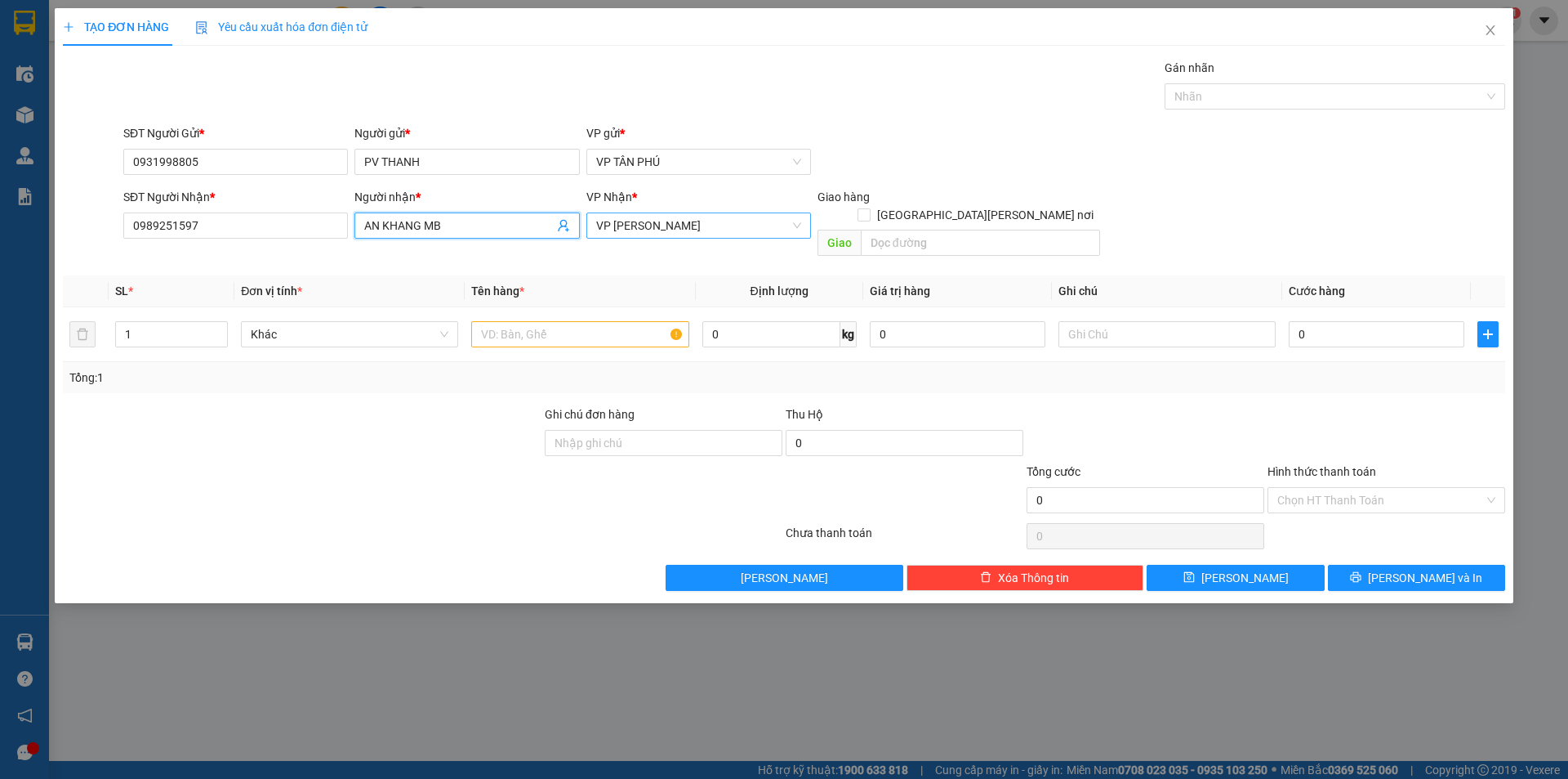
type input "AN KHANG MB"
click at [640, 228] on span "VP [PERSON_NAME]" at bounding box center [699, 225] width 205 height 24
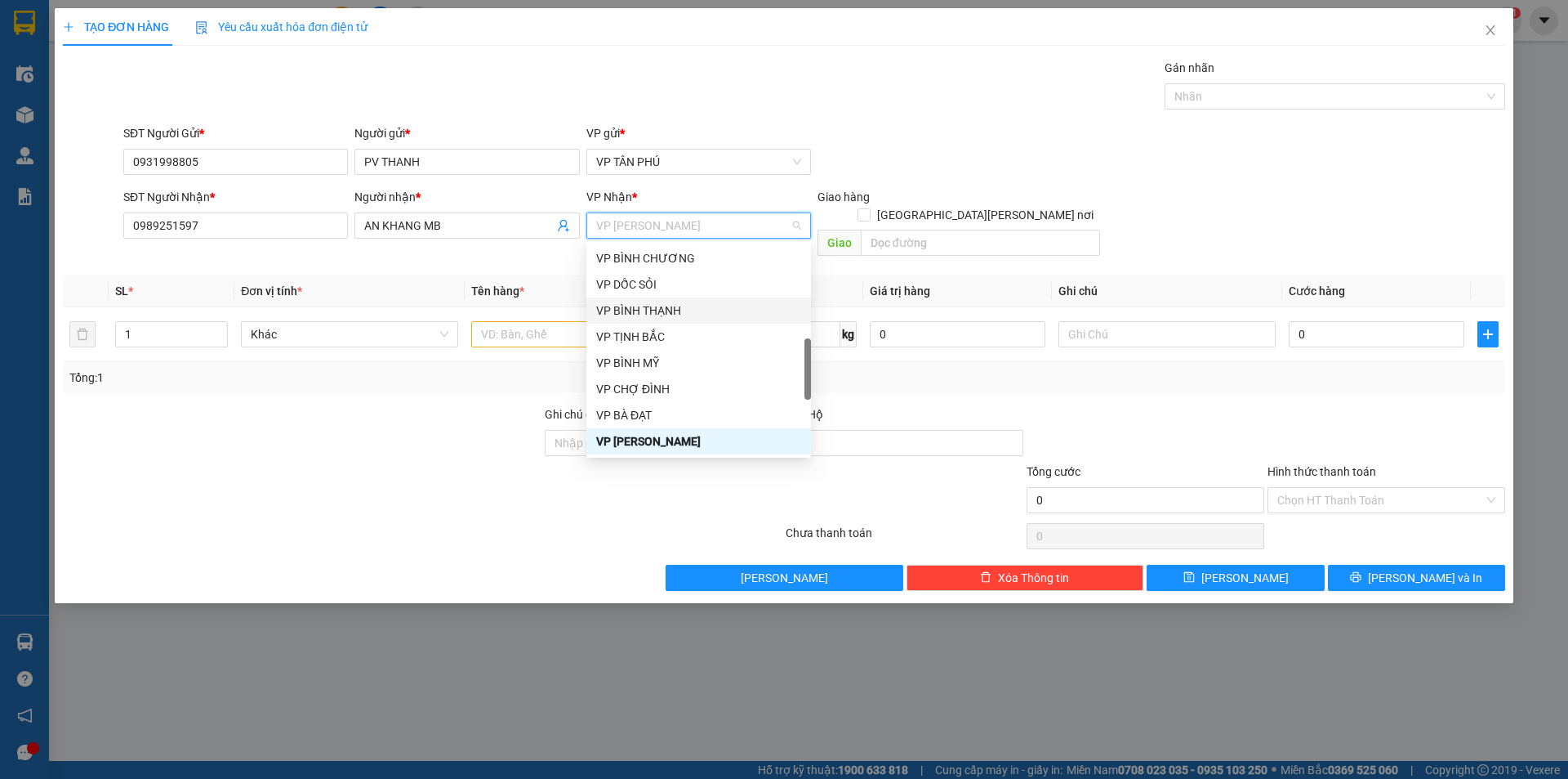
click at [637, 310] on div "VP BÌNH THẠNH" at bounding box center [699, 310] width 205 height 18
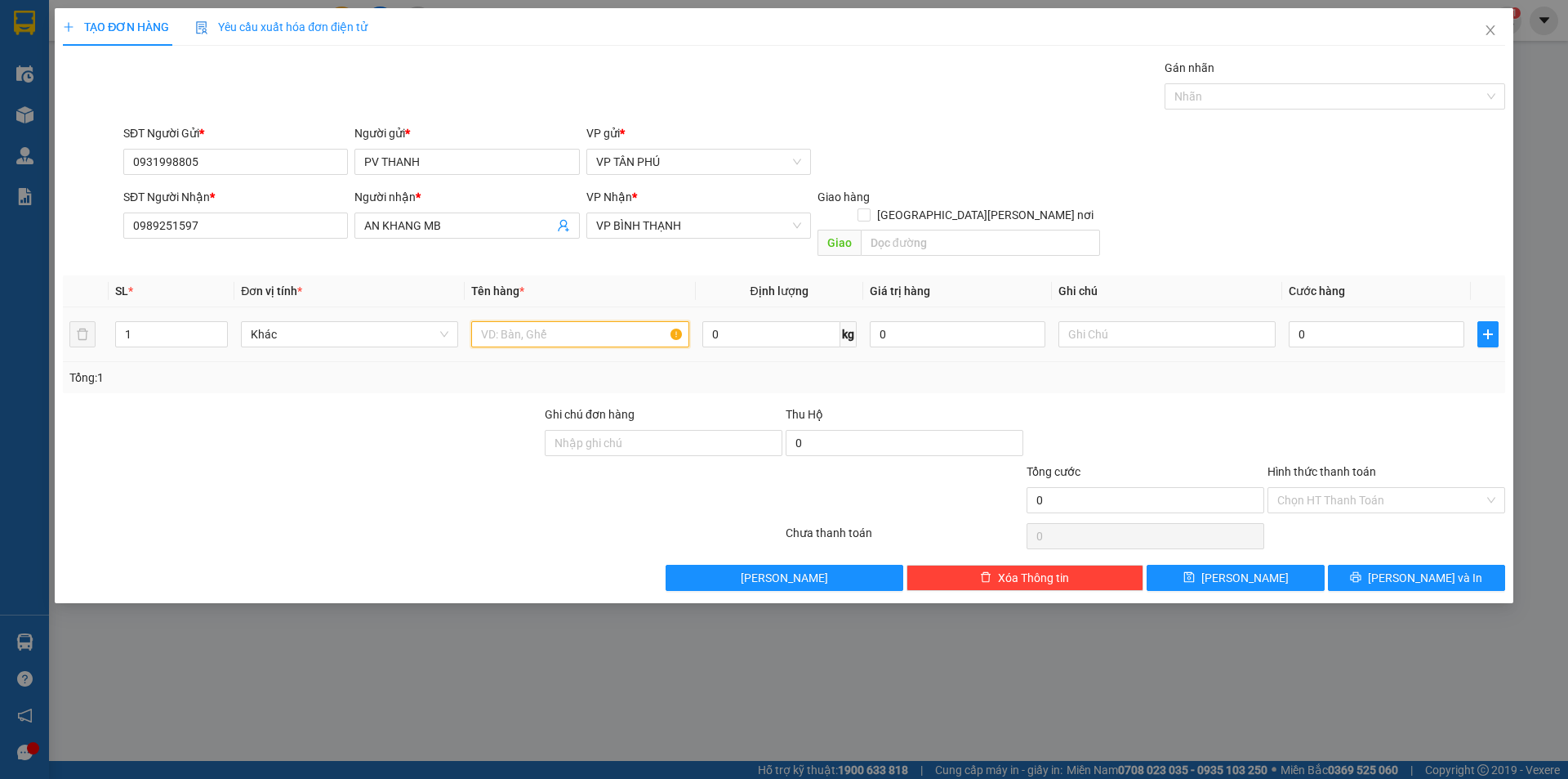
click at [582, 325] on input "text" at bounding box center [580, 334] width 218 height 26
type input "1THUNG [PERSON_NAME]"
click at [1336, 321] on input "0" at bounding box center [1376, 334] width 175 height 26
type input "2"
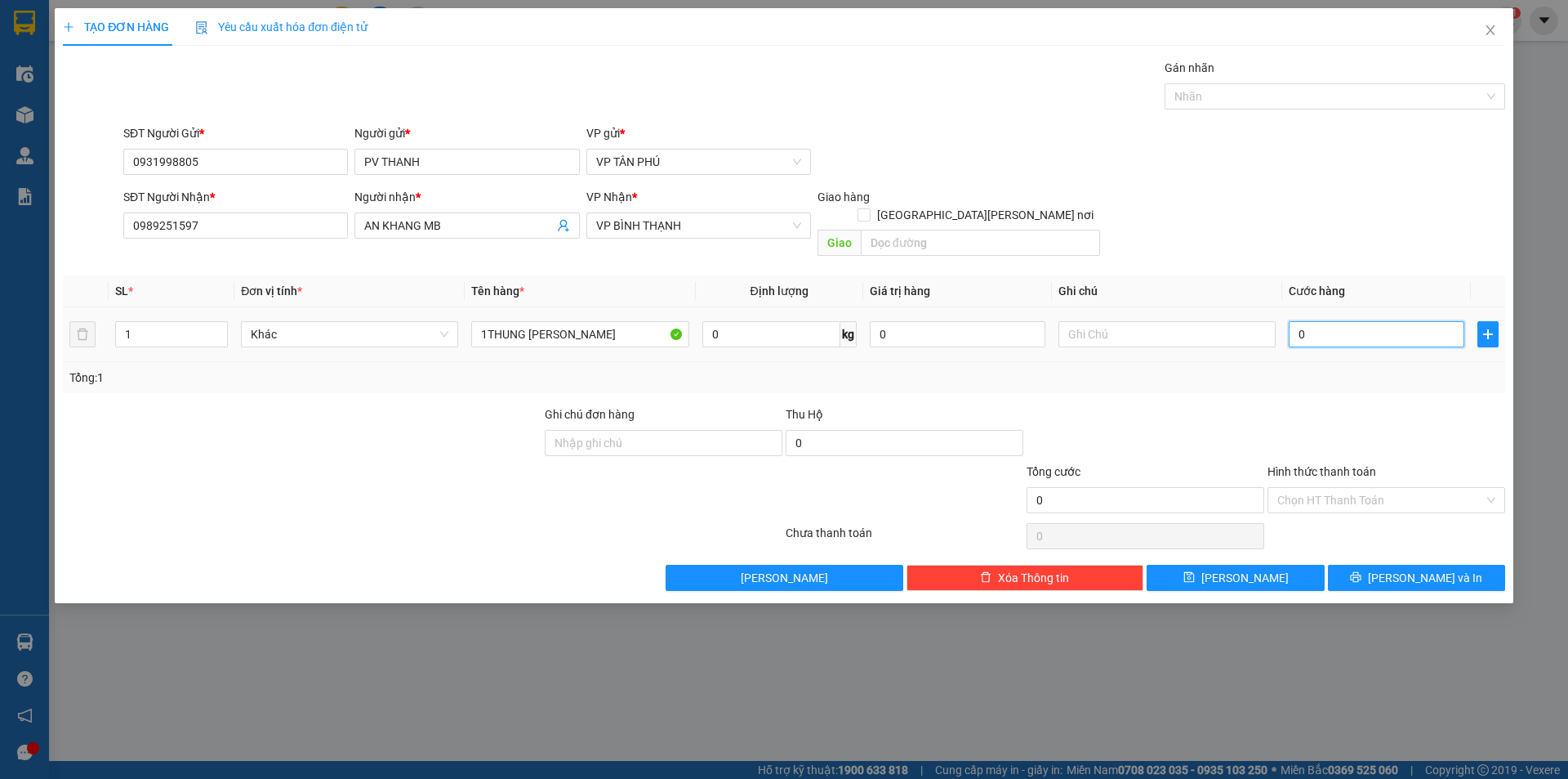
type input "2"
type input "25"
type input "250"
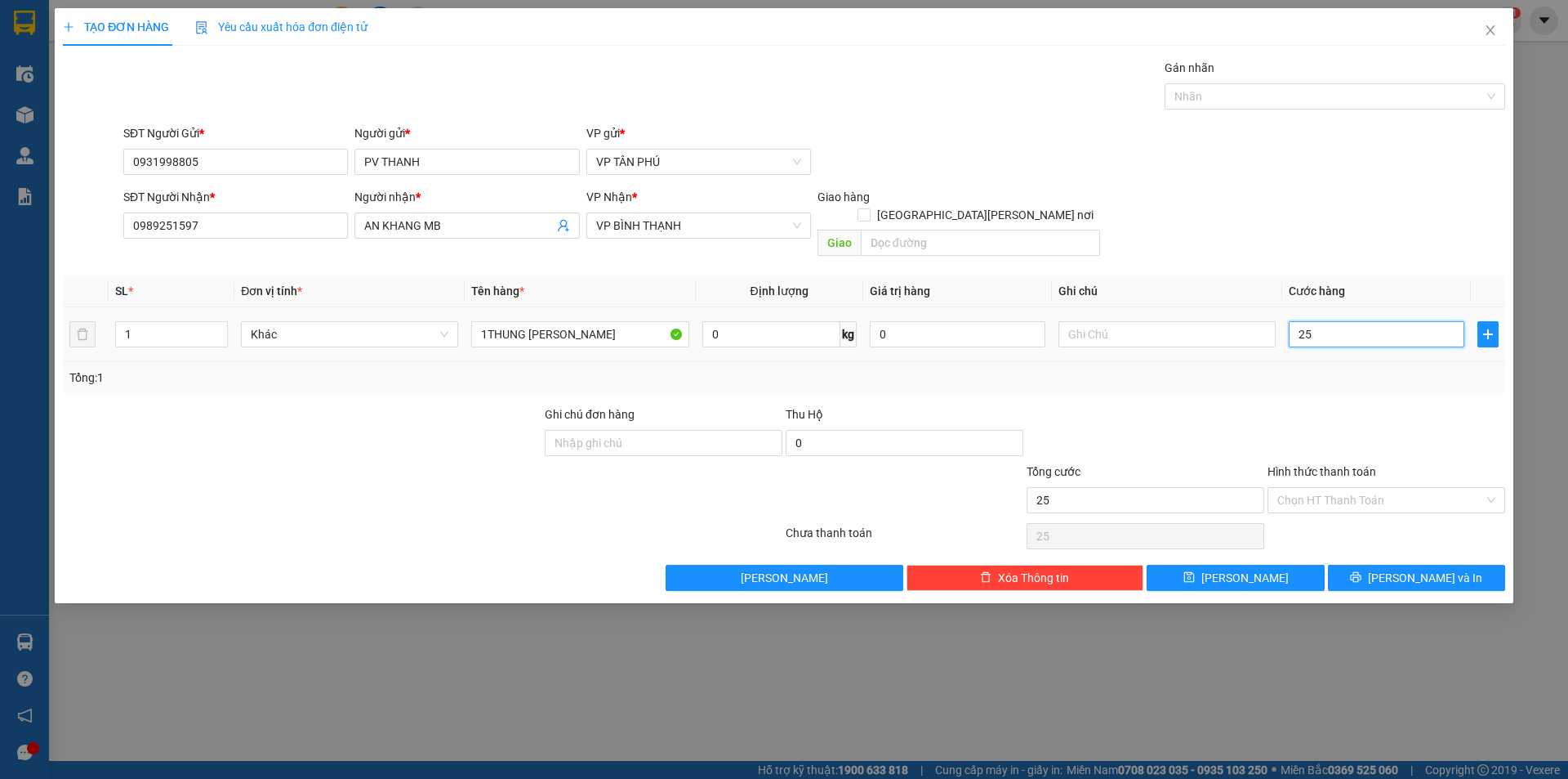
type input "250"
type input "250.000"
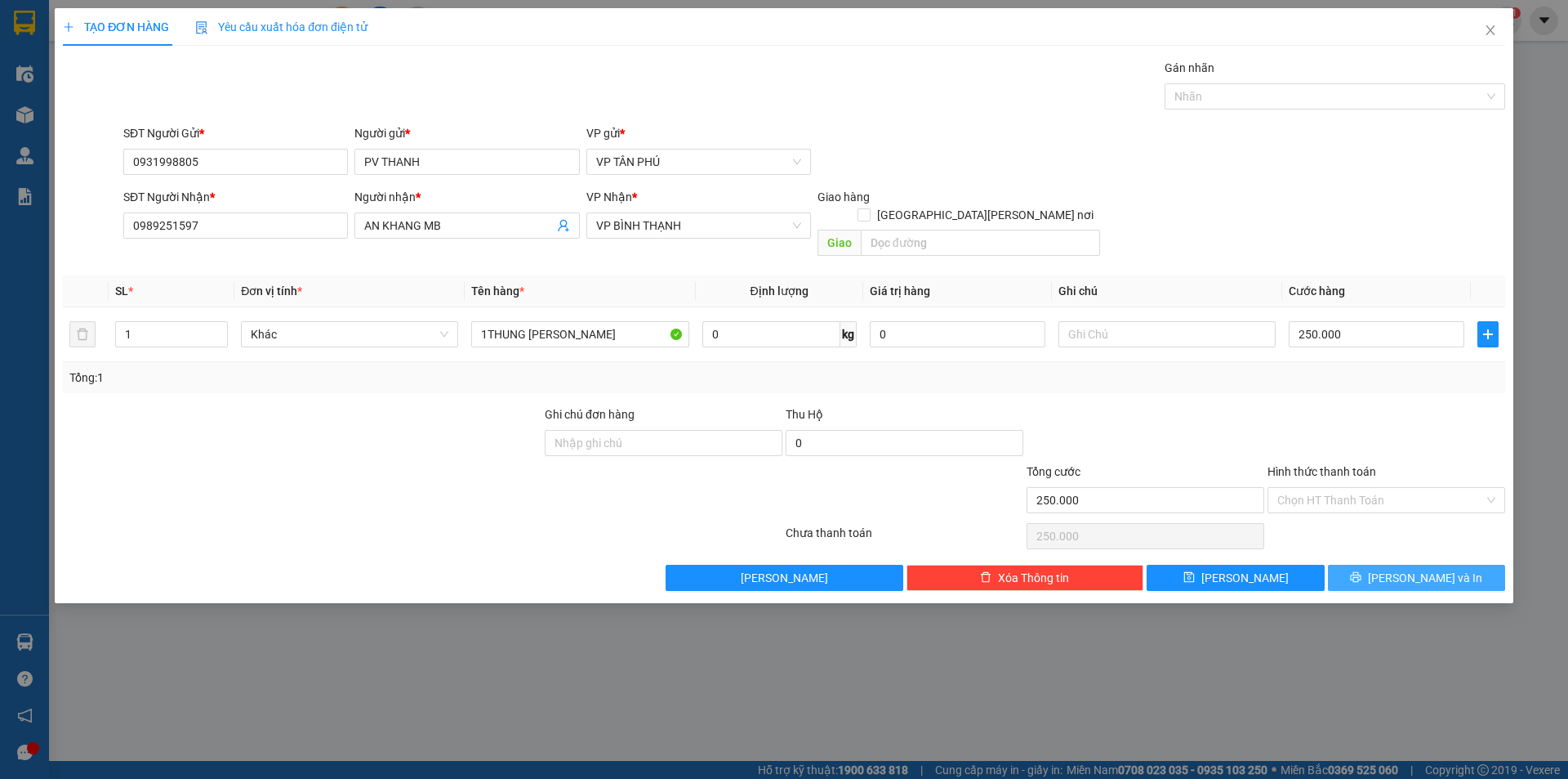
click at [1385, 569] on button "[PERSON_NAME] và In" at bounding box center [1416, 578] width 177 height 26
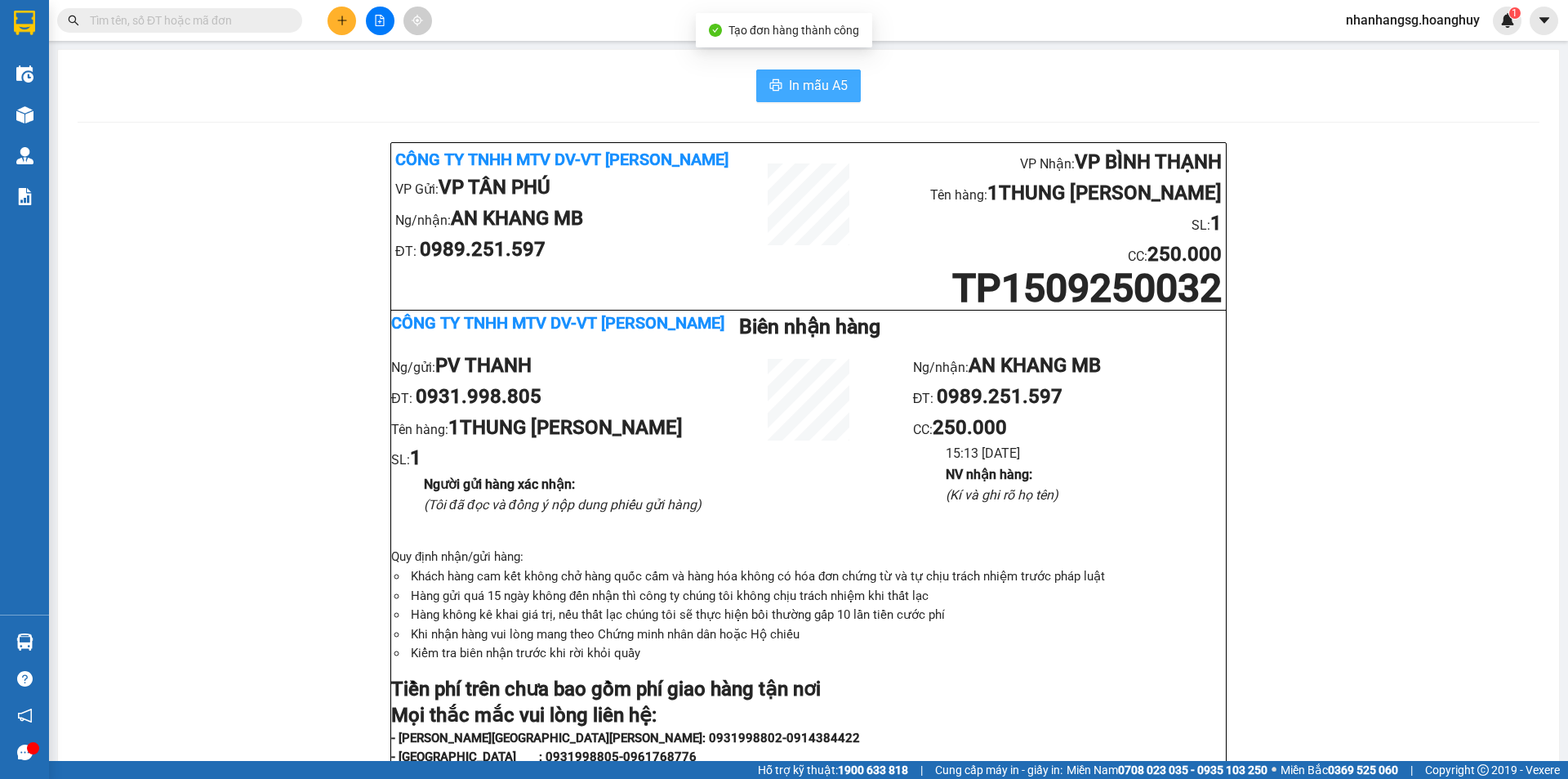
click at [805, 82] on span "In mẫu A5" at bounding box center [817, 85] width 58 height 21
click at [350, 24] on button at bounding box center [342, 21] width 29 height 29
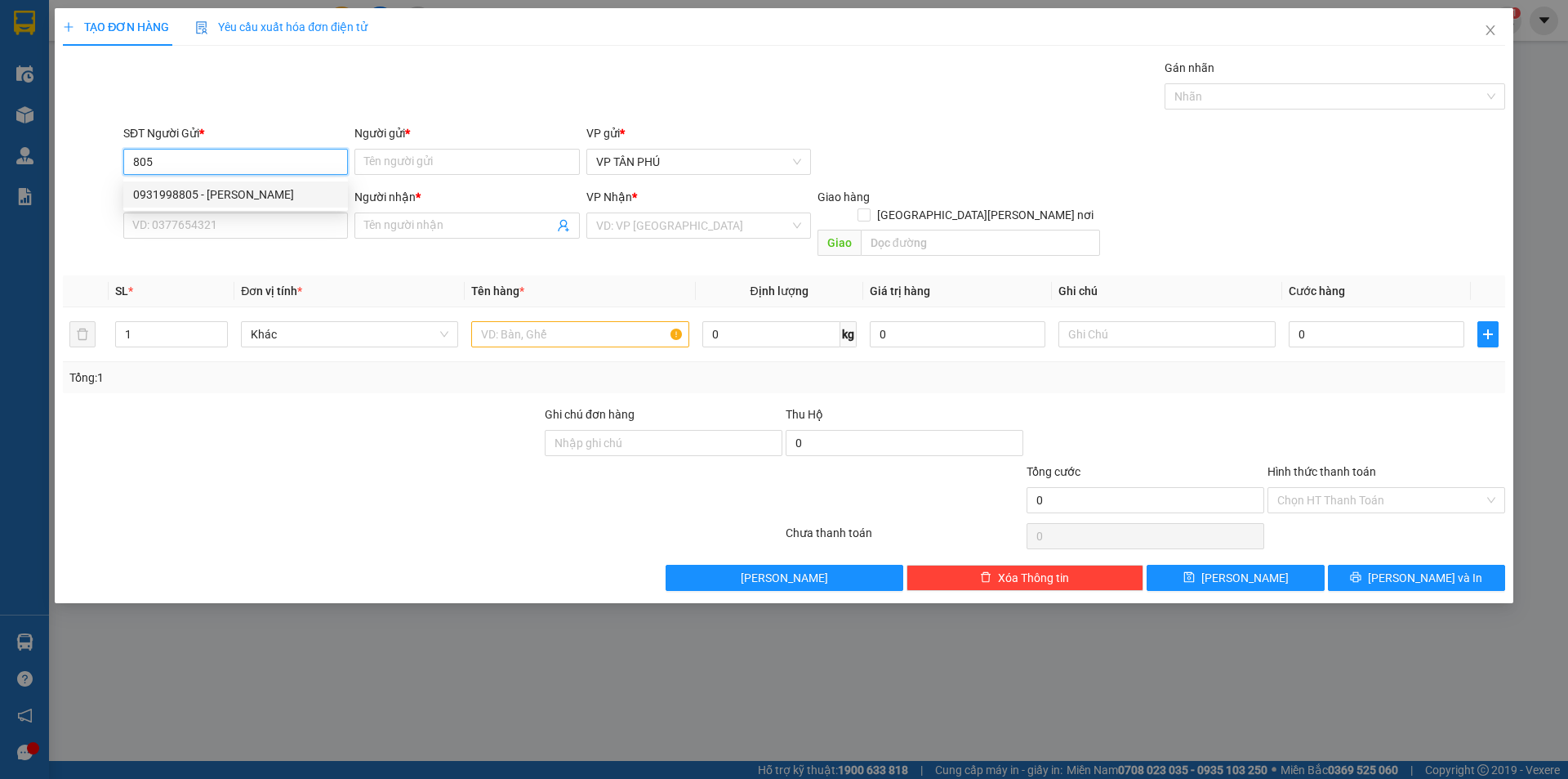
click at [198, 195] on div "0931998805 - [PERSON_NAME]" at bounding box center [236, 194] width 205 height 18
type input "0931998805"
type input "PV THANH"
type input "0989251597"
type input "AN KHANG MB"
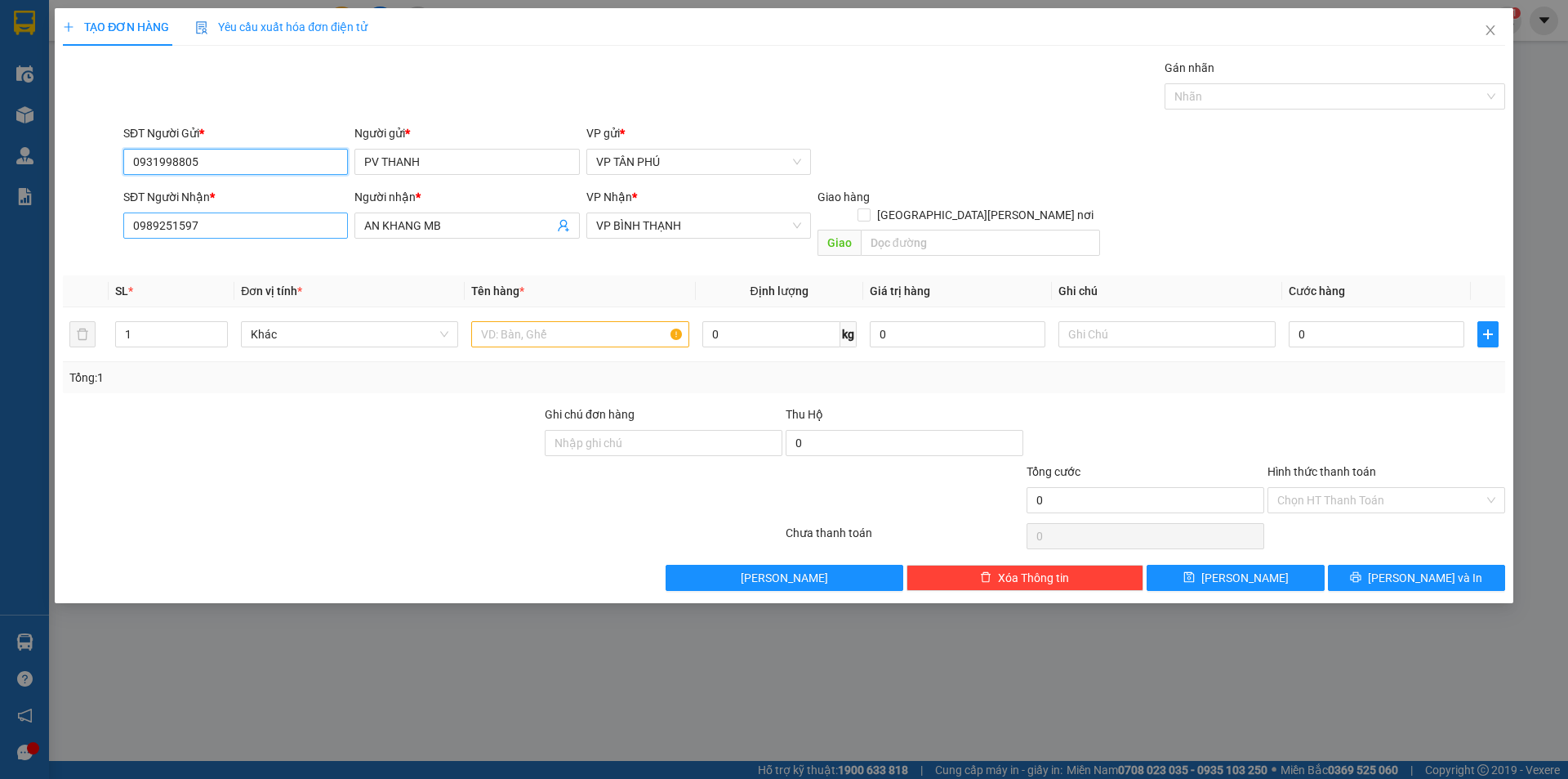
type input "0931998805"
click at [283, 224] on input "0989251597" at bounding box center [236, 225] width 225 height 26
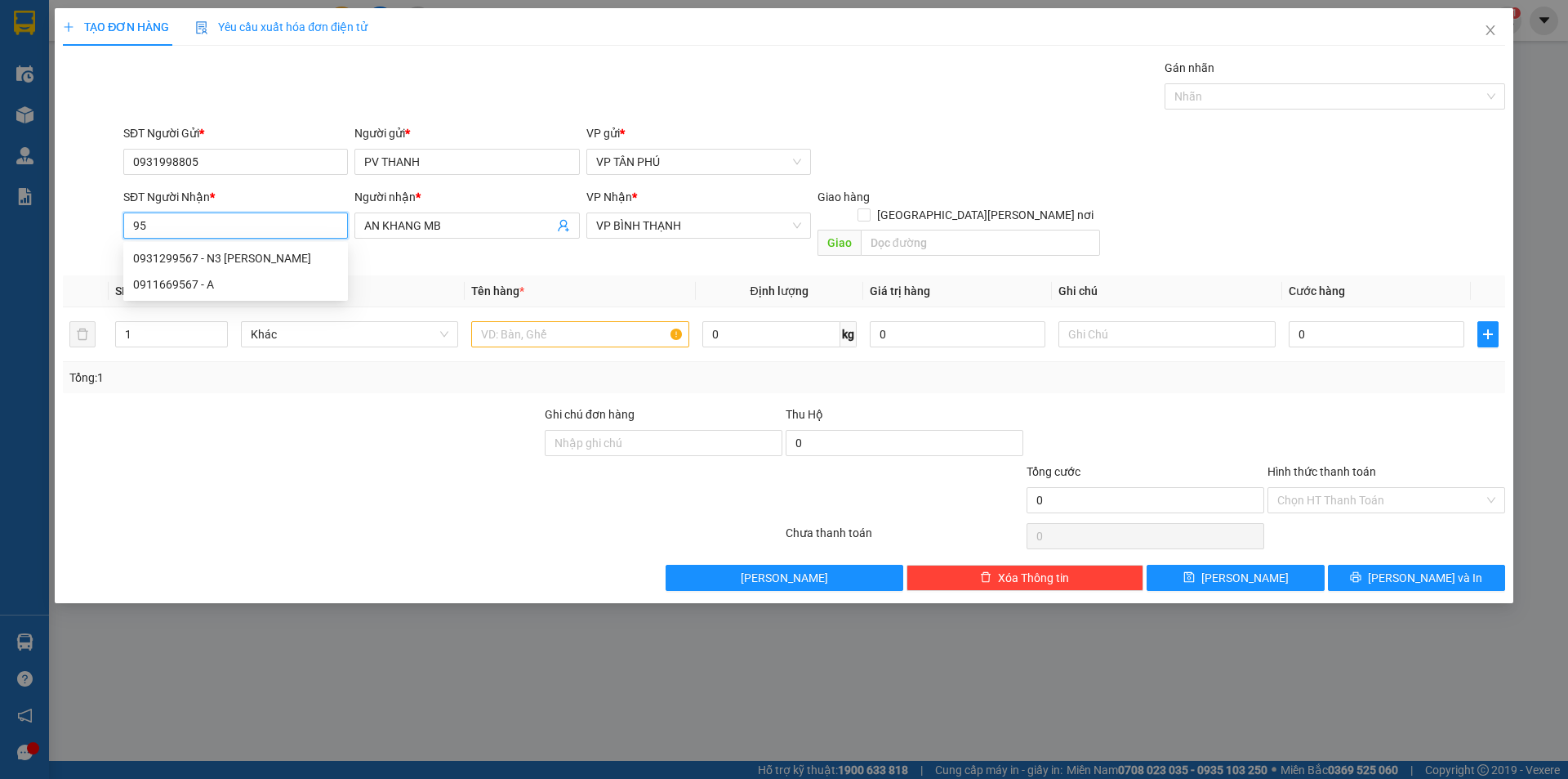
type input "9"
click at [281, 256] on div "0982279678 - TRANG TINH DONG" at bounding box center [236, 258] width 205 height 18
type input "0982279678"
type input "TRANG [PERSON_NAME]"
type input "0982279678"
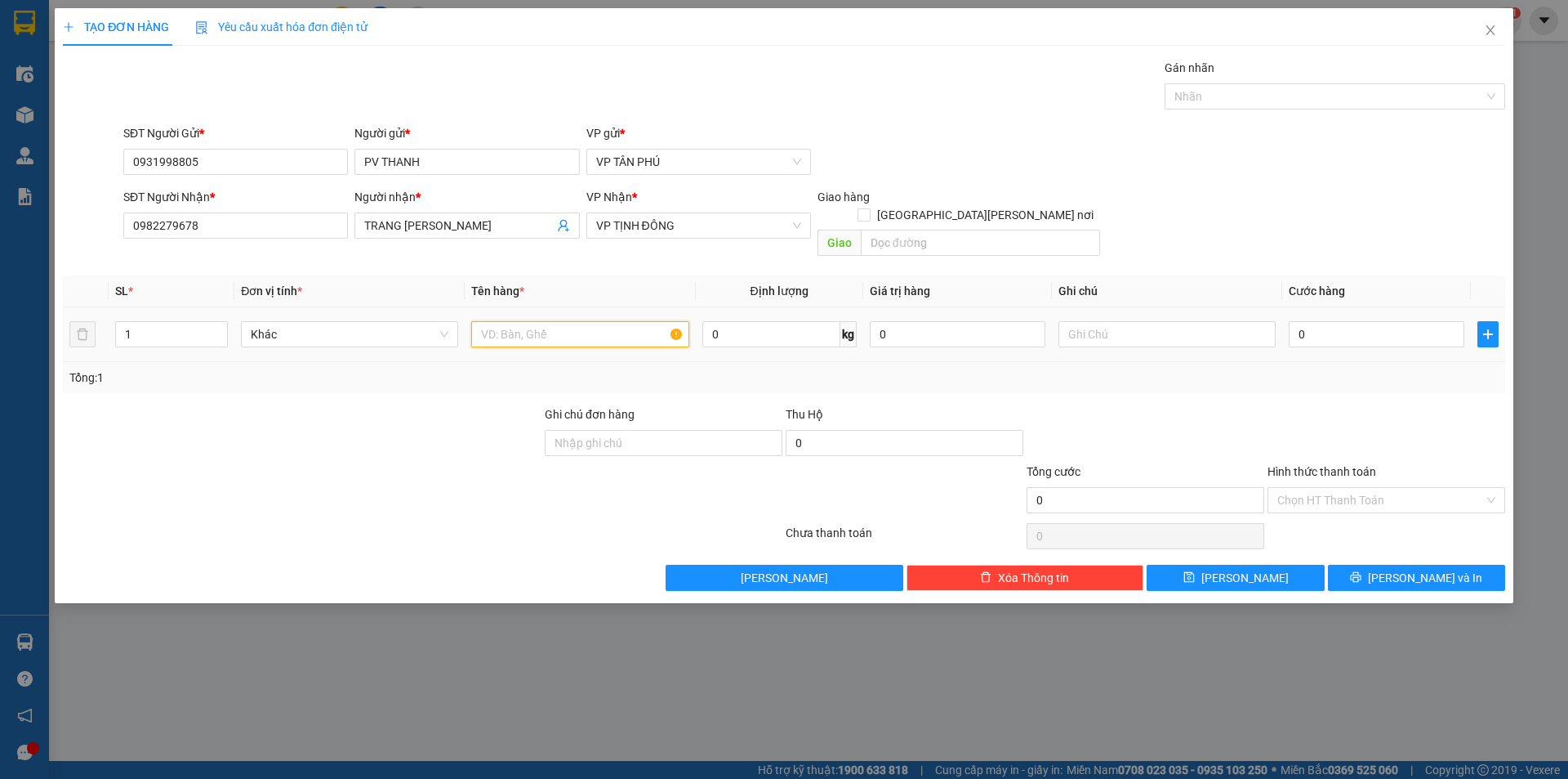
click at [592, 321] on input "text" at bounding box center [580, 334] width 218 height 26
type input "1THUNG"
click at [1316, 321] on input "0" at bounding box center [1376, 334] width 175 height 26
type input "7"
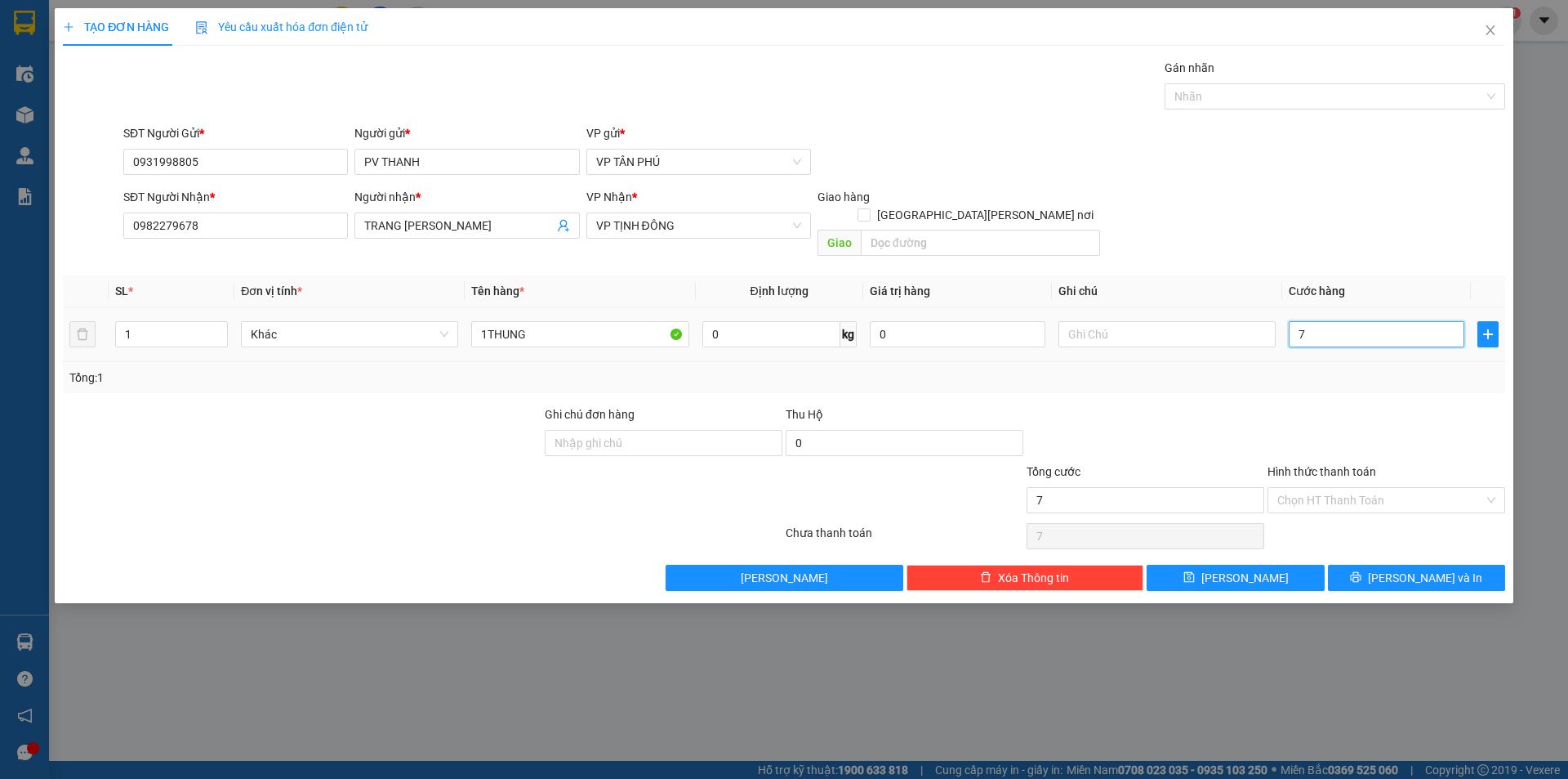
type input "7"
type input "70"
type input "70.000"
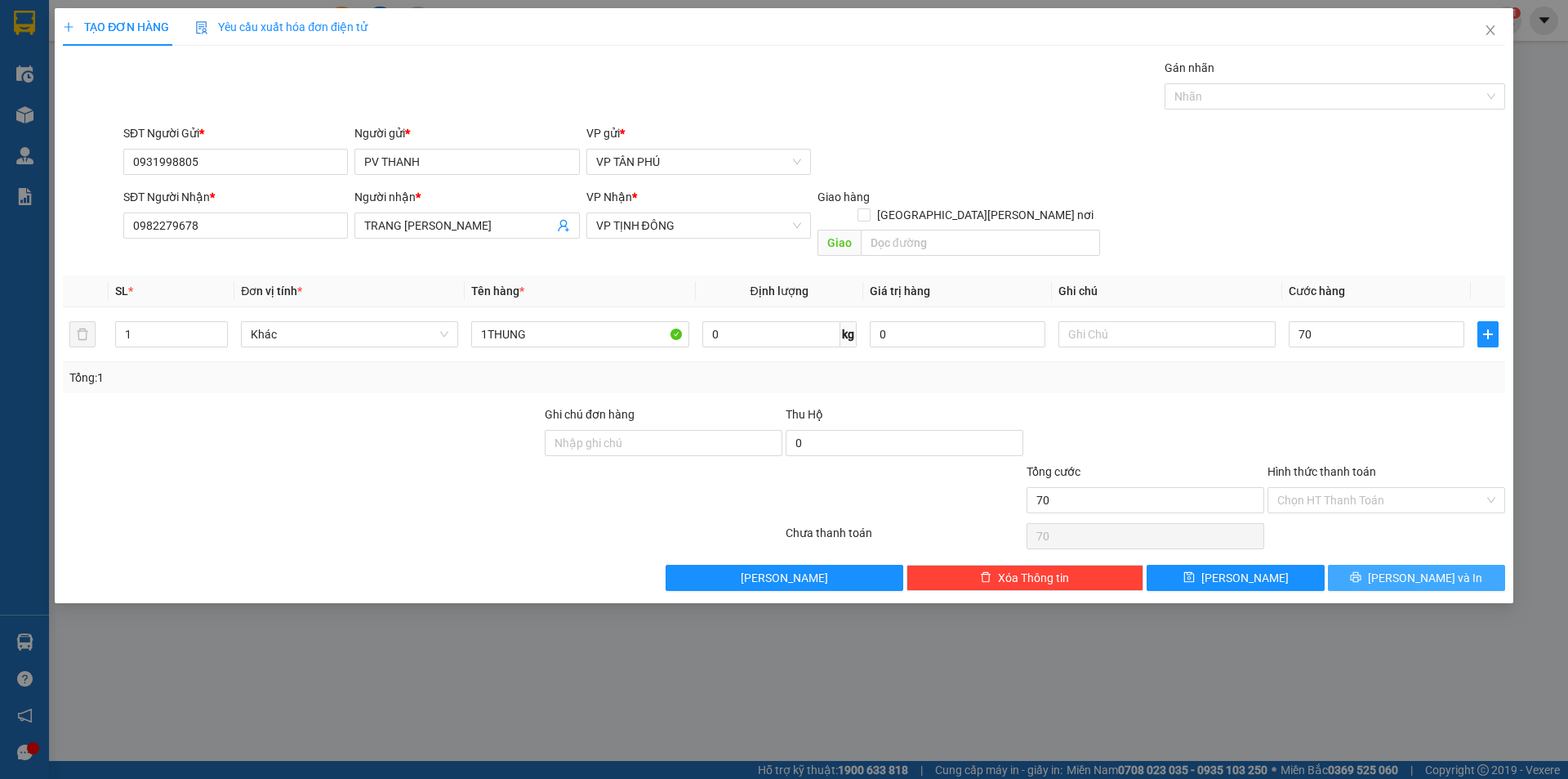
type input "70.000"
click at [1370, 565] on button "[PERSON_NAME] và In" at bounding box center [1416, 578] width 177 height 26
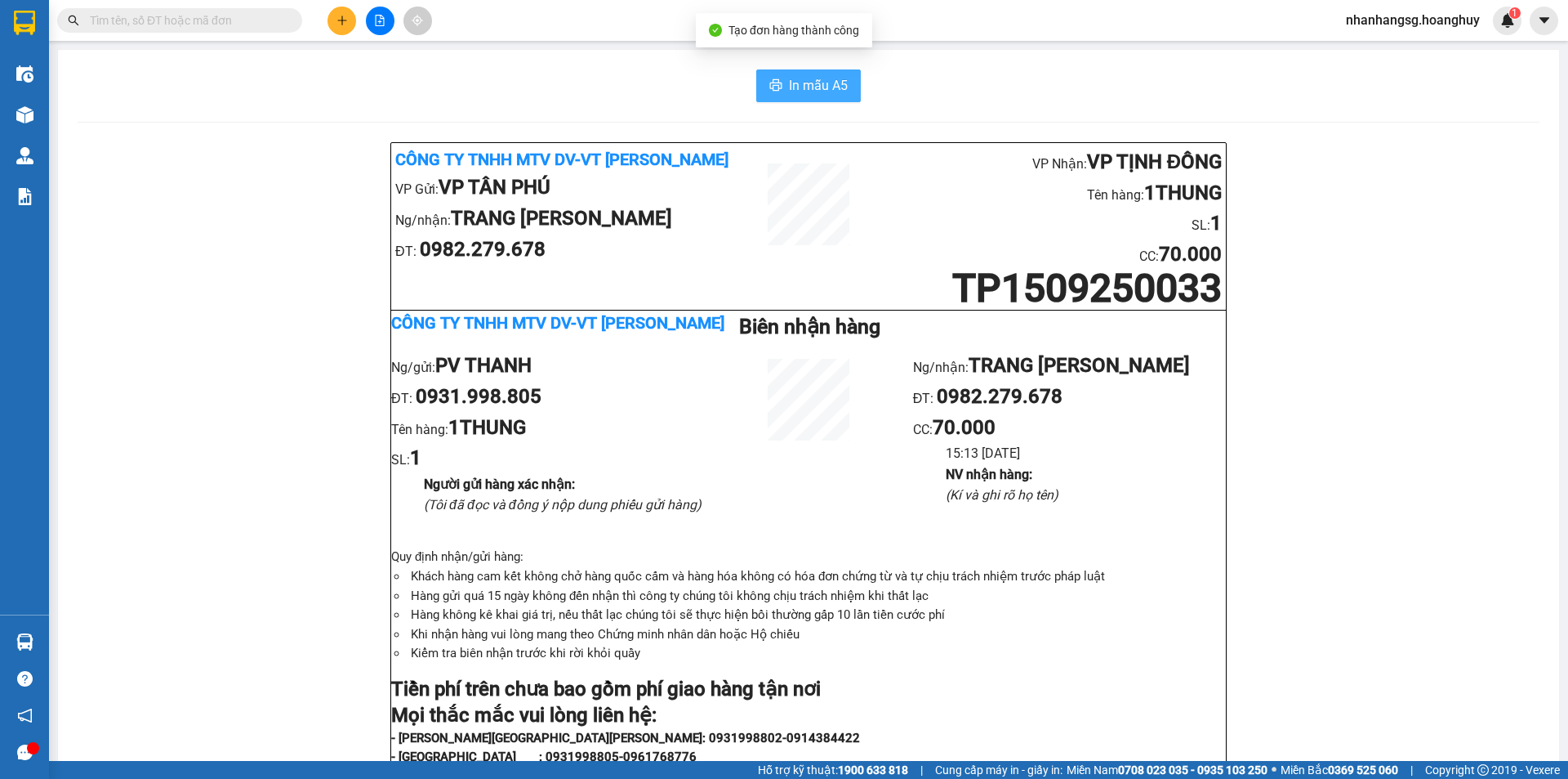
click at [792, 82] on span "In mẫu A5" at bounding box center [817, 85] width 58 height 21
click at [343, 18] on icon "plus" at bounding box center [342, 20] width 12 height 12
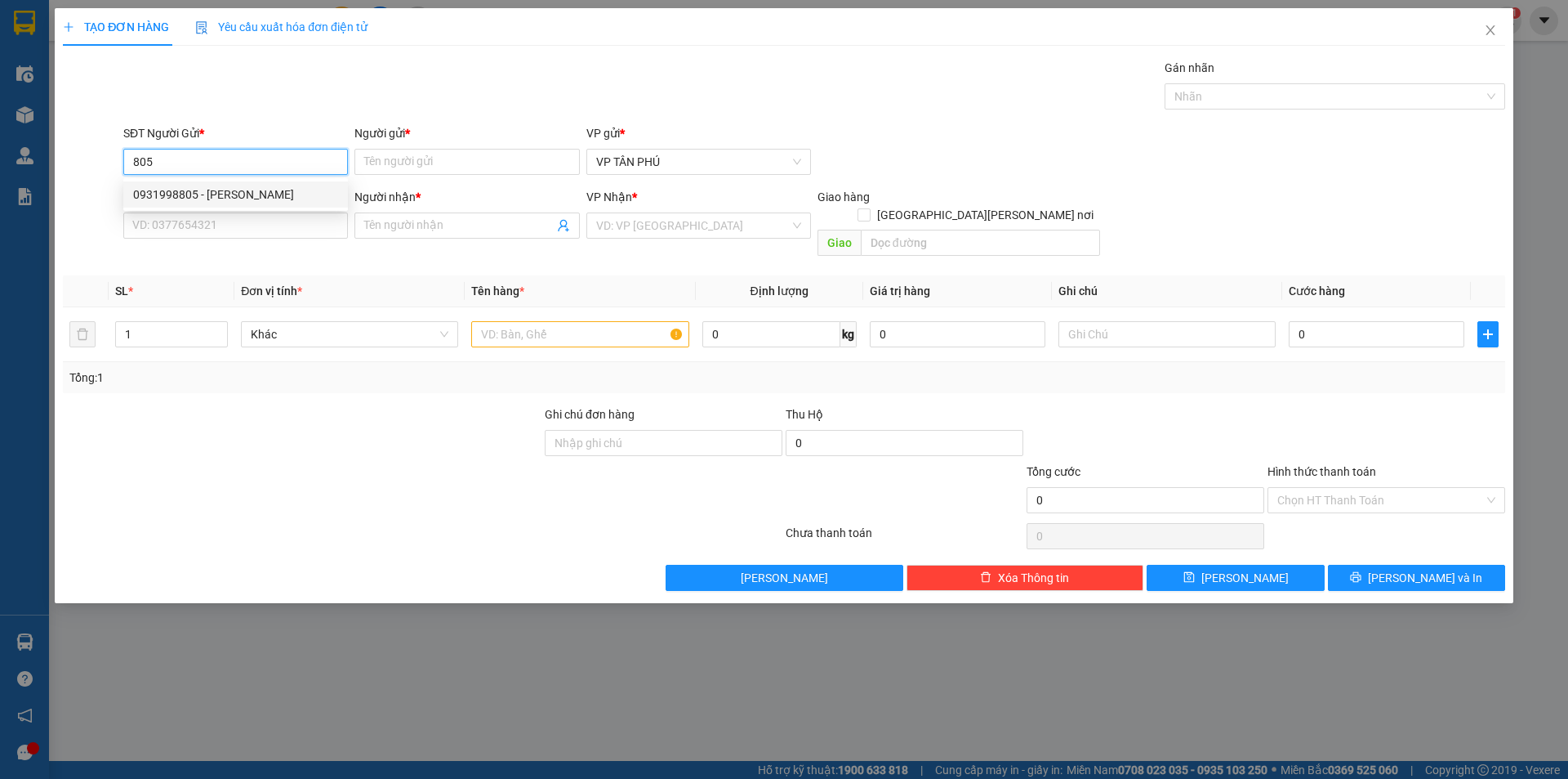
click at [230, 193] on div "0931998805 - [PERSON_NAME]" at bounding box center [236, 194] width 205 height 18
type input "0931998805"
type input "PV THANH"
type input "0982279678"
type input "TRANG [PERSON_NAME]"
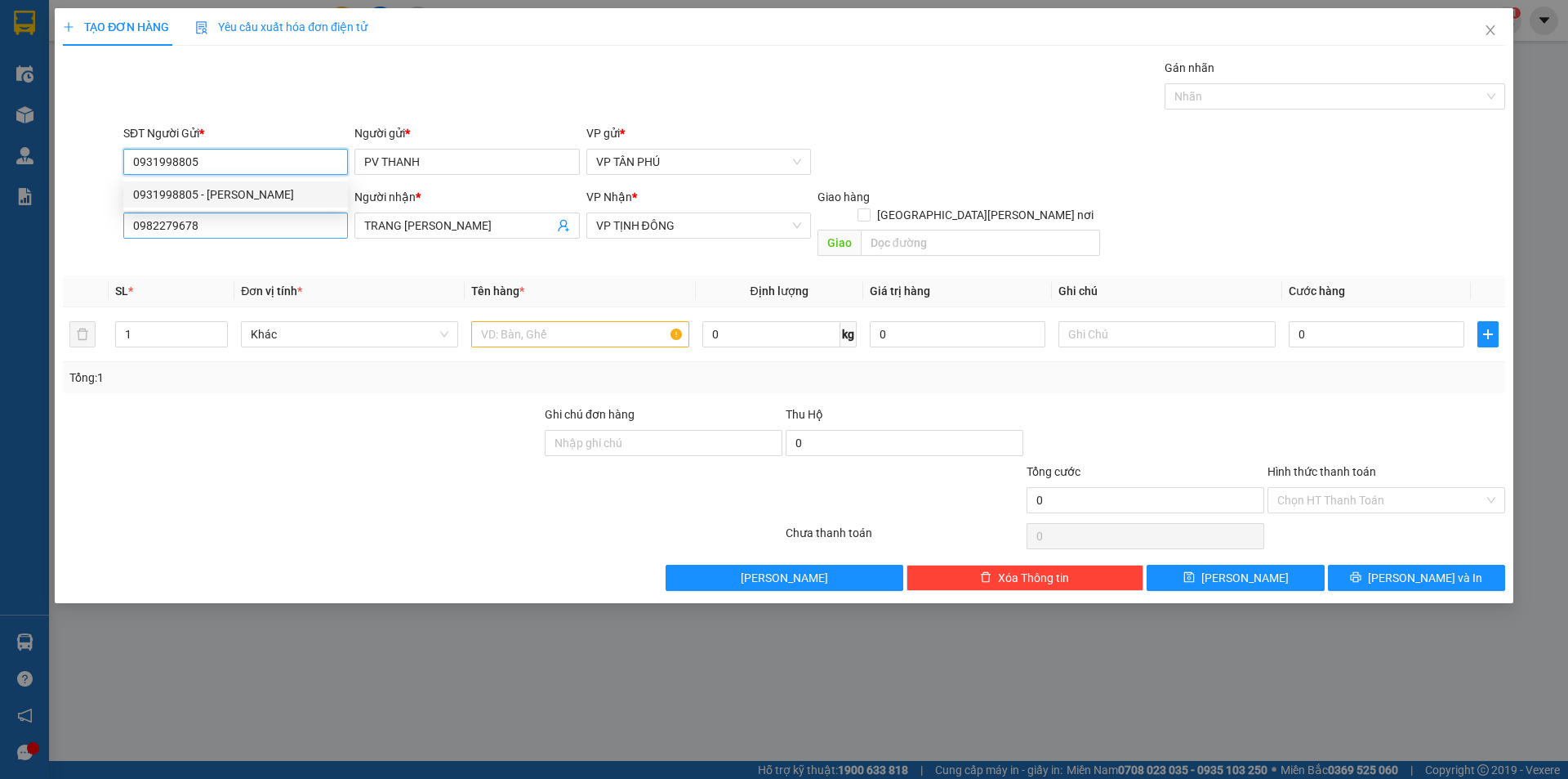
type input "0931998805"
click at [251, 237] on input "0982279678" at bounding box center [236, 225] width 225 height 26
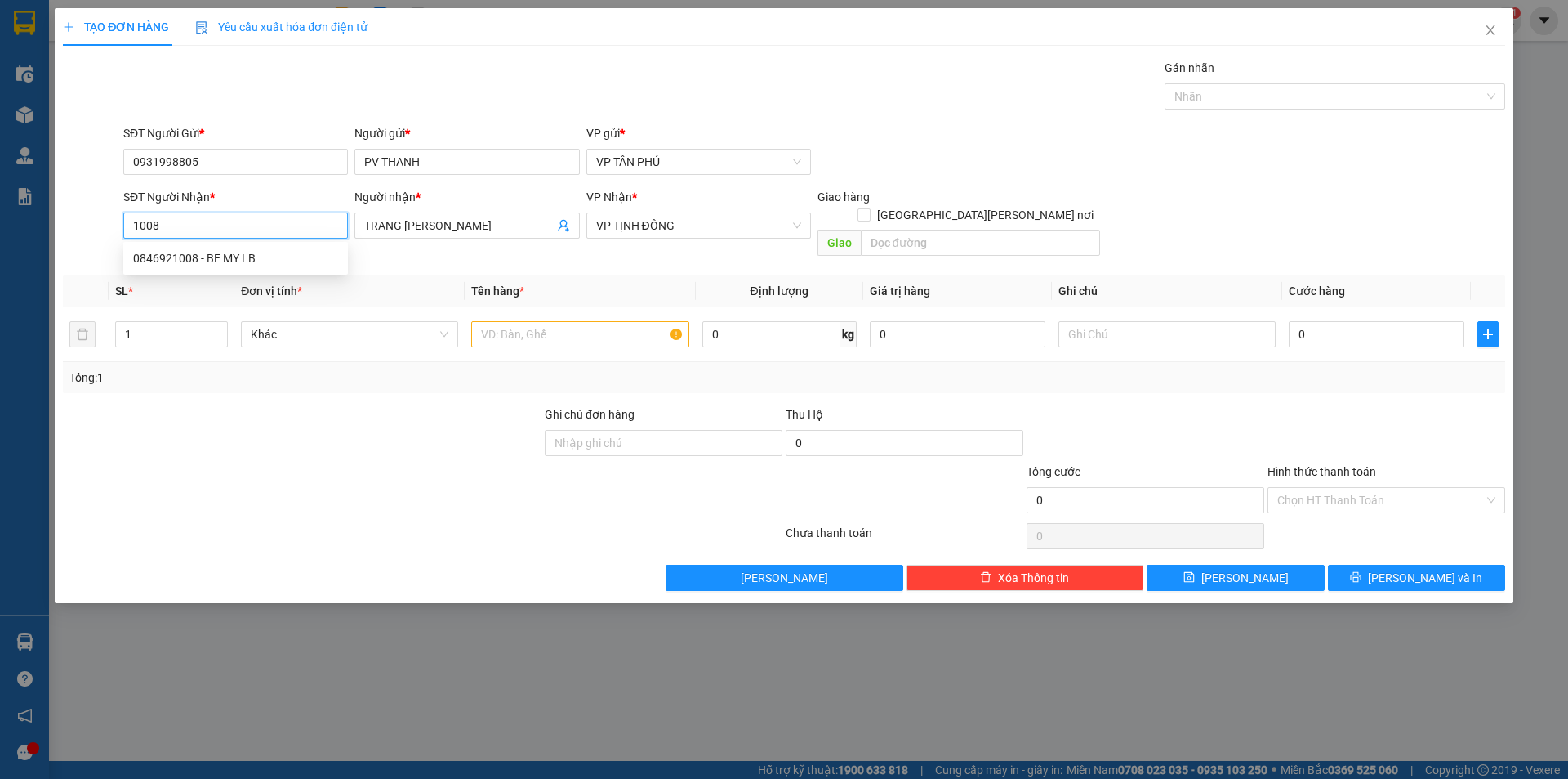
click at [263, 247] on div "0846921008 - BE MY LB" at bounding box center [236, 257] width 225 height 26
type input "0846921008"
type input "BE MY LB"
click at [263, 247] on div "0846921008 - BE MY LB" at bounding box center [236, 257] width 225 height 26
type input "0846921008"
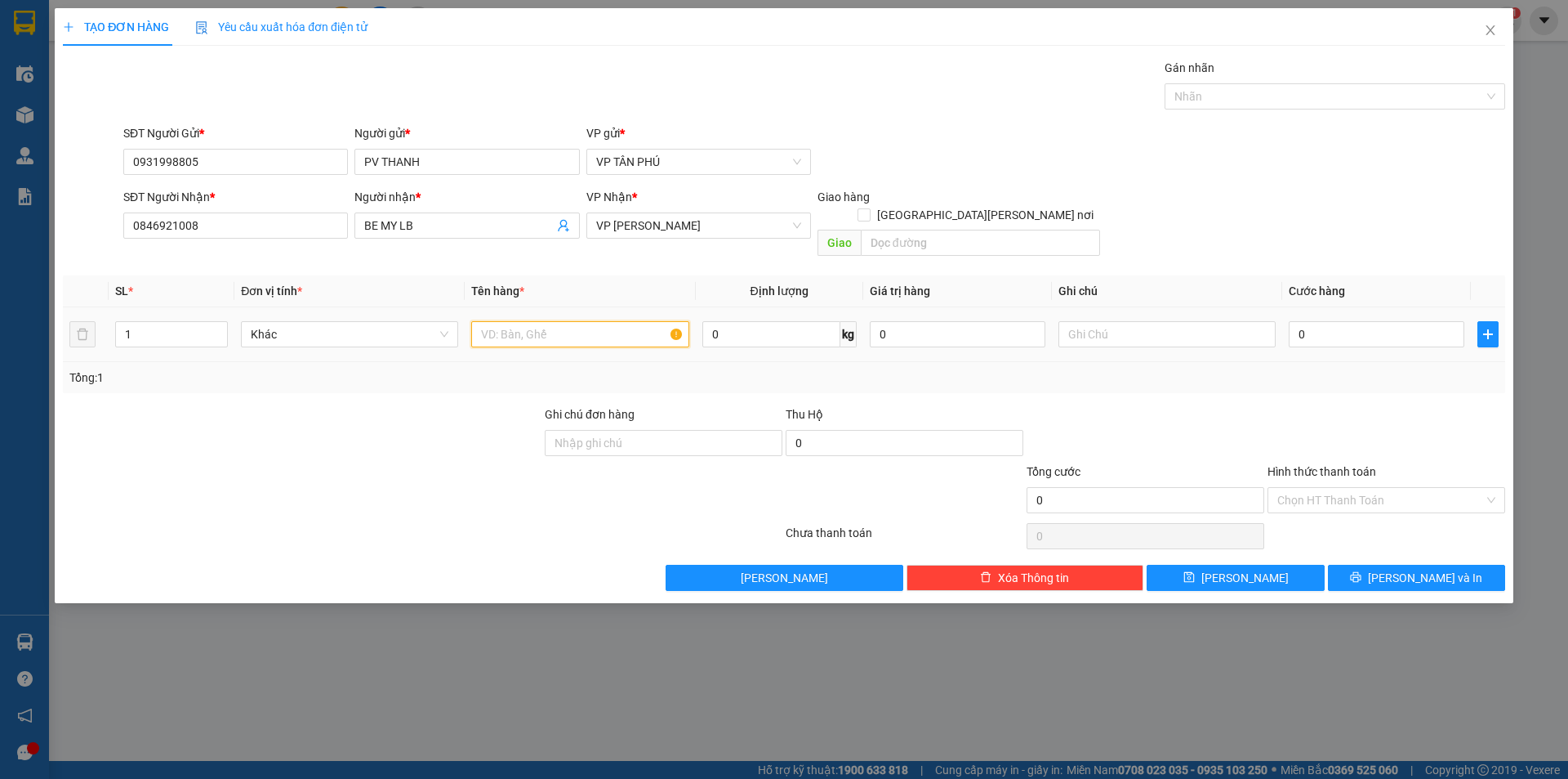
click at [558, 321] on input "text" at bounding box center [580, 334] width 218 height 26
type input "1CUC DEN"
click at [1376, 326] on input "0" at bounding box center [1376, 334] width 175 height 26
type input "1"
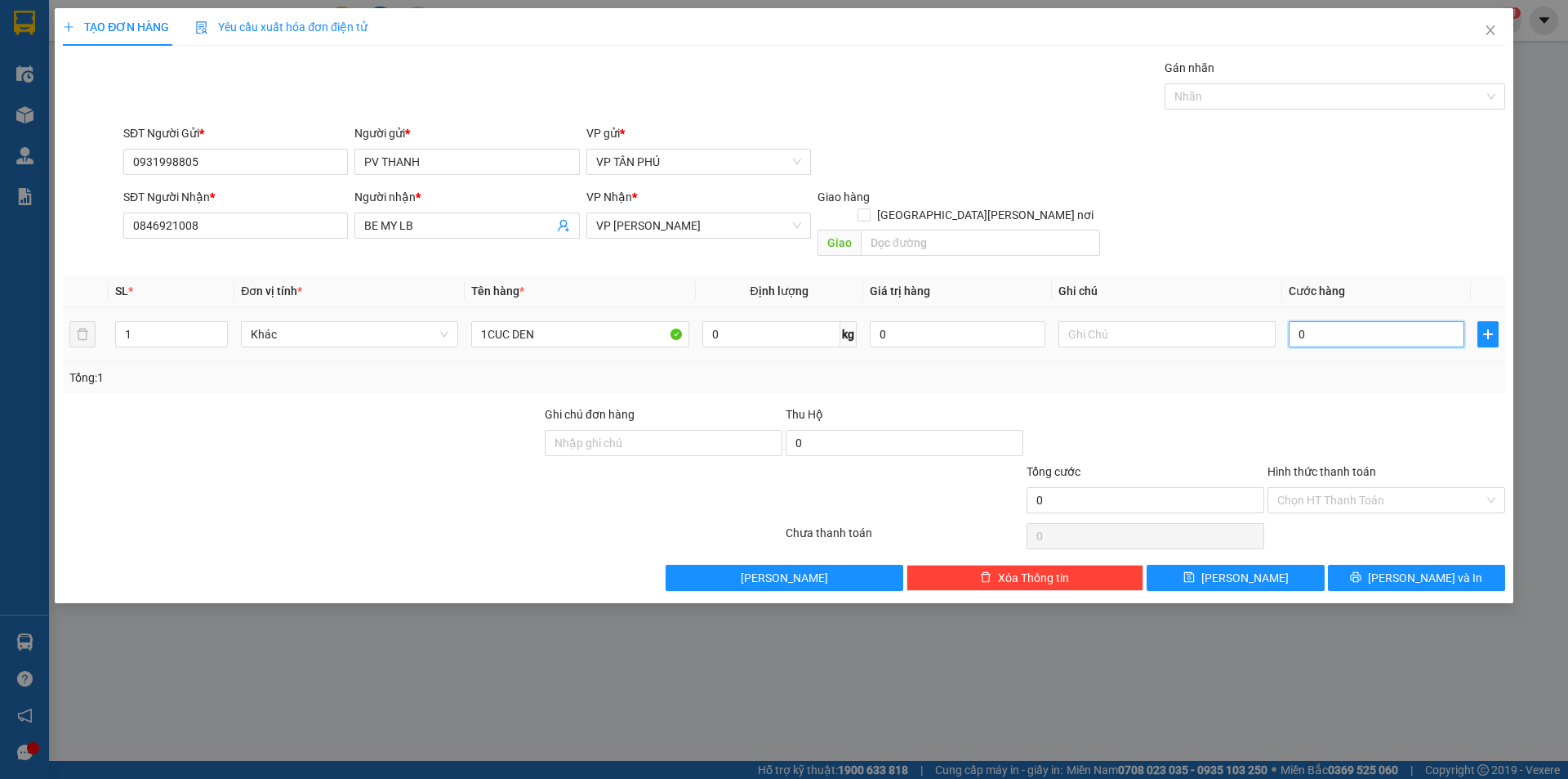
type input "1"
type input "10"
type input "100"
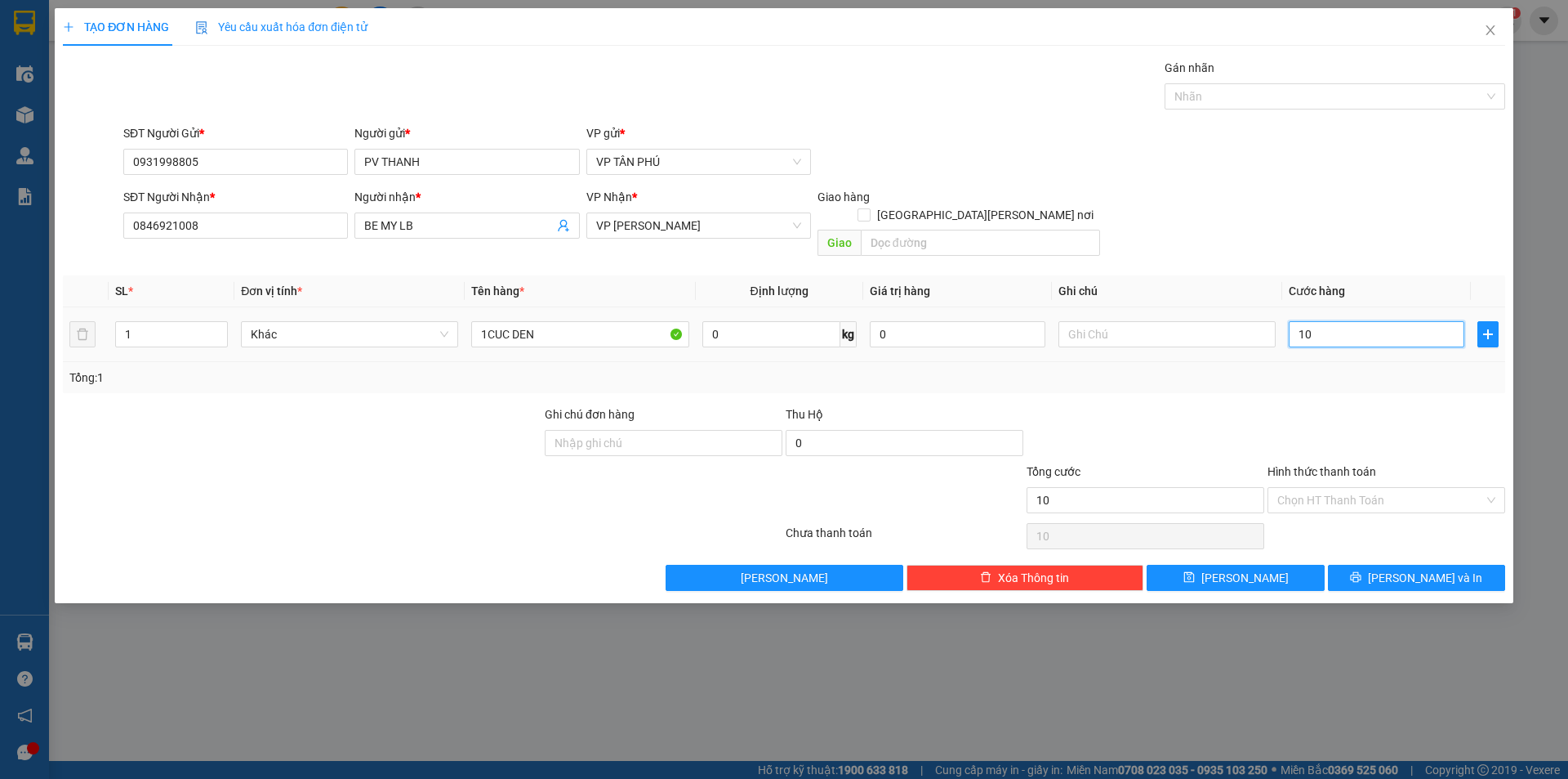
type input "100"
click at [1397, 565] on button "[PERSON_NAME] và In" at bounding box center [1416, 578] width 177 height 26
type input "100.000"
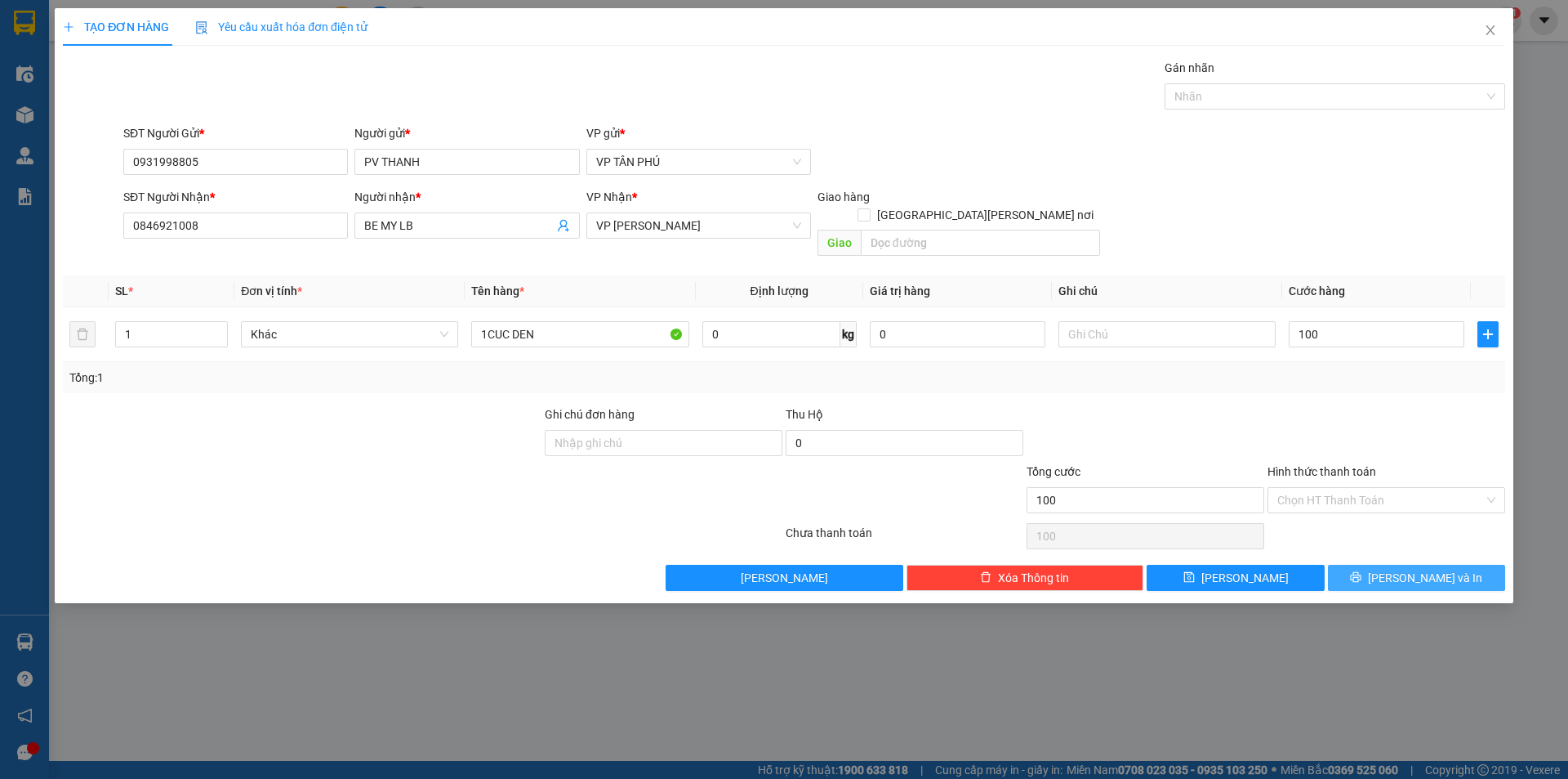
type input "100.000"
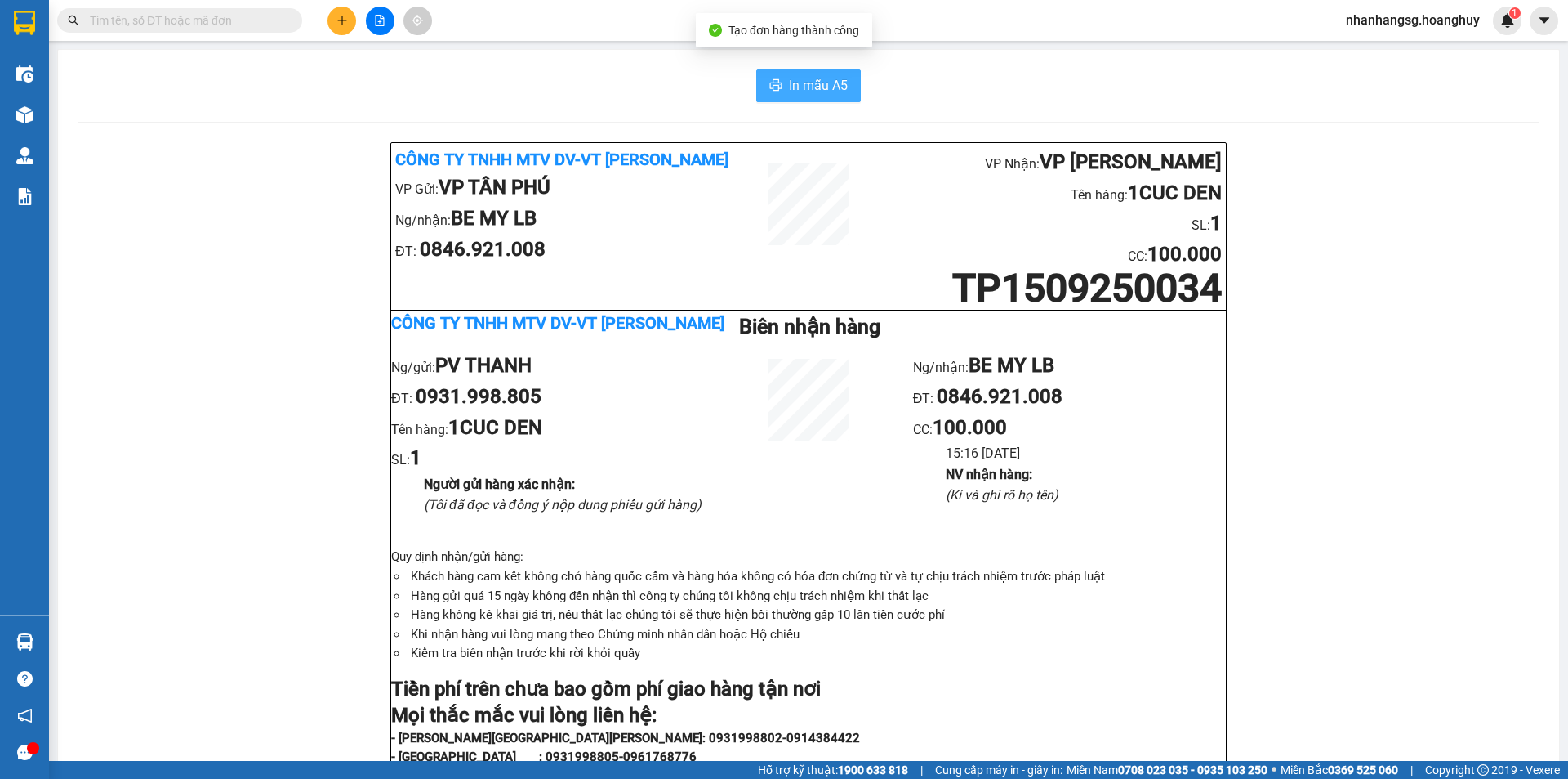
click at [795, 88] on span "In mẫu A5" at bounding box center [817, 85] width 58 height 21
click at [337, 14] on icon "plus" at bounding box center [342, 20] width 12 height 12
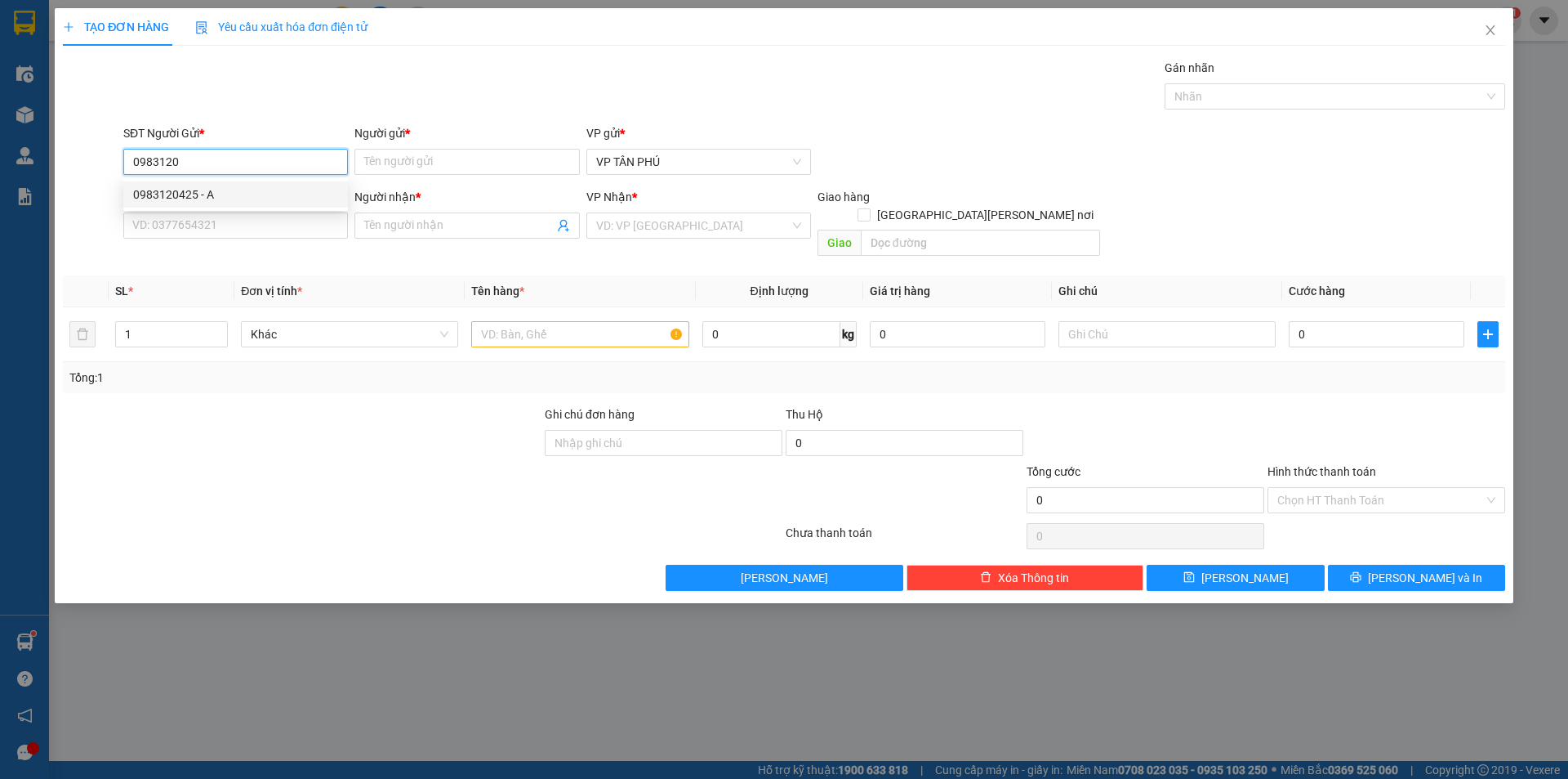
click at [242, 203] on div "0983120425 - A" at bounding box center [236, 194] width 225 height 26
type input "0983120425"
type input "A"
type input "0913368264"
type input "A BX"
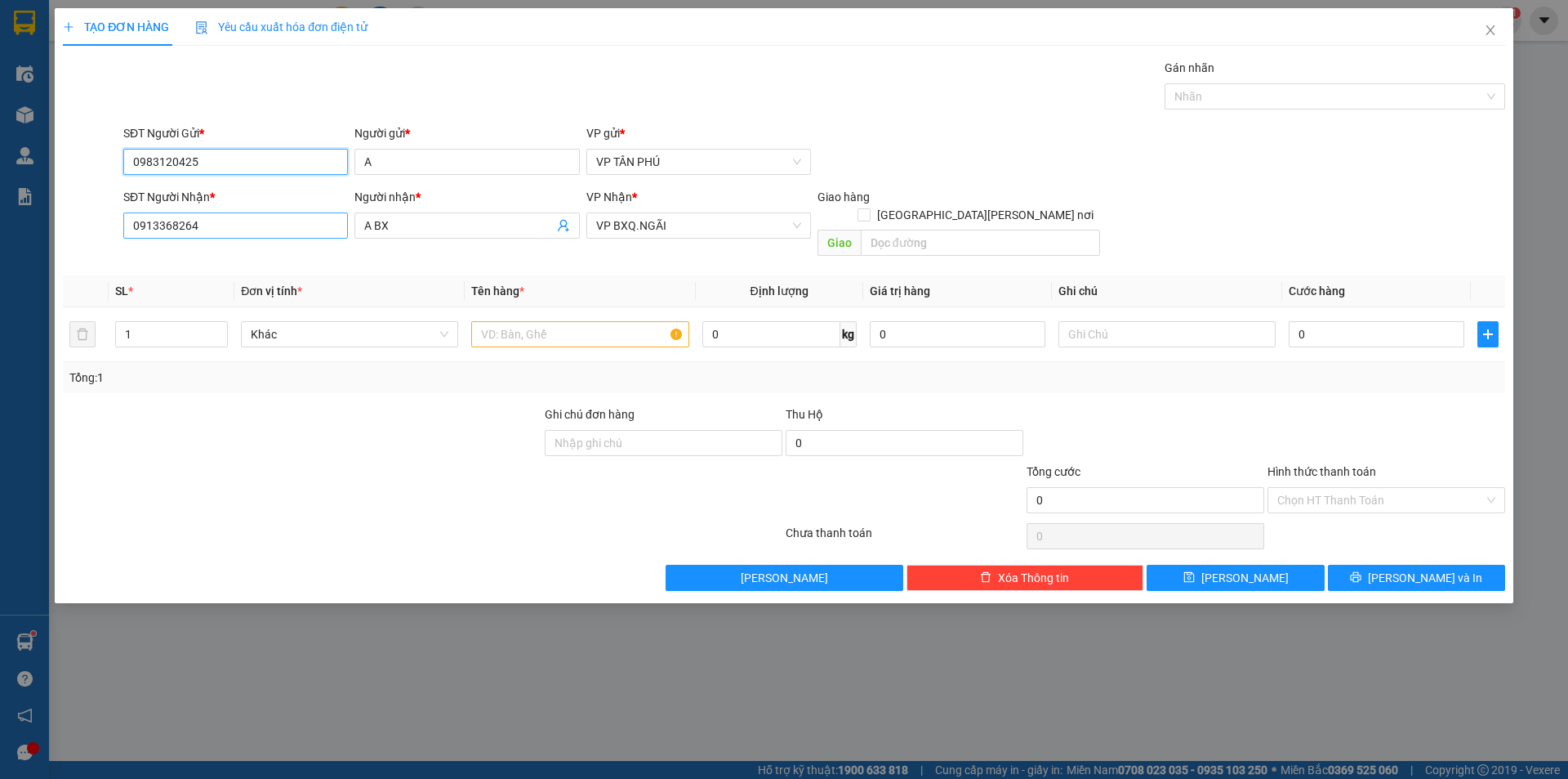
type input "0983120425"
click at [268, 233] on input "0913368264" at bounding box center [236, 225] width 225 height 26
type input "0704474153"
click at [548, 321] on input "text" at bounding box center [580, 334] width 218 height 26
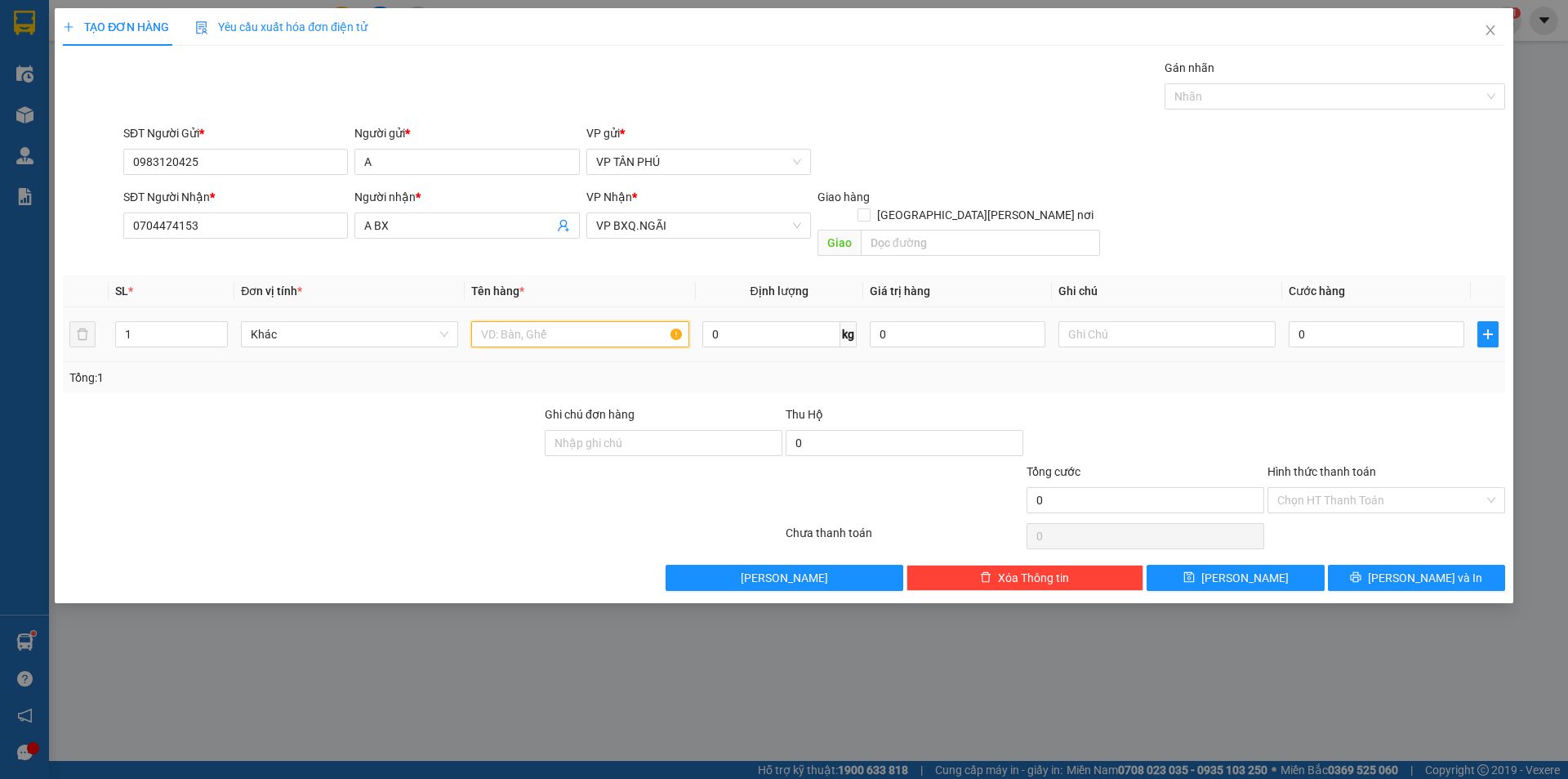
click at [548, 321] on input "text" at bounding box center [580, 334] width 218 height 26
type input "1THUNGG GIAY"
click at [1335, 322] on input "0" at bounding box center [1376, 334] width 175 height 26
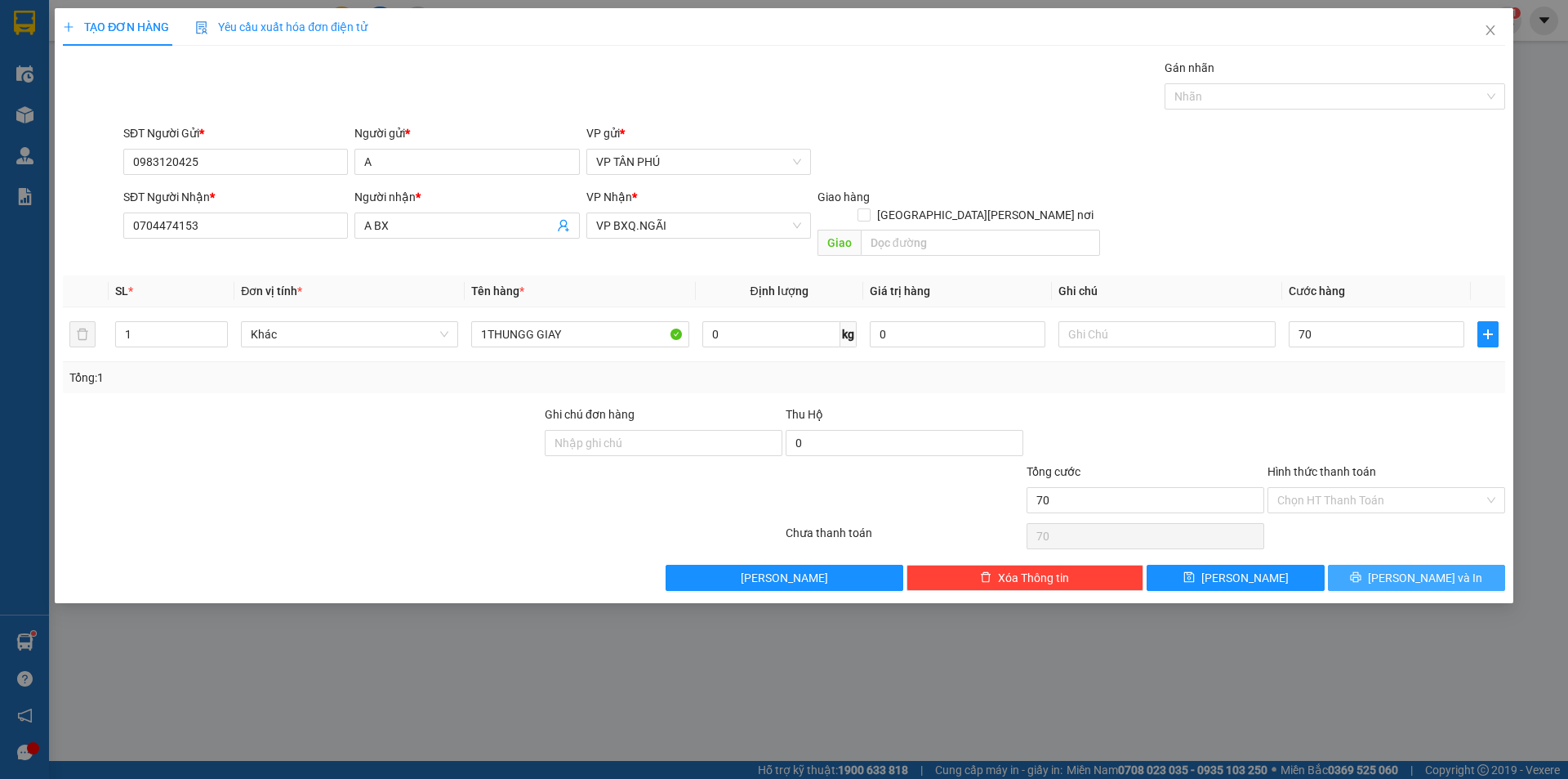
click at [1412, 569] on span "[PERSON_NAME] và In" at bounding box center [1424, 578] width 114 height 18
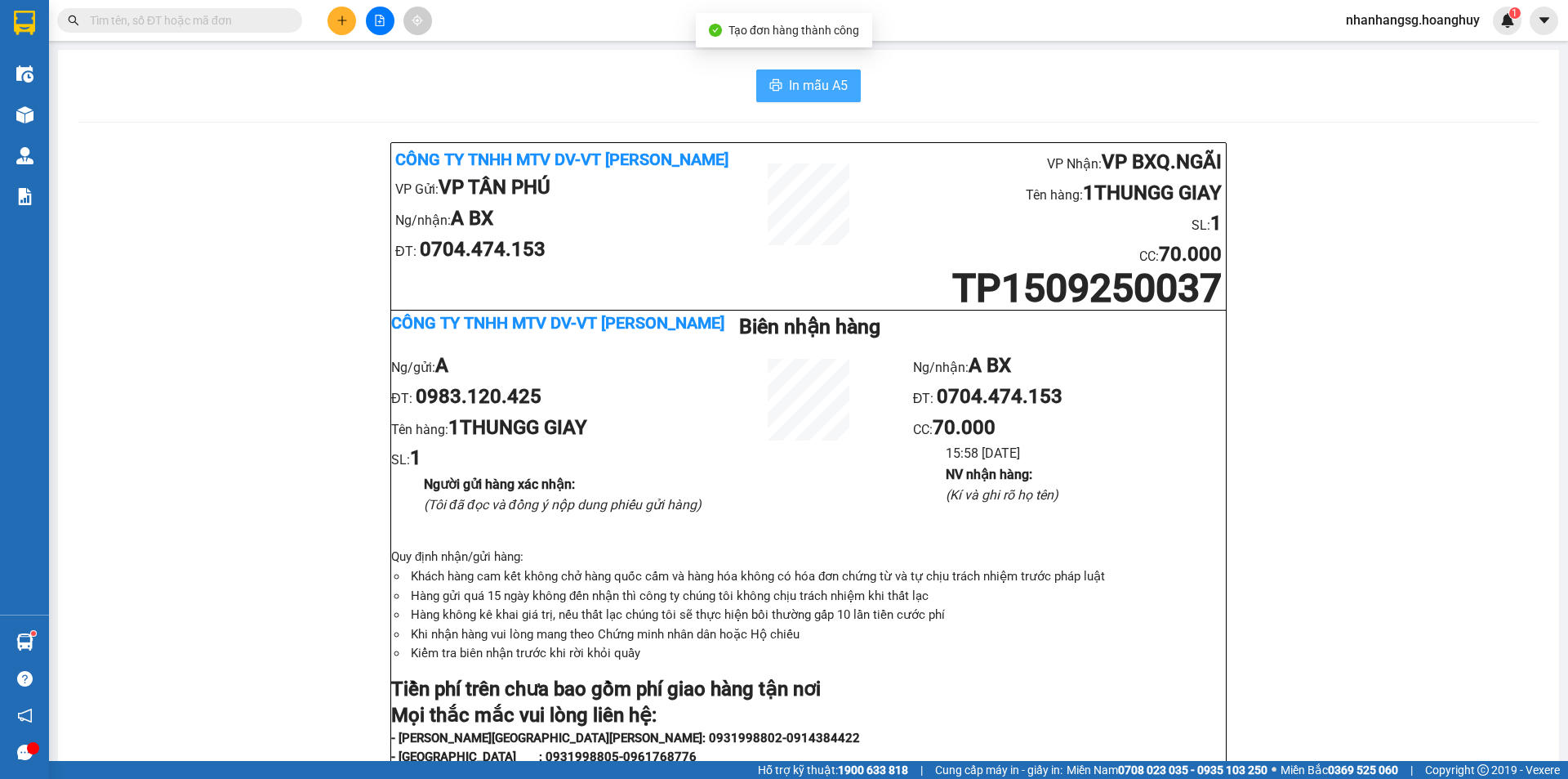
click at [814, 82] on span "In mẫu A5" at bounding box center [817, 85] width 58 height 21
click at [162, 22] on input "text" at bounding box center [186, 21] width 192 height 18
